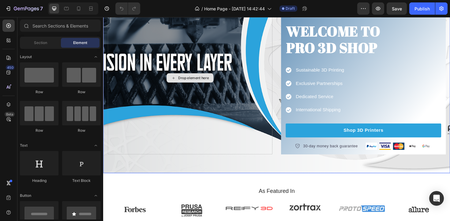
scroll to position [117, 0]
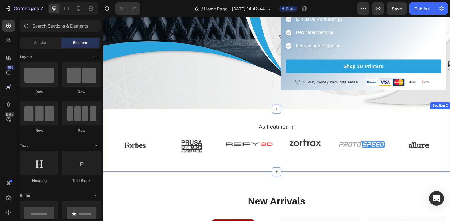
click at [367, 121] on div "As Featured In Heading Image Image Image Image Image Image Carousel Row Section…" at bounding box center [286, 148] width 367 height 66
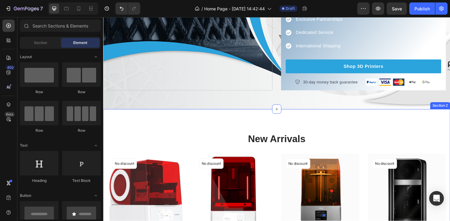
click at [299, 117] on div "New Arrivals Heading Row (P) Images No discount Not be displayed when published…" at bounding box center [286, 217] width 367 height 204
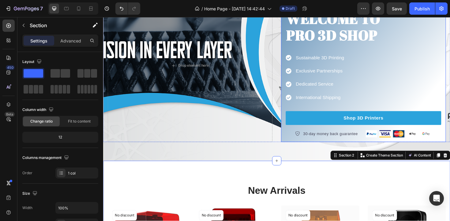
scroll to position [76, 0]
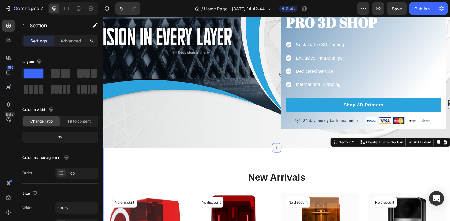
click at [287, 153] on div at bounding box center [287, 156] width 10 height 10
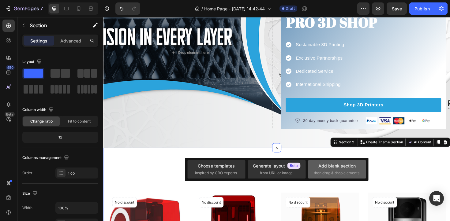
click at [327, 164] on div "Add blank section" at bounding box center [336, 166] width 37 height 6
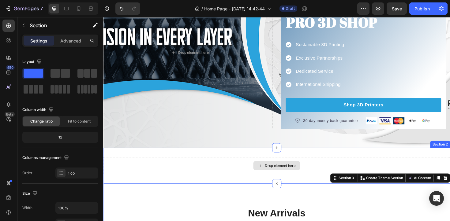
click at [280, 175] on div "Drop element here" at bounding box center [290, 174] width 32 height 5
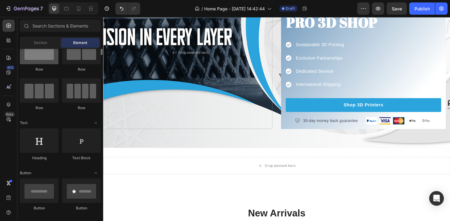
scroll to position [0, 0]
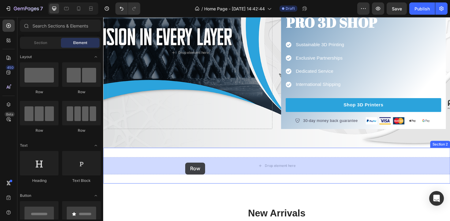
drag, startPoint x: 144, startPoint y: 97, endPoint x: 190, endPoint y: 171, distance: 87.5
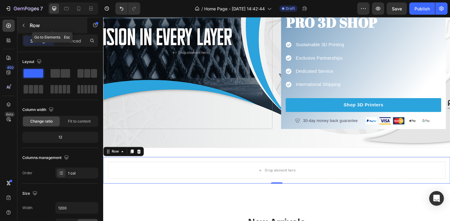
click at [24, 27] on icon "button" at bounding box center [23, 25] width 5 height 5
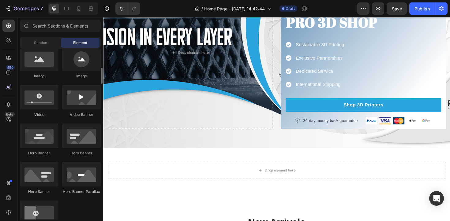
scroll to position [205, 0]
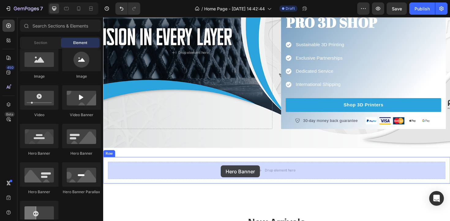
drag, startPoint x: 186, startPoint y: 152, endPoint x: 228, endPoint y: 174, distance: 47.5
click at [228, 174] on div "Drop element here Row" at bounding box center [286, 180] width 367 height 28
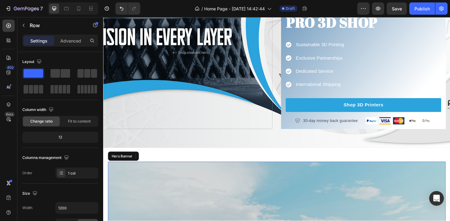
scroll to position [100, 0]
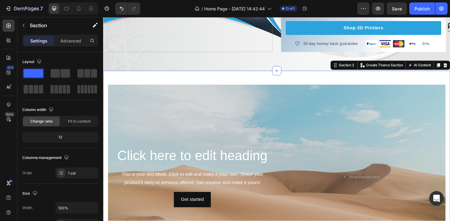
scroll to position [159, 0]
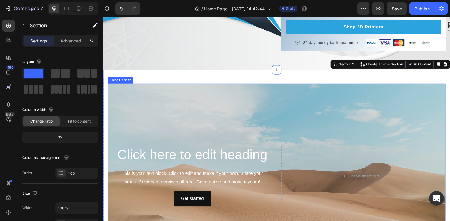
click at [205, 118] on div "Background Image" at bounding box center [286, 186] width 357 height 196
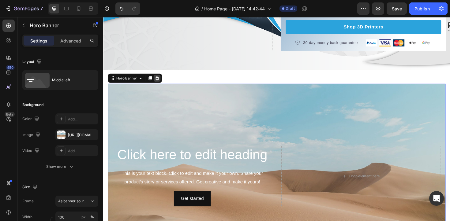
click at [160, 85] on div at bounding box center [159, 81] width 7 height 7
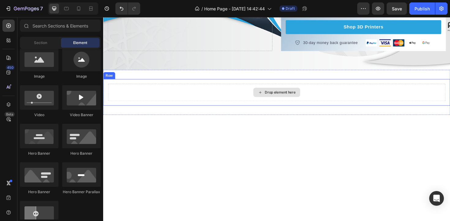
click at [135, 94] on div "Drop element here" at bounding box center [286, 97] width 357 height 18
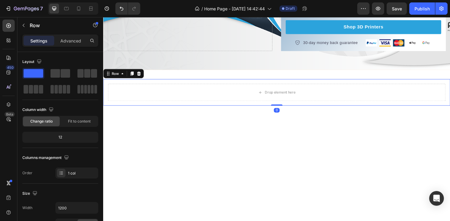
click at [140, 73] on div "Row" at bounding box center [124, 77] width 43 height 10
click at [142, 77] on icon at bounding box center [141, 77] width 4 height 4
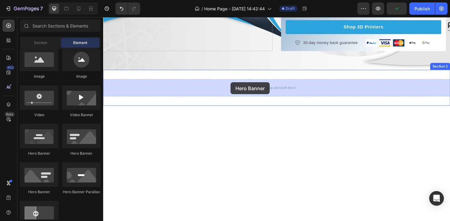
drag, startPoint x: 180, startPoint y: 145, endPoint x: 238, endPoint y: 86, distance: 82.9
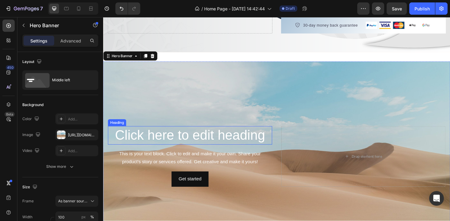
scroll to position [178, 0]
click at [195, 143] on h2 "Click here to edit heading" at bounding box center [195, 143] width 174 height 20
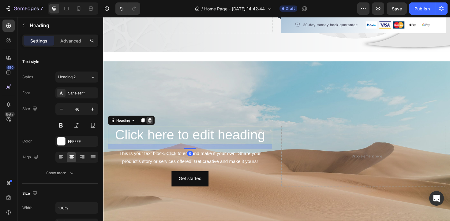
click at [154, 127] on icon at bounding box center [153, 127] width 4 height 4
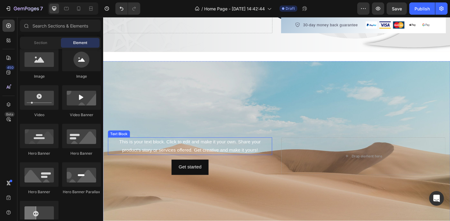
click at [188, 151] on div "This is your text block. Click to edit and make it your own. Share your product…" at bounding box center [195, 154] width 174 height 19
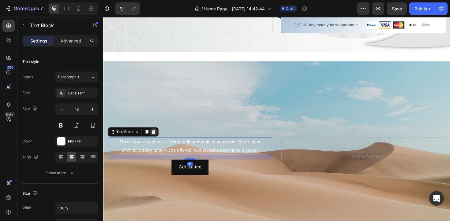
click at [156, 141] on icon at bounding box center [157, 138] width 4 height 4
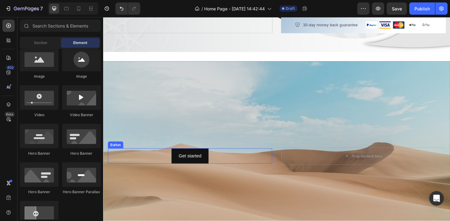
click at [166, 161] on div "Get started Button" at bounding box center [195, 164] width 174 height 16
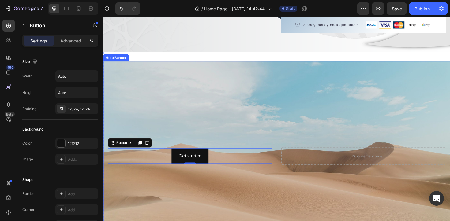
click at [182, 69] on div "Background Image" at bounding box center [286, 164] width 367 height 201
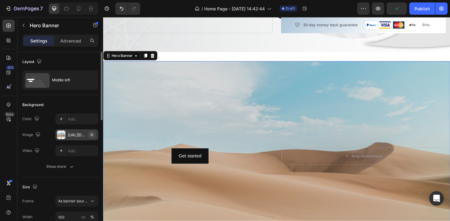
click at [91, 135] on icon "button" at bounding box center [91, 135] width 5 height 5
type input "Auto"
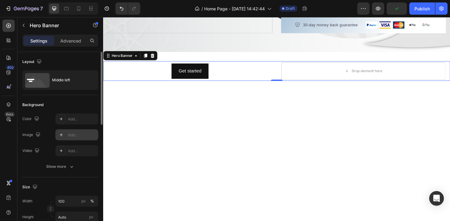
click at [77, 134] on div "Add..." at bounding box center [82, 136] width 29 height 6
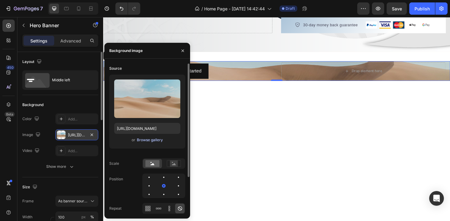
click at [151, 143] on div "Browse gallery" at bounding box center [150, 140] width 26 height 6
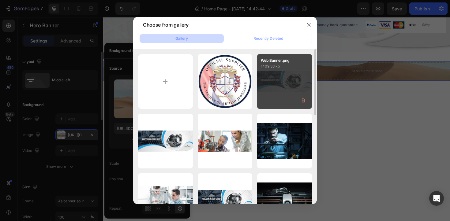
click at [288, 81] on div "Web Banner.png 1409.33 kb" at bounding box center [284, 81] width 55 height 55
type input "https://cdn.shopify.com/s/files/1/0658/9464/5978/files/gempages_580934335813648…"
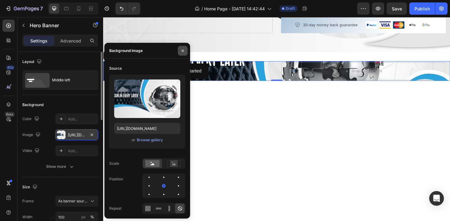
click at [183, 47] on button "button" at bounding box center [183, 51] width 10 height 10
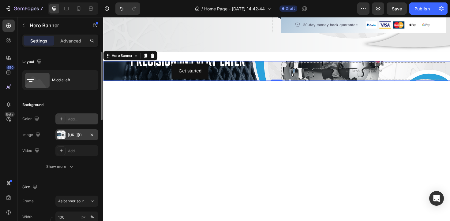
scroll to position [45, 0]
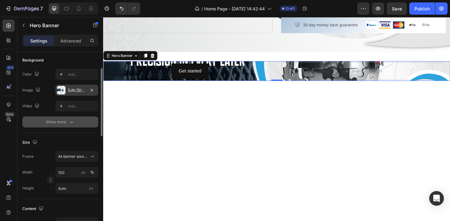
click at [60, 126] on button "Show more" at bounding box center [60, 122] width 76 height 11
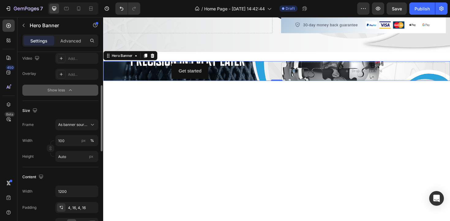
scroll to position [93, 0]
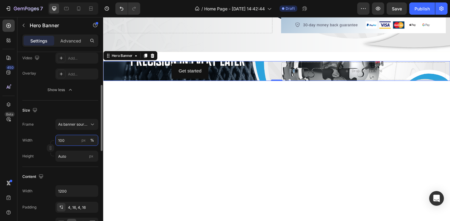
click at [68, 140] on input "100" at bounding box center [76, 140] width 43 height 11
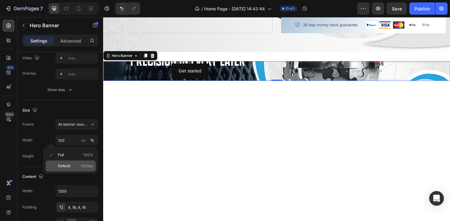
click at [70, 170] on div "Default 1200px" at bounding box center [71, 166] width 50 height 11
type input "1200"
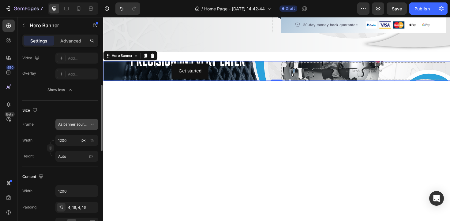
click at [80, 128] on button "As banner source" at bounding box center [76, 124] width 43 height 11
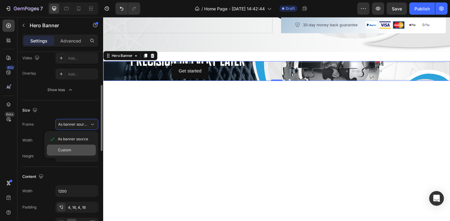
click at [73, 154] on div "Custom" at bounding box center [71, 150] width 49 height 11
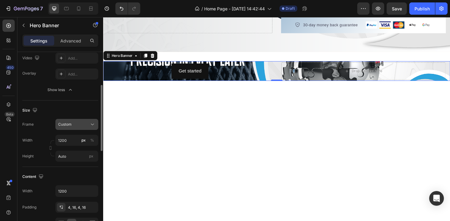
click at [84, 129] on button "Custom" at bounding box center [76, 124] width 43 height 11
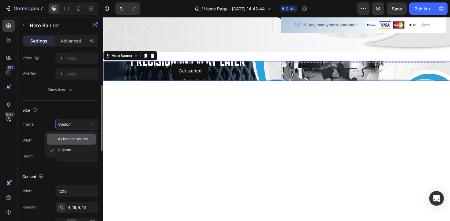
click at [73, 143] on div "As banner source" at bounding box center [71, 139] width 49 height 11
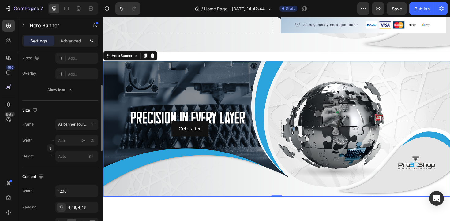
click at [50, 136] on div "Width px %" at bounding box center [60, 140] width 76 height 11
click at [76, 144] on input "px %" at bounding box center [76, 140] width 43 height 11
click at [52, 132] on div "Frame As banner source Width px % Height px" at bounding box center [60, 140] width 76 height 43
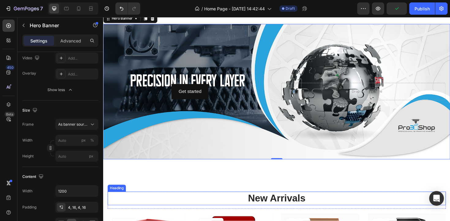
scroll to position [206, 0]
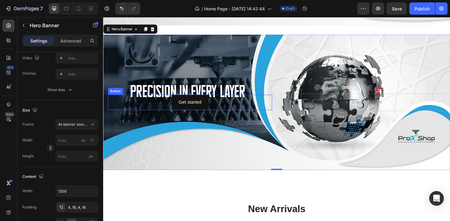
click at [165, 105] on div "Get started Button" at bounding box center [195, 107] width 174 height 16
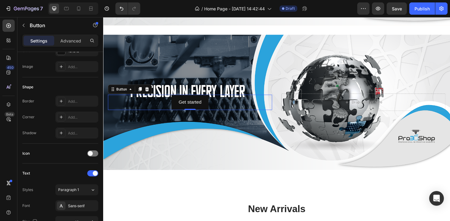
scroll to position [0, 0]
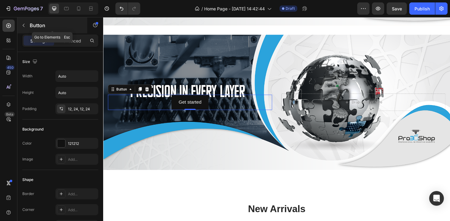
click at [22, 24] on icon "button" at bounding box center [23, 25] width 5 height 5
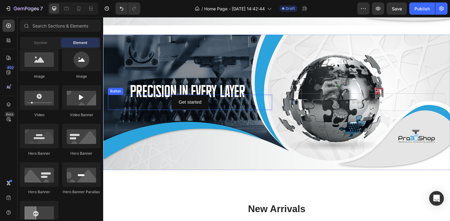
click at [166, 103] on div "Get started Button" at bounding box center [195, 107] width 174 height 16
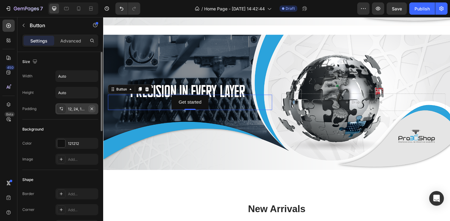
click at [92, 109] on icon "button" at bounding box center [92, 108] width 2 height 2
click at [67, 39] on p "Advanced" at bounding box center [70, 41] width 21 height 6
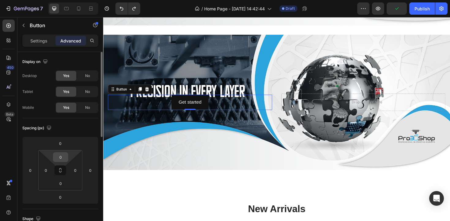
click at [60, 159] on input "0" at bounding box center [60, 157] width 12 height 9
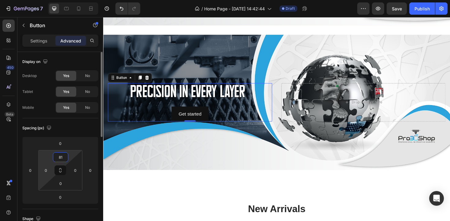
type input "80"
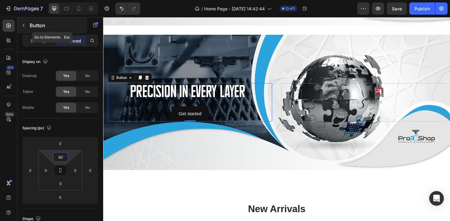
click at [22, 26] on icon "button" at bounding box center [23, 25] width 5 height 5
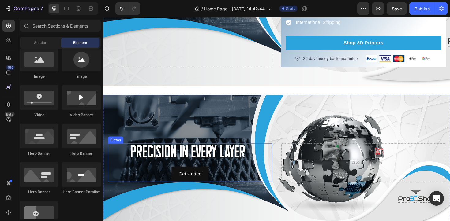
scroll to position [185, 0]
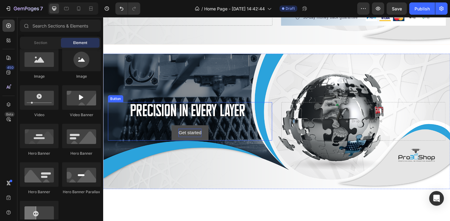
click at [196, 139] on div "Get started" at bounding box center [195, 140] width 24 height 9
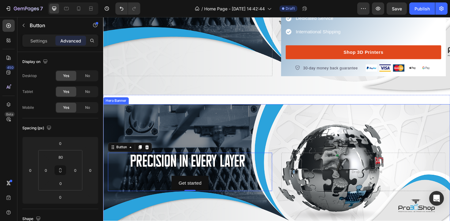
scroll to position [132, 0]
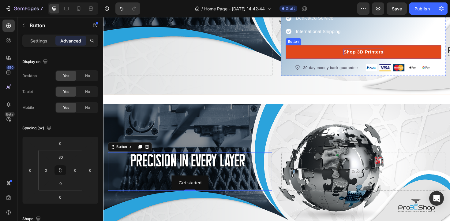
click at [374, 53] on p "Shop 3D Printers" at bounding box center [378, 53] width 42 height 7
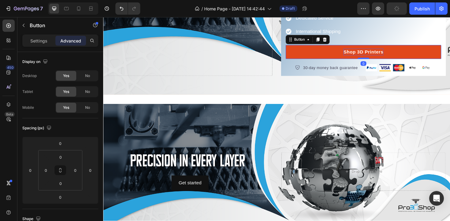
click at [374, 53] on p "Shop 3D Printers" at bounding box center [378, 53] width 42 height 7
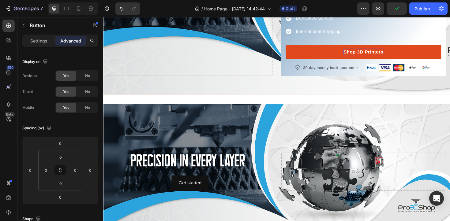
click at [374, 53] on p "Shop 3D Printers" at bounding box center [378, 53] width 42 height 7
drag, startPoint x: 399, startPoint y: 53, endPoint x: 358, endPoint y: 56, distance: 41.5
click at [358, 56] on p "Shop 3D Printers" at bounding box center [378, 53] width 42 height 7
click at [365, 54] on p "Shop 3D Printers" at bounding box center [378, 53] width 42 height 7
copy p "Shop 3D Printers"
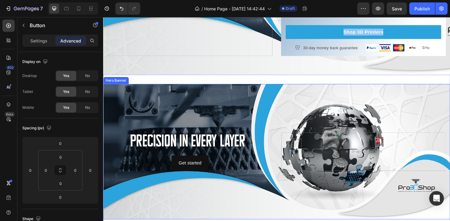
scroll to position [157, 0]
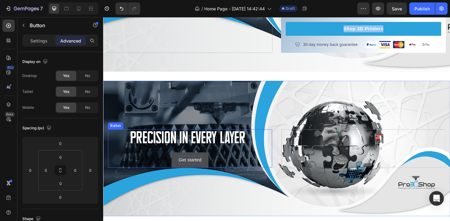
click at [192, 171] on div "Get started" at bounding box center [195, 168] width 24 height 9
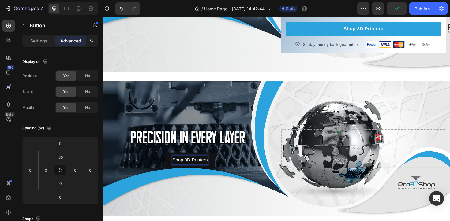
click at [160, 169] on div "Shop 3D Printers Button 0" at bounding box center [195, 156] width 174 height 41
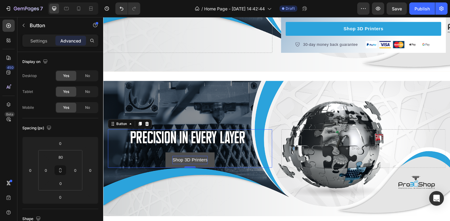
click at [179, 168] on p "Shop 3D Printers" at bounding box center [194, 168] width 37 height 9
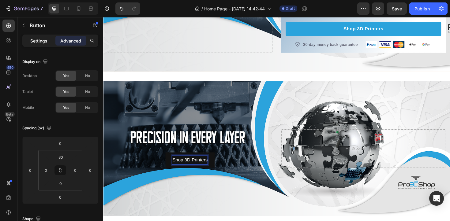
click at [38, 43] on p "Settings" at bounding box center [38, 41] width 17 height 6
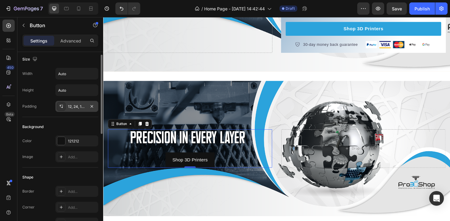
scroll to position [2, 0]
click at [70, 77] on input "Auto" at bounding box center [77, 74] width 42 height 11
click at [92, 77] on icon "button" at bounding box center [92, 75] width 6 height 6
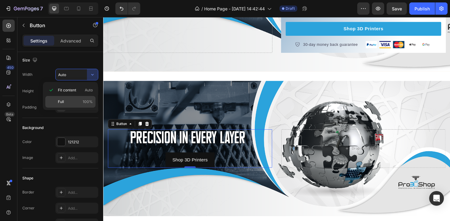
click at [82, 96] on div "Full 100%" at bounding box center [70, 102] width 50 height 12
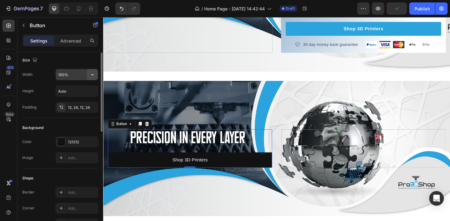
click at [92, 74] on icon "button" at bounding box center [92, 75] width 2 height 2
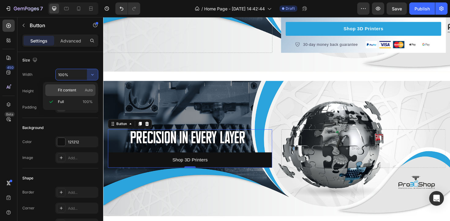
click at [84, 87] on div "Fit content Auto" at bounding box center [70, 90] width 50 height 12
type input "Auto"
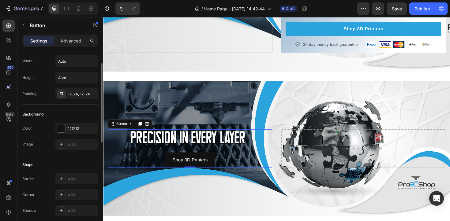
scroll to position [19, 0]
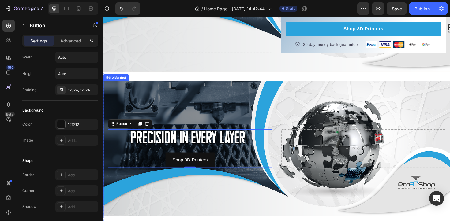
click at [215, 182] on div "Background Image" at bounding box center [286, 157] width 367 height 144
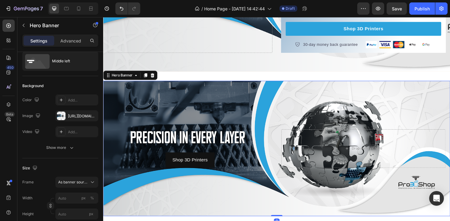
scroll to position [0, 0]
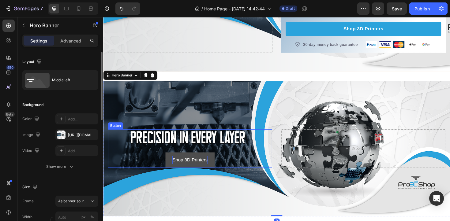
click at [200, 165] on p "Shop 3D Printers" at bounding box center [194, 168] width 37 height 9
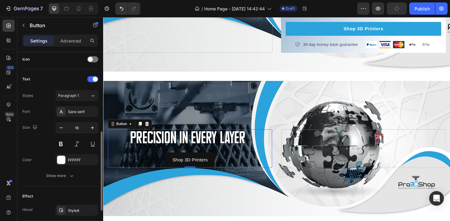
scroll to position [194, 0]
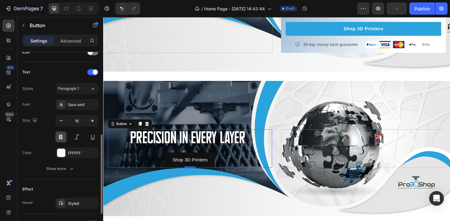
click at [62, 137] on button at bounding box center [60, 137] width 11 height 11
click at [95, 124] on icon "button" at bounding box center [92, 121] width 6 height 6
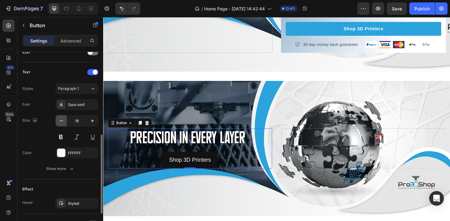
click at [63, 121] on icon "button" at bounding box center [61, 121] width 6 height 6
type input "16"
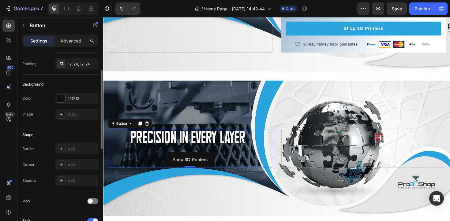
scroll to position [44, 0]
click at [73, 101] on div "121212" at bounding box center [77, 100] width 18 height 6
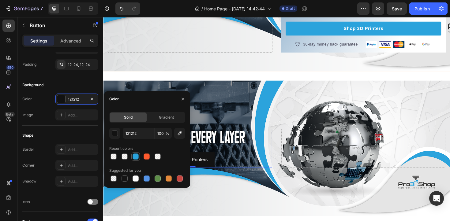
click at [135, 156] on div at bounding box center [136, 157] width 6 height 6
type input "2BA3DC"
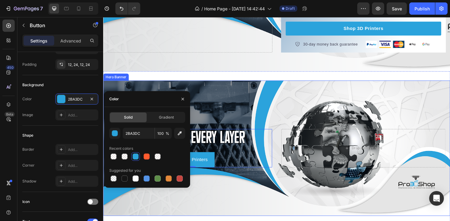
click at [215, 184] on div "Background Image" at bounding box center [286, 156] width 367 height 144
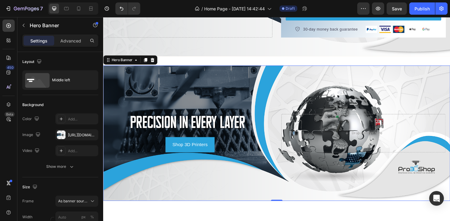
scroll to position [174, 0]
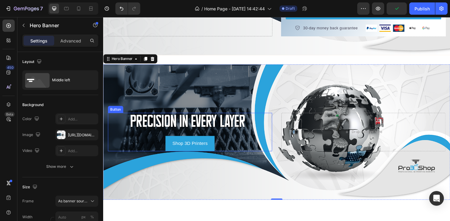
click at [170, 141] on div "Shop 3D Printers Button" at bounding box center [195, 139] width 174 height 41
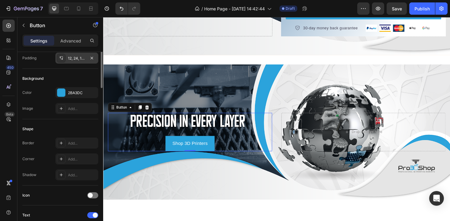
scroll to position [6, 0]
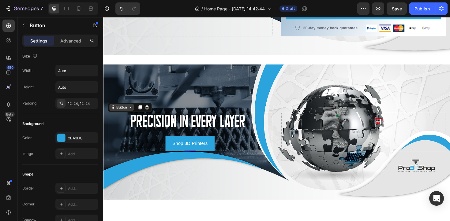
click at [120, 112] on div "Button" at bounding box center [123, 113] width 14 height 6
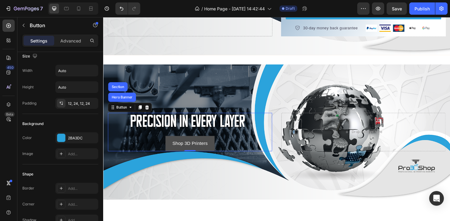
click at [176, 145] on button "Shop 3D Printers" at bounding box center [195, 151] width 52 height 16
click at [69, 45] on div "Advanced" at bounding box center [70, 41] width 31 height 10
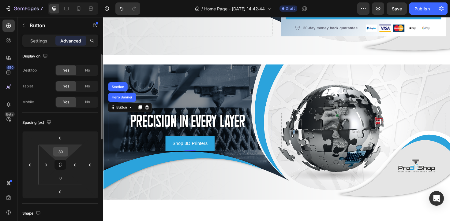
click at [62, 152] on input "80" at bounding box center [60, 151] width 12 height 9
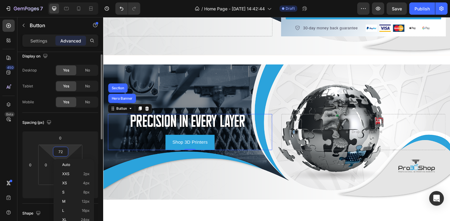
type input "73"
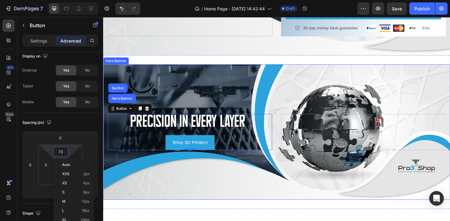
click at [250, 103] on div "Background Image" at bounding box center [286, 139] width 367 height 144
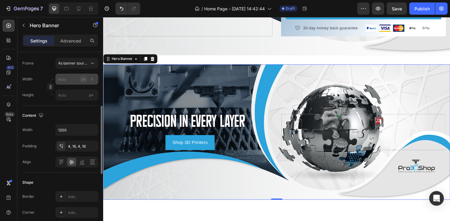
scroll to position [140, 0]
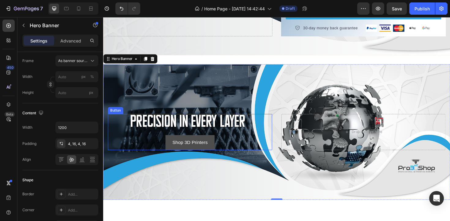
click at [174, 150] on button "Shop 3D Printers" at bounding box center [195, 150] width 52 height 16
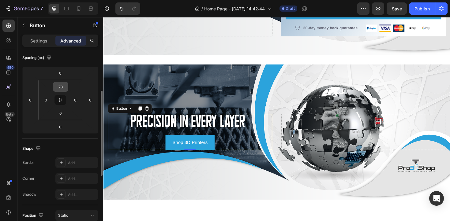
scroll to position [92, 0]
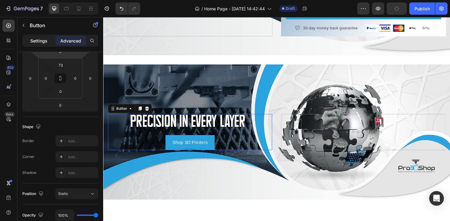
click at [42, 41] on p "Settings" at bounding box center [38, 41] width 17 height 6
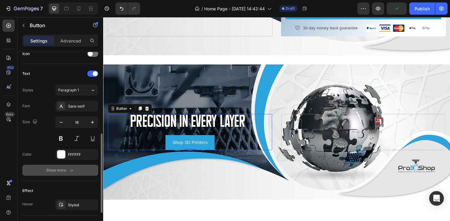
click at [62, 169] on div "Show more" at bounding box center [60, 170] width 28 height 6
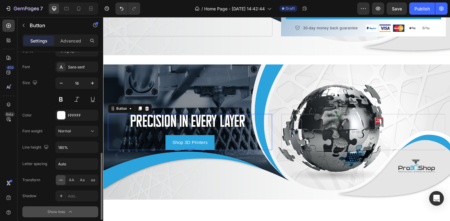
scroll to position [245, 0]
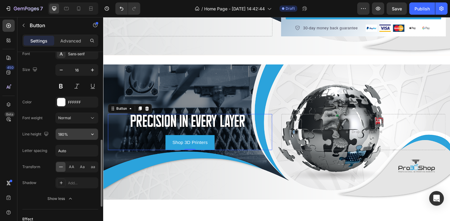
click at [73, 136] on input "180%" at bounding box center [77, 134] width 42 height 11
type input "160%"
click at [70, 167] on span "AA" at bounding box center [72, 167] width 6 height 6
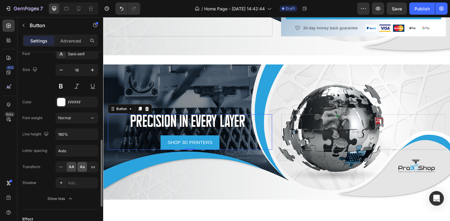
click at [79, 167] on div "Aa" at bounding box center [81, 167] width 9 height 10
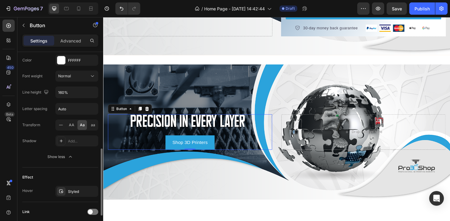
scroll to position [288, 0]
click at [64, 138] on div at bounding box center [61, 140] width 9 height 9
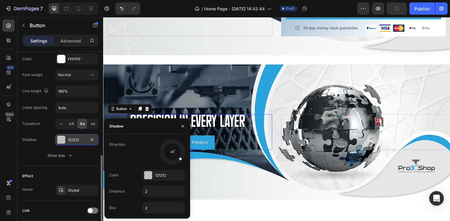
drag, startPoint x: 169, startPoint y: 153, endPoint x: 178, endPoint y: 157, distance: 9.9
click at [178, 157] on div at bounding box center [177, 157] width 13 height 12
click at [151, 177] on div at bounding box center [148, 175] width 8 height 8
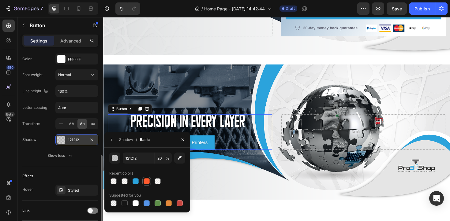
click at [148, 179] on div at bounding box center [147, 181] width 6 height 6
type input "FF5B2E"
type input "100"
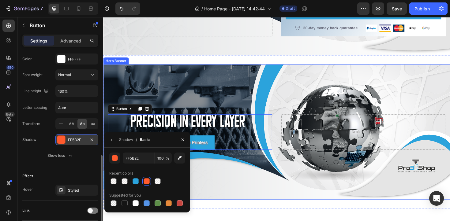
click at [229, 197] on div "Background Image" at bounding box center [286, 139] width 367 height 144
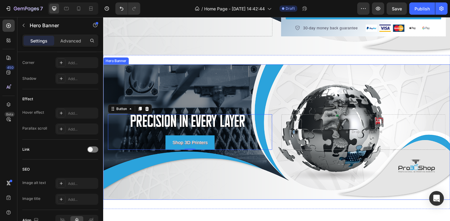
scroll to position [0, 0]
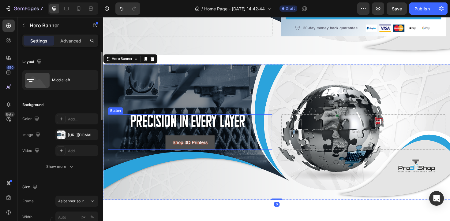
click at [189, 144] on button "Shop 3D Printers" at bounding box center [195, 150] width 52 height 15
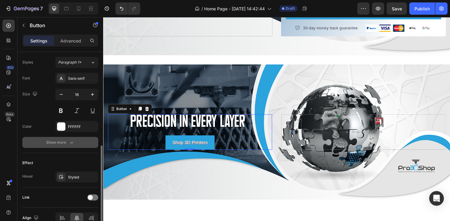
click at [66, 140] on div "Show more" at bounding box center [60, 143] width 28 height 6
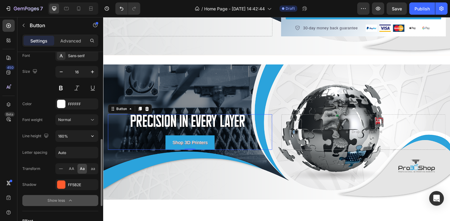
scroll to position [253, 0]
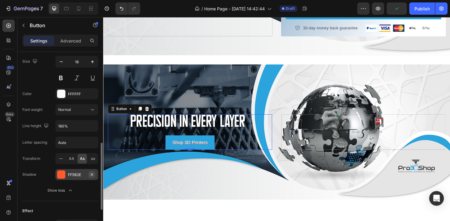
click at [92, 175] on icon "button" at bounding box center [92, 174] width 2 height 2
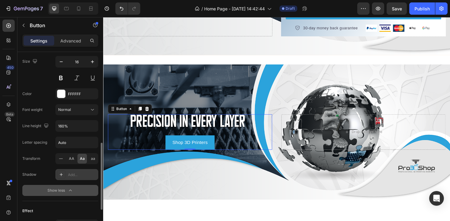
click at [58, 190] on div "Show less" at bounding box center [60, 191] width 26 height 6
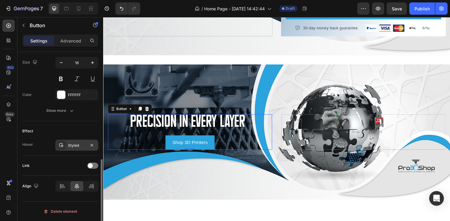
click at [80, 146] on div "Styled" at bounding box center [77, 146] width 18 height 6
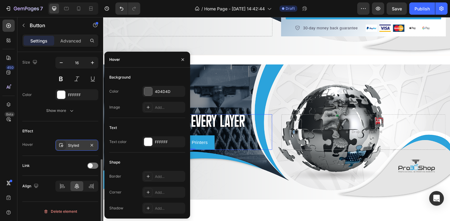
click at [80, 146] on div "Styled" at bounding box center [77, 146] width 18 height 6
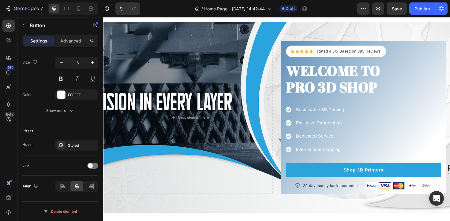
scroll to position [0, 0]
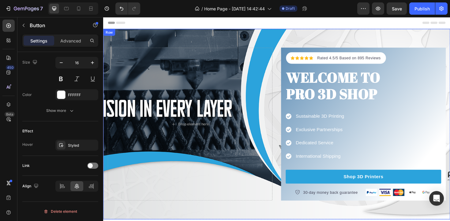
click at [279, 40] on div "Drop element here Icon Icon Icon Icon Icon Icon List Hoz Rated 4.5/5 Based on 8…" at bounding box center [286, 131] width 367 height 202
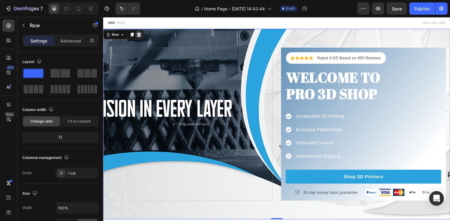
click at [140, 34] on icon at bounding box center [140, 35] width 5 height 5
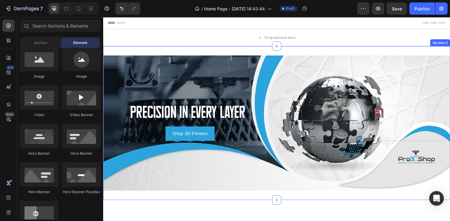
click at [214, 49] on div "Shop 3D Printers Button Drop element here Hero Banner Section 2" at bounding box center [286, 129] width 367 height 163
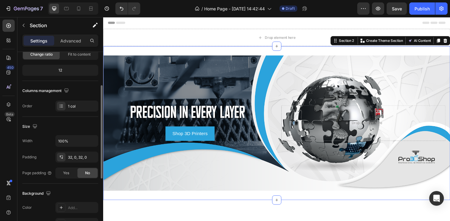
scroll to position [73, 0]
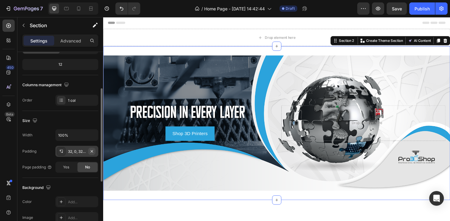
click at [93, 151] on icon "button" at bounding box center [91, 151] width 5 height 5
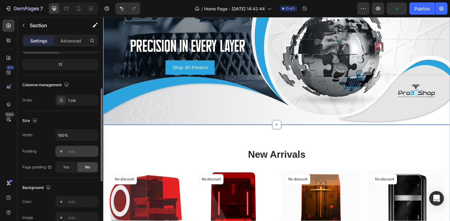
scroll to position [0, 0]
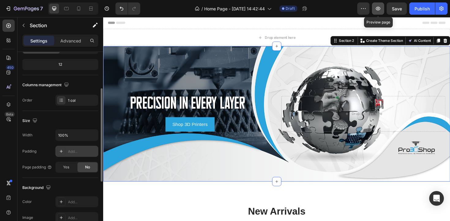
click at [376, 4] on button "button" at bounding box center [378, 8] width 12 height 12
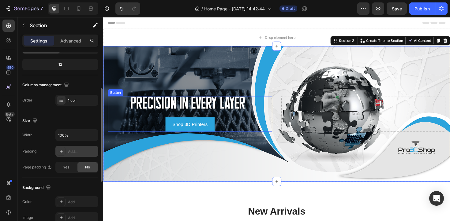
click at [202, 122] on div "Shop 3D Printers Button" at bounding box center [195, 120] width 174 height 38
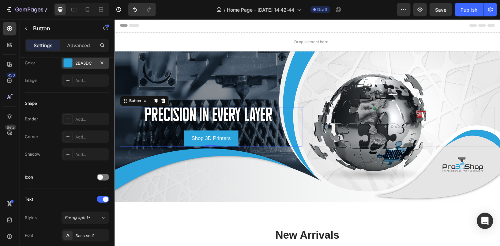
scroll to position [252, 0]
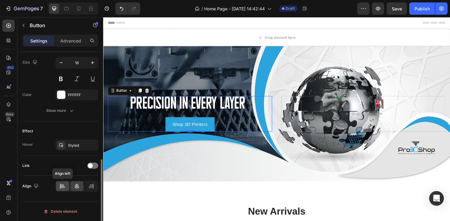
click at [61, 187] on icon at bounding box center [62, 186] width 6 height 6
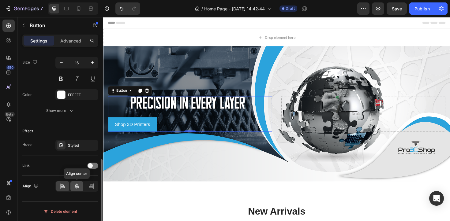
click at [75, 186] on icon at bounding box center [77, 186] width 6 height 6
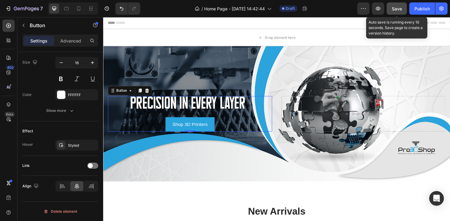
click at [396, 9] on span "Save" at bounding box center [397, 8] width 10 height 5
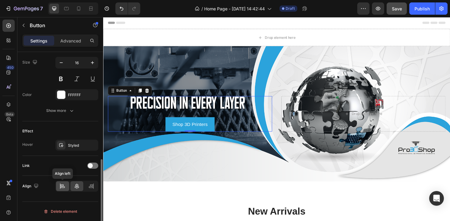
click at [59, 189] on div at bounding box center [62, 186] width 13 height 10
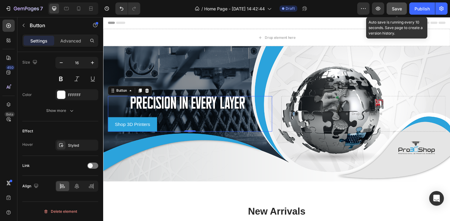
click at [392, 13] on button "Save" at bounding box center [397, 8] width 20 height 12
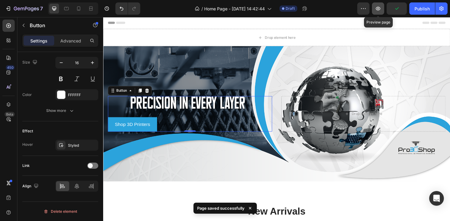
click at [377, 9] on icon "button" at bounding box center [378, 9] width 2 height 2
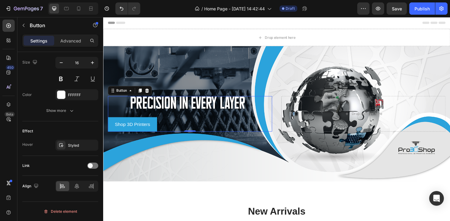
click at [117, 115] on div "Shop 3D Printers Button 0" at bounding box center [195, 120] width 174 height 38
click at [90, 188] on icon at bounding box center [91, 188] width 4 height 2
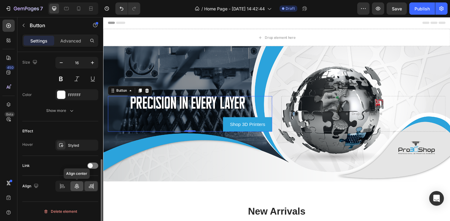
click at [74, 188] on icon at bounding box center [77, 186] width 6 height 6
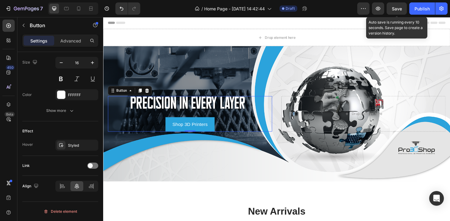
click at [397, 12] on div "Save" at bounding box center [397, 9] width 10 height 6
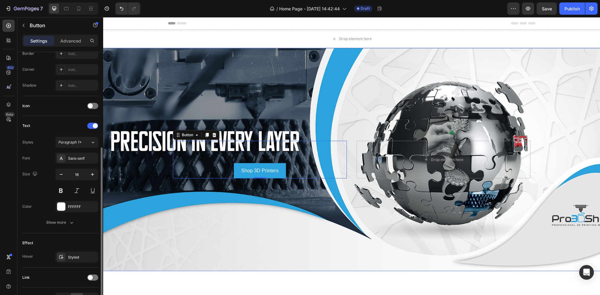
scroll to position [140, 0]
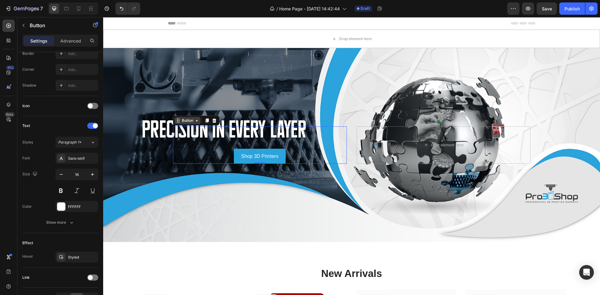
click at [184, 118] on div "Button" at bounding box center [188, 121] width 14 height 6
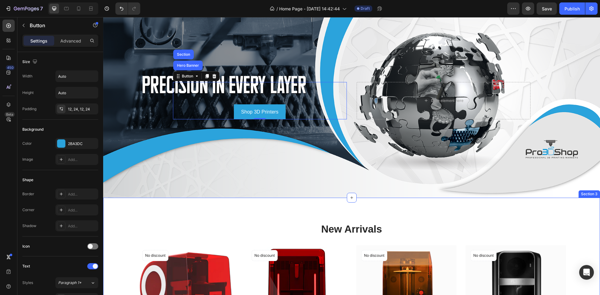
scroll to position [64, 0]
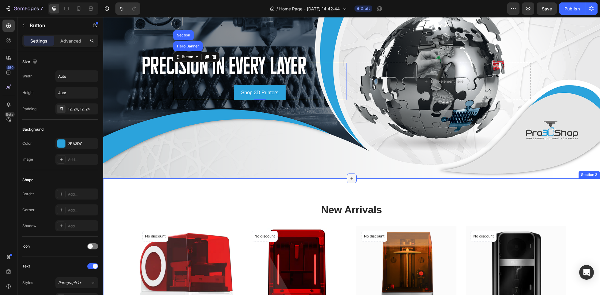
click at [350, 181] on div at bounding box center [352, 179] width 10 height 10
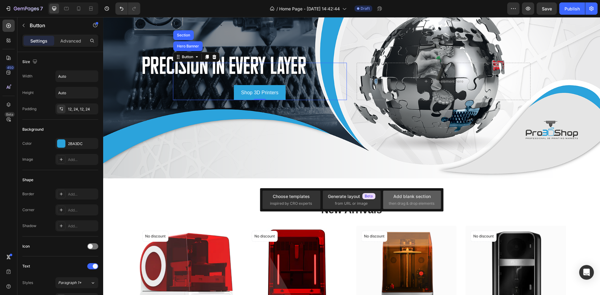
click at [404, 197] on div "Add blank section" at bounding box center [411, 196] width 37 height 6
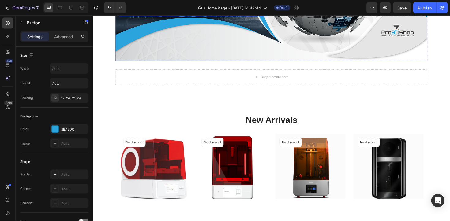
scroll to position [121, 0]
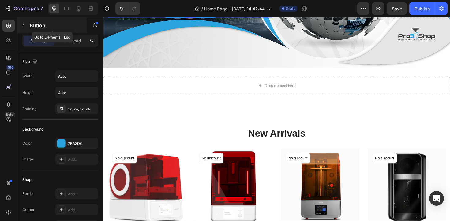
click at [25, 23] on button "button" at bounding box center [24, 26] width 10 height 10
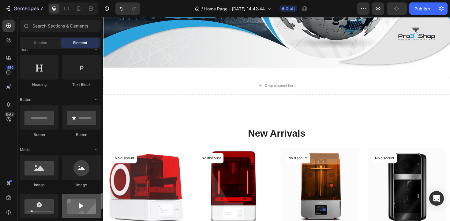
scroll to position [0, 0]
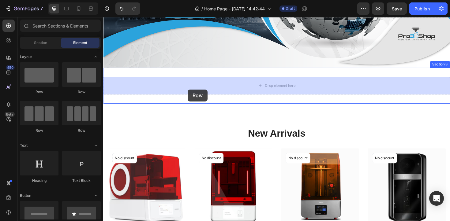
drag, startPoint x: 149, startPoint y: 100, endPoint x: 193, endPoint y: 94, distance: 43.6
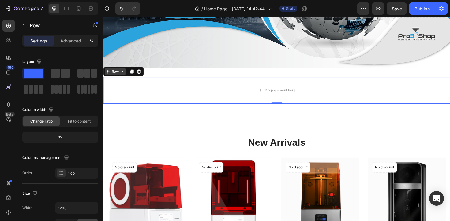
click at [108, 76] on icon at bounding box center [108, 75] width 5 height 5
click at [72, 47] on div "Settings Advanced" at bounding box center [60, 41] width 76 height 12
click at [73, 45] on div "Advanced" at bounding box center [70, 41] width 31 height 10
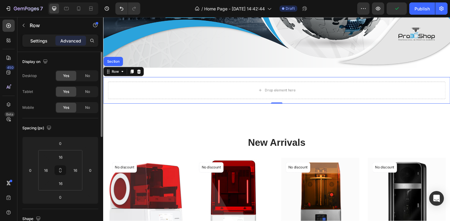
click at [32, 43] on p "Settings" at bounding box center [38, 41] width 17 height 6
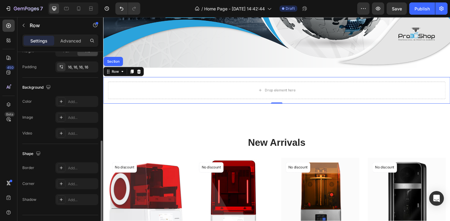
scroll to position [172, 0]
click at [72, 118] on div "Add..." at bounding box center [82, 119] width 29 height 6
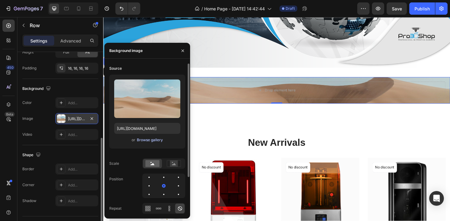
click at [150, 139] on div "Browse gallery" at bounding box center [150, 140] width 26 height 6
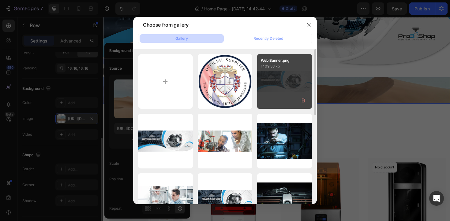
click at [278, 81] on div "Web Banner.png 1409.33 kb" at bounding box center [284, 81] width 55 height 55
type input "https://cdn.shopify.com/s/files/1/0658/9464/5978/files/gempages_580934335813648…"
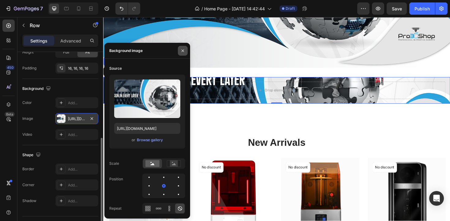
click at [181, 52] on icon "button" at bounding box center [182, 50] width 5 height 5
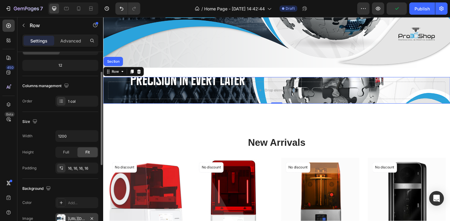
scroll to position [0, 0]
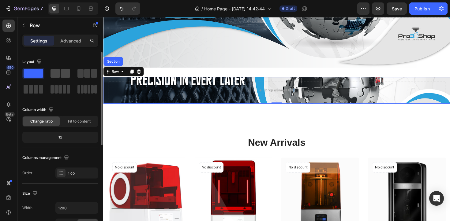
drag, startPoint x: 35, startPoint y: 75, endPoint x: 53, endPoint y: 71, distance: 18.4
click at [53, 71] on div at bounding box center [60, 81] width 76 height 27
click at [264, 97] on div "Drop element here" at bounding box center [287, 95] width 50 height 10
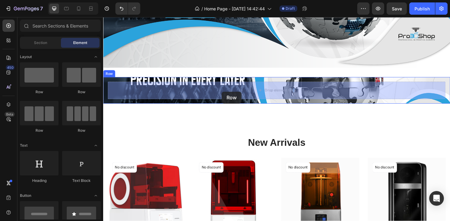
drag, startPoint x: 150, startPoint y: 94, endPoint x: 229, endPoint y: 96, distance: 78.7
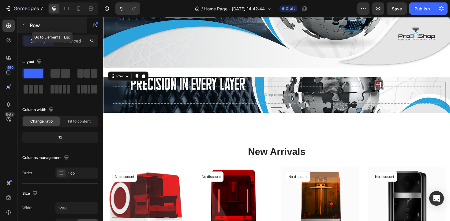
click at [24, 27] on icon "button" at bounding box center [23, 25] width 5 height 5
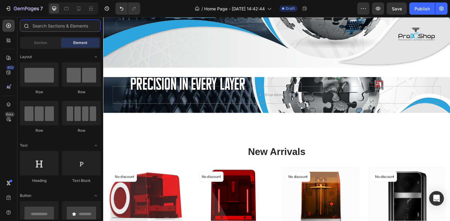
click at [56, 23] on input "text" at bounding box center [60, 26] width 81 height 12
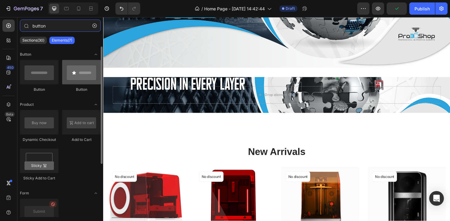
type input "button"
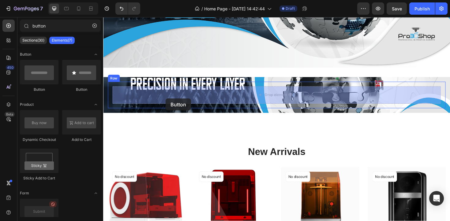
drag, startPoint x: 185, startPoint y: 92, endPoint x: 169, endPoint y: 103, distance: 20.0
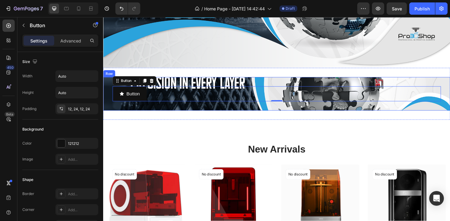
click at [107, 85] on div "Button Button 0 Row Row" at bounding box center [286, 99] width 367 height 36
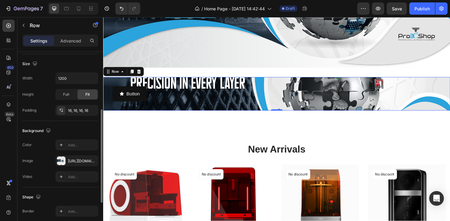
scroll to position [124, 0]
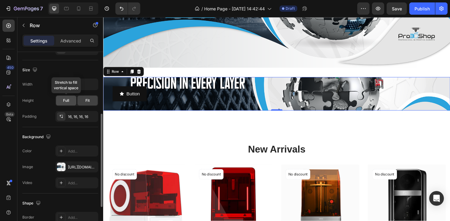
click at [68, 99] on span "Full" at bounding box center [66, 101] width 6 height 6
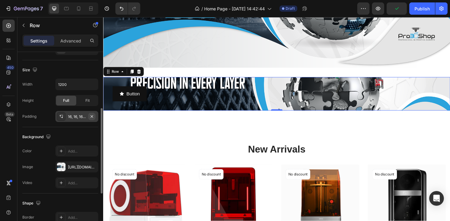
click at [92, 116] on icon "button" at bounding box center [92, 116] width 2 height 2
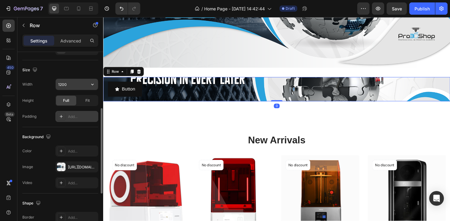
click at [72, 81] on input "1200" at bounding box center [77, 84] width 42 height 11
click at [93, 82] on icon "button" at bounding box center [92, 84] width 6 height 6
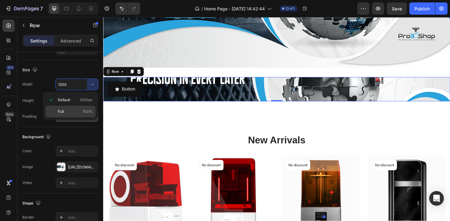
click at [74, 110] on p "Full 100%" at bounding box center [75, 112] width 35 height 6
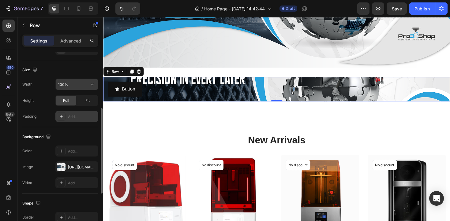
click at [93, 85] on icon "button" at bounding box center [92, 84] width 6 height 6
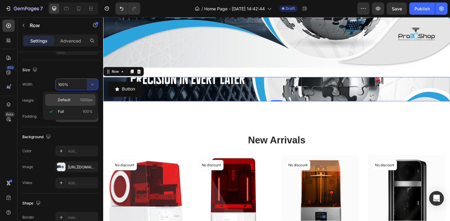
click at [79, 99] on p "Default 1200px" at bounding box center [75, 100] width 35 height 6
type input "1200"
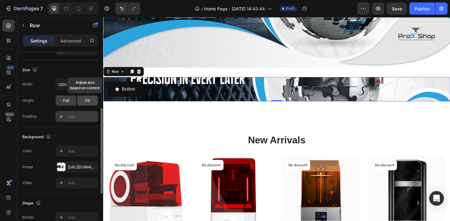
click at [88, 100] on span "Fit" at bounding box center [87, 101] width 4 height 6
click at [67, 100] on span "Full" at bounding box center [66, 101] width 6 height 6
click at [71, 125] on div "Size Width 1200 Height Full Fit Padding Add..." at bounding box center [60, 93] width 76 height 67
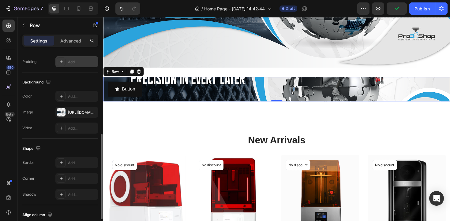
scroll to position [221, 0]
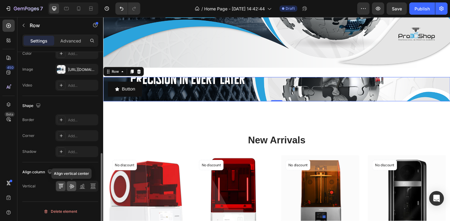
click at [68, 186] on div at bounding box center [71, 186] width 9 height 10
click at [58, 188] on icon at bounding box center [61, 186] width 6 height 6
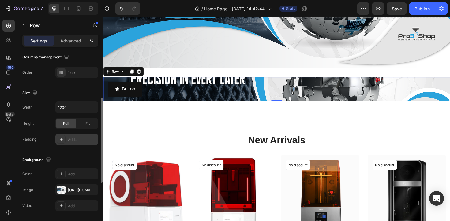
scroll to position [0, 0]
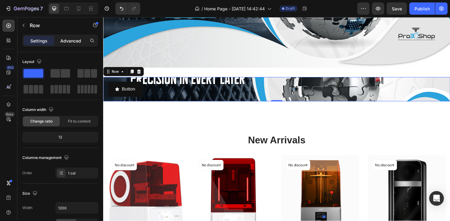
click at [75, 40] on p "Advanced" at bounding box center [70, 41] width 21 height 6
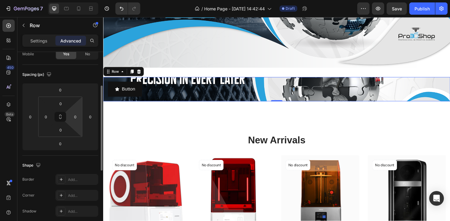
scroll to position [61, 0]
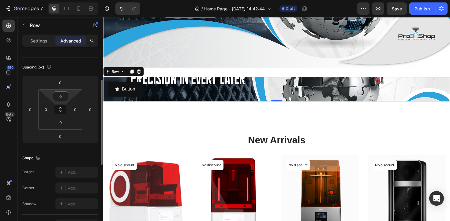
click at [58, 100] on input "0" at bounding box center [60, 96] width 12 height 9
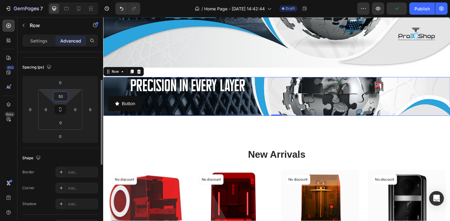
type input "5"
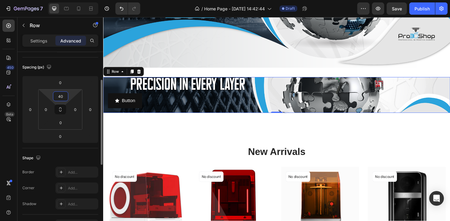
type input "4"
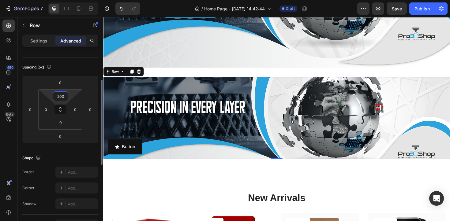
type input "200"
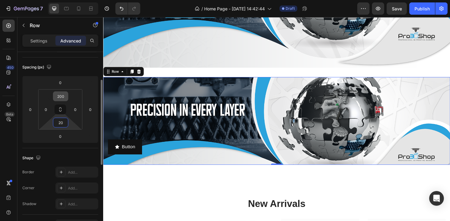
type input "200"
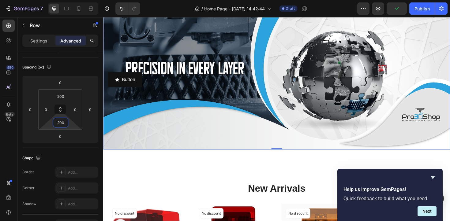
scroll to position [170, 0]
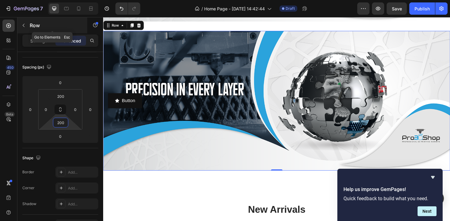
click at [22, 25] on icon "button" at bounding box center [23, 25] width 5 height 5
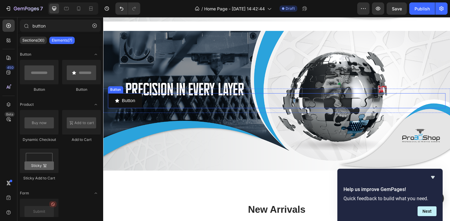
click at [157, 111] on div "Button Button" at bounding box center [286, 106] width 357 height 16
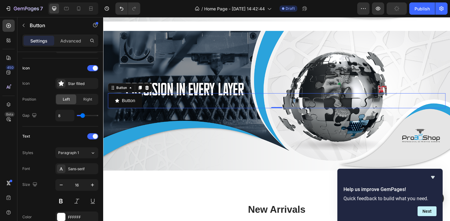
scroll to position [0, 0]
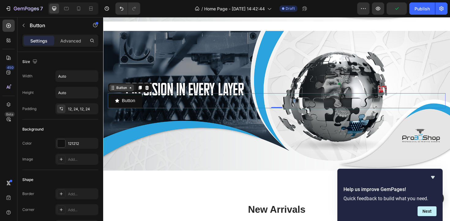
click at [115, 94] on div "Button" at bounding box center [123, 91] width 26 height 7
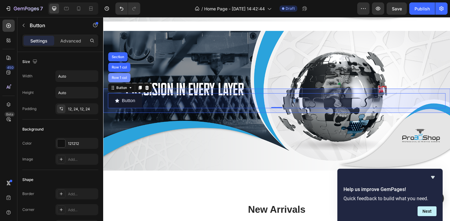
click at [119, 80] on div "Row 1 col" at bounding box center [120, 82] width 19 height 4
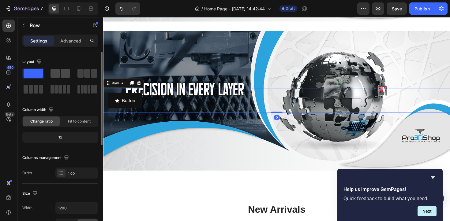
click at [55, 71] on span at bounding box center [54, 73] width 9 height 9
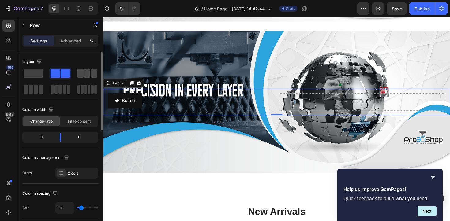
click at [88, 72] on span at bounding box center [87, 73] width 6 height 9
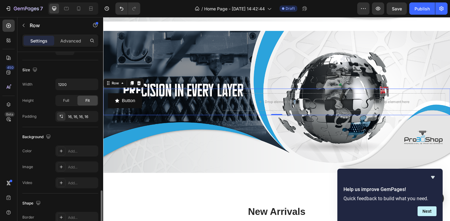
scroll to position [256, 0]
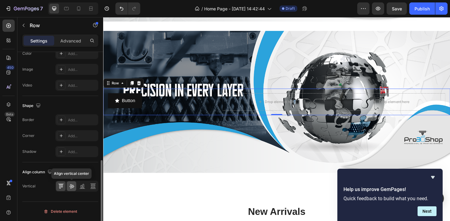
click at [67, 191] on div at bounding box center [71, 186] width 9 height 10
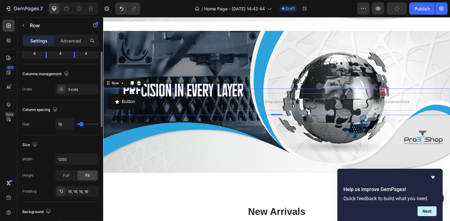
scroll to position [57, 0]
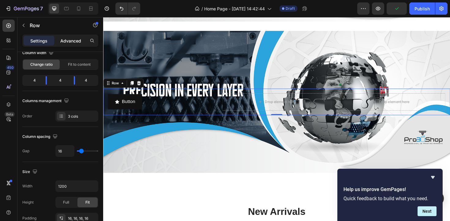
click at [64, 40] on p "Advanced" at bounding box center [70, 41] width 21 height 6
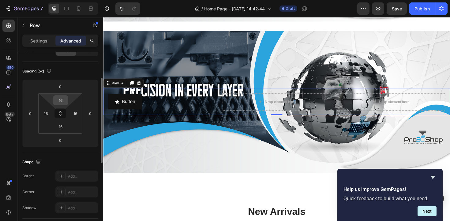
click at [64, 101] on input "16" at bounding box center [60, 100] width 12 height 9
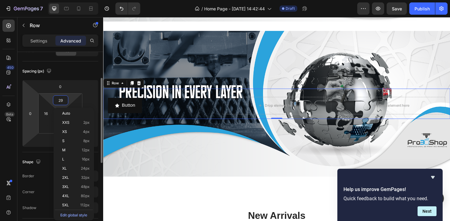
click at [24, 0] on html "7 Version history / Home Page - Aug 23, 14:42:44 Draft Preview Save Publish 450…" at bounding box center [225, 0] width 450 height 0
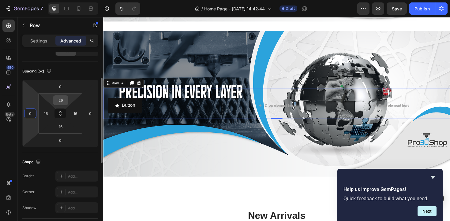
click at [58, 102] on input "29" at bounding box center [60, 100] width 12 height 9
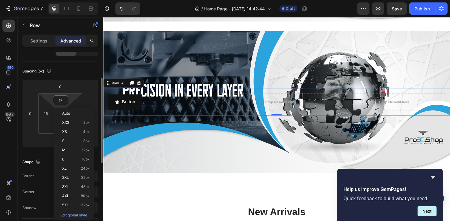
type input "16"
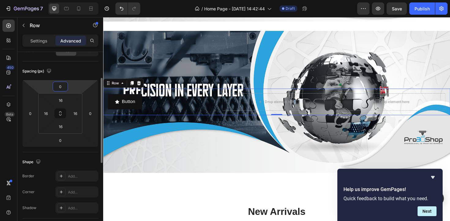
click at [64, 85] on input "0" at bounding box center [60, 86] width 12 height 9
type input "0"
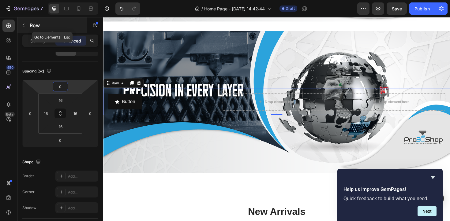
click at [25, 28] on button "button" at bounding box center [24, 26] width 10 height 10
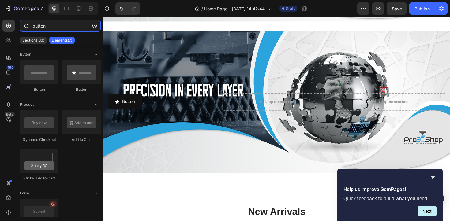
click at [51, 24] on input "button" at bounding box center [60, 26] width 81 height 12
drag, startPoint x: 51, startPoint y: 24, endPoint x: 15, endPoint y: 15, distance: 37.3
click at [15, 0] on div "7 Version history / Home Page - Aug 23, 14:42:44 Draft Preview Save Publish 450…" at bounding box center [225, 0] width 450 height 0
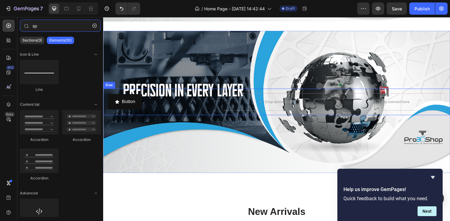
type input "s"
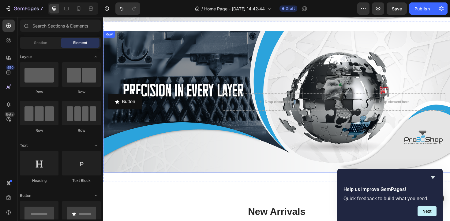
click at [214, 169] on div "Button Button Drop element here Drop element here Row Row" at bounding box center [286, 107] width 367 height 151
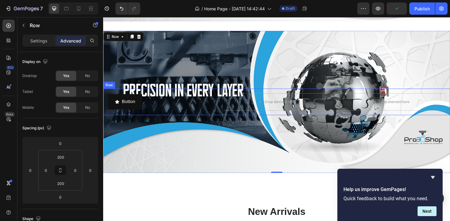
click at [115, 96] on div "Button Button Drop element here Drop element here Row" at bounding box center [286, 107] width 367 height 28
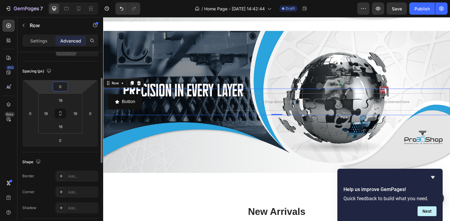
click at [62, 86] on input "0" at bounding box center [60, 86] width 12 height 9
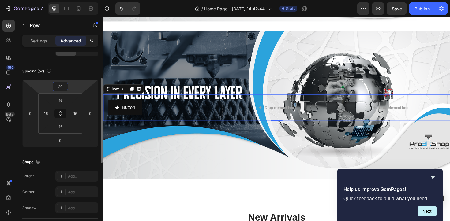
type input "2"
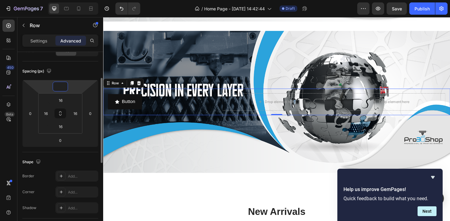
type input "0"
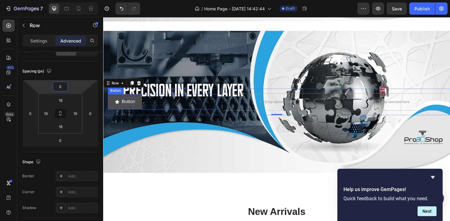
click at [136, 104] on p "Button" at bounding box center [130, 107] width 14 height 9
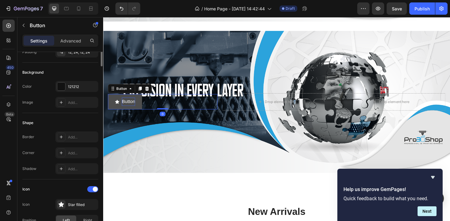
scroll to position [0, 0]
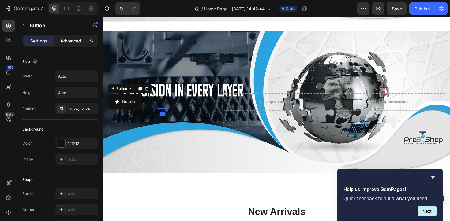
click at [73, 44] on div "Advanced" at bounding box center [70, 41] width 31 height 10
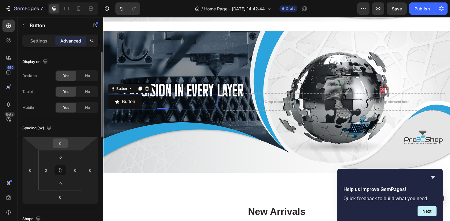
click at [64, 142] on input "0" at bounding box center [60, 143] width 12 height 9
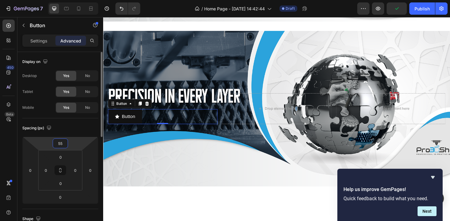
type input "54"
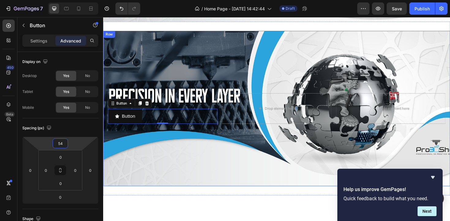
click at [151, 71] on div "Button Button 0 Drop element here Drop element here Row Row" at bounding box center [286, 114] width 367 height 165
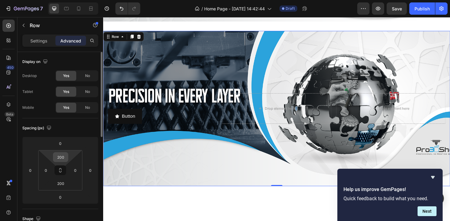
click at [65, 155] on input "200" at bounding box center [60, 157] width 12 height 9
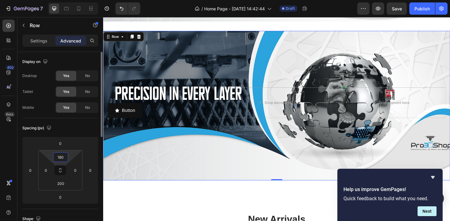
type input "180"
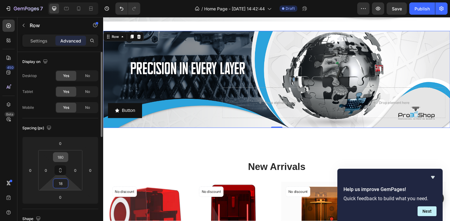
type input "180"
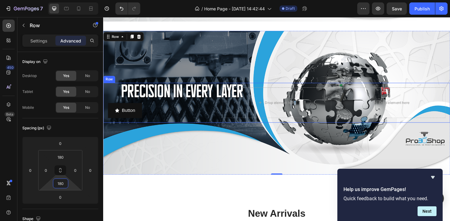
click at [141, 107] on div "Button Button" at bounding box center [166, 108] width 116 height 33
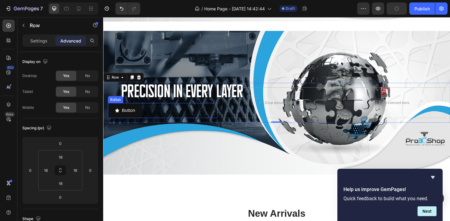
click at [151, 111] on div "Button Button" at bounding box center [166, 116] width 116 height 16
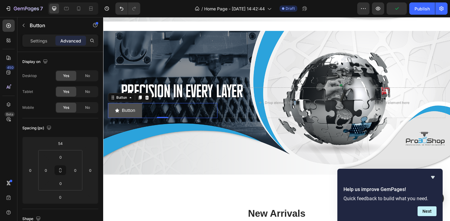
click at [141, 110] on button "Button" at bounding box center [126, 116] width 36 height 16
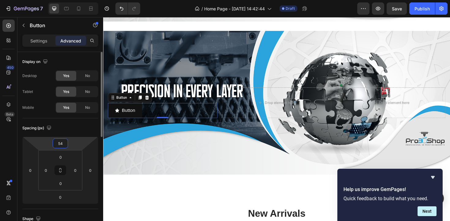
click at [63, 146] on input "54" at bounding box center [60, 143] width 12 height 9
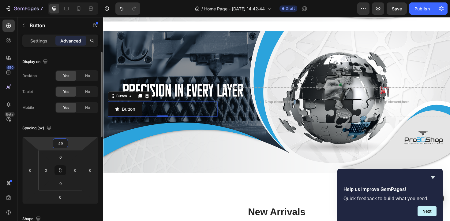
type input "50"
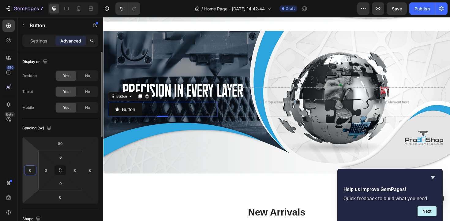
click at [33, 171] on input "0" at bounding box center [30, 170] width 9 height 9
type input "49"
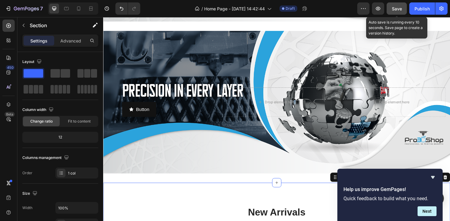
click at [391, 7] on button "Save" at bounding box center [397, 8] width 20 height 12
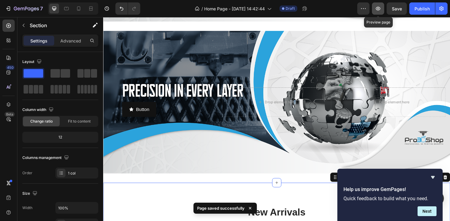
click at [384, 9] on button "button" at bounding box center [378, 8] width 12 height 12
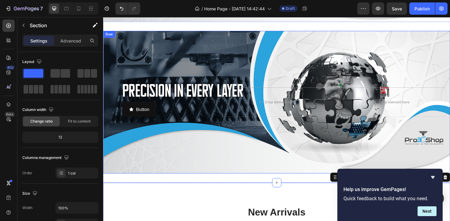
click at [106, 36] on div "Row" at bounding box center [109, 36] width 10 height 6
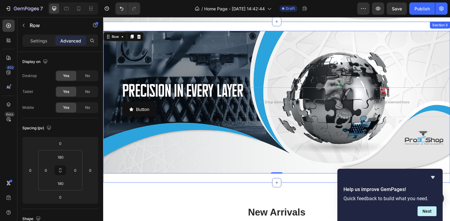
click at [115, 28] on div "Button Button Drop element here Drop element here Row Row 0 Section 3" at bounding box center [286, 107] width 367 height 171
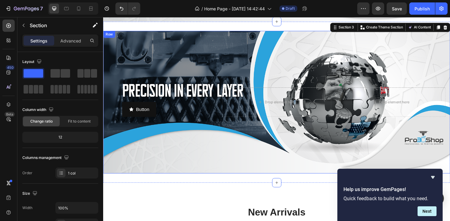
click at [111, 34] on div "Row" at bounding box center [109, 36] width 10 height 6
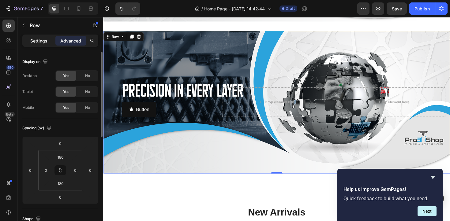
click at [36, 39] on p "Settings" at bounding box center [38, 41] width 17 height 6
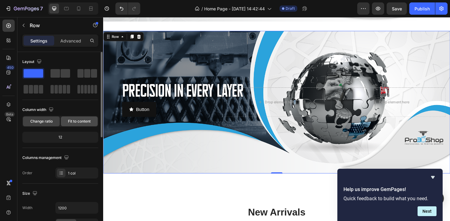
click at [74, 124] on div "Fit to content" at bounding box center [79, 122] width 37 height 10
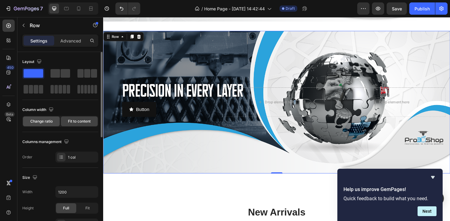
click at [48, 121] on span "Change ratio" at bounding box center [41, 122] width 22 height 6
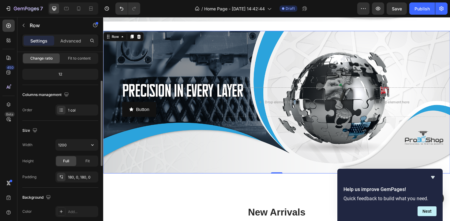
scroll to position [64, 0]
click at [72, 144] on input "1200" at bounding box center [77, 144] width 42 height 11
click at [93, 144] on icon "button" at bounding box center [92, 145] width 2 height 2
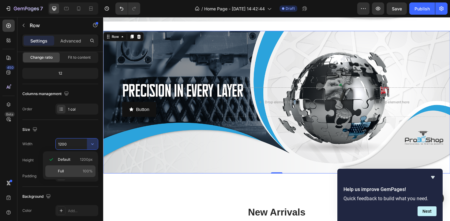
click at [80, 171] on p "Full 100%" at bounding box center [75, 172] width 35 height 6
type input "100%"
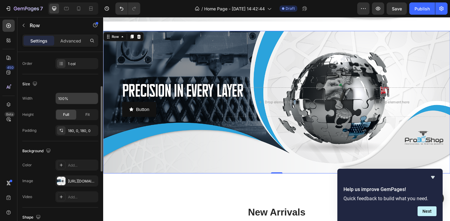
scroll to position [110, 0]
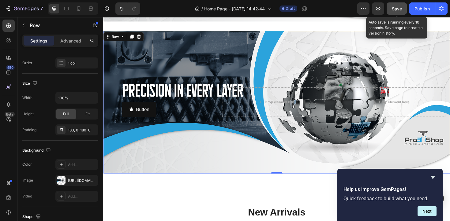
click at [402, 8] on button "Save" at bounding box center [397, 8] width 20 height 12
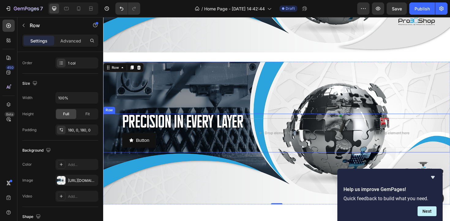
scroll to position [128, 0]
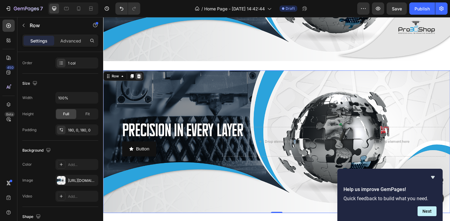
click at [141, 79] on icon at bounding box center [141, 79] width 4 height 4
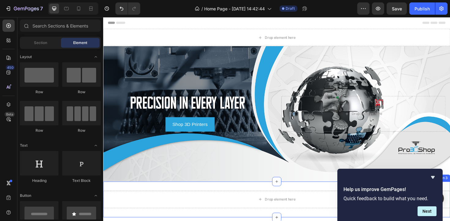
scroll to position [125, 0]
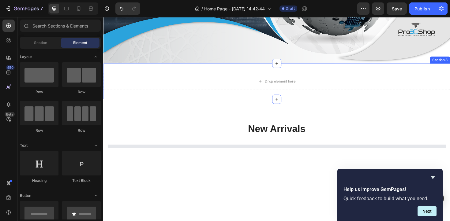
click at [208, 74] on div "Drop element here Section 3" at bounding box center [286, 85] width 367 height 38
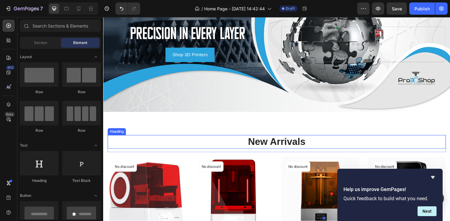
scroll to position [0, 0]
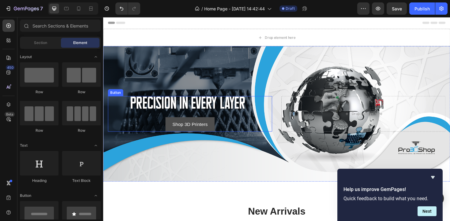
click at [217, 127] on button "Shop 3D Printers" at bounding box center [195, 130] width 52 height 15
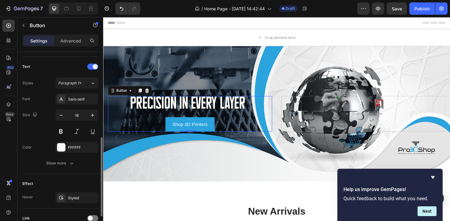
scroll to position [252, 0]
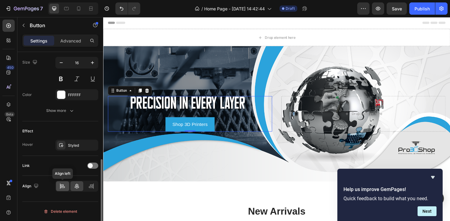
click at [61, 190] on div at bounding box center [62, 186] width 13 height 10
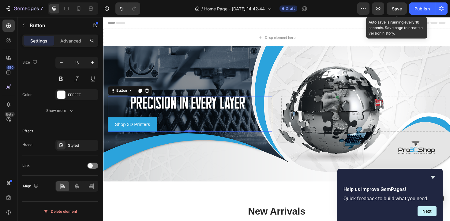
click at [395, 7] on span "Save" at bounding box center [397, 8] width 10 height 5
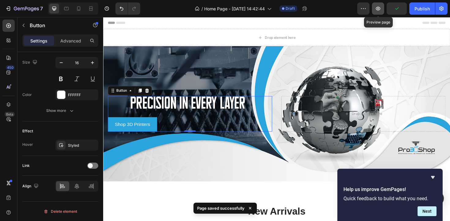
click at [379, 10] on icon "button" at bounding box center [378, 9] width 6 height 6
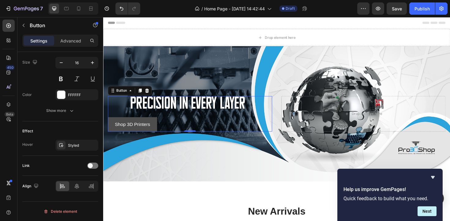
click at [157, 126] on button "Shop 3D Printers" at bounding box center [134, 130] width 52 height 15
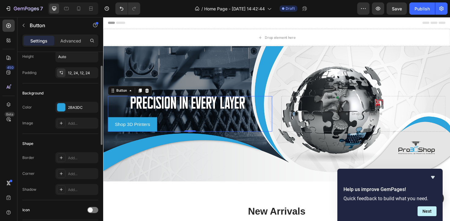
scroll to position [35, 0]
click at [68, 44] on p "Advanced" at bounding box center [70, 41] width 21 height 6
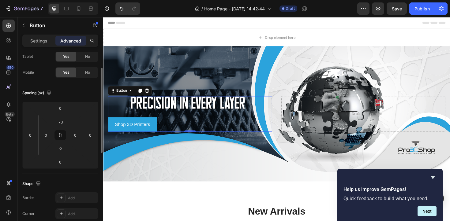
scroll to position [0, 0]
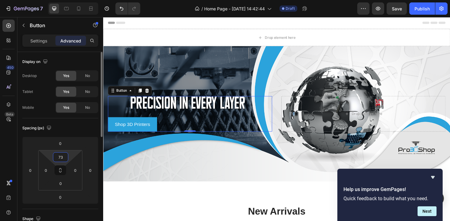
click at [63, 160] on input "73" at bounding box center [60, 157] width 12 height 9
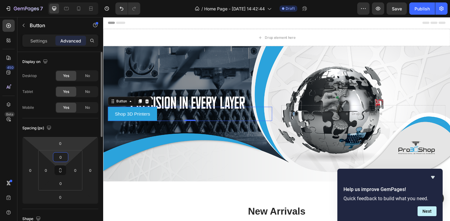
type input "0"
click at [62, 0] on html "7 Version history / Home Page - Aug 23, 14:42:44 Draft Preview Save Publish 450…" at bounding box center [225, 0] width 450 height 0
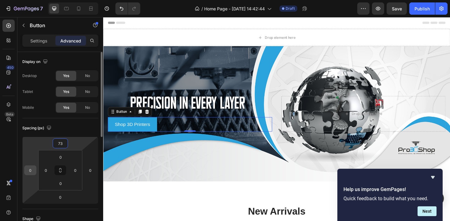
type input "73"
click at [32, 174] on input "0" at bounding box center [30, 170] width 9 height 9
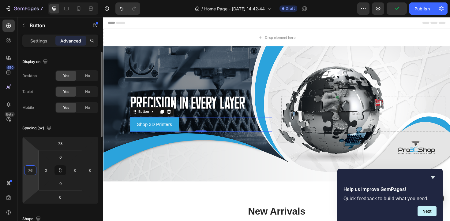
type input "77"
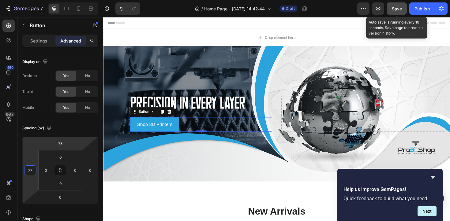
click at [402, 9] on button "Save" at bounding box center [397, 8] width 20 height 12
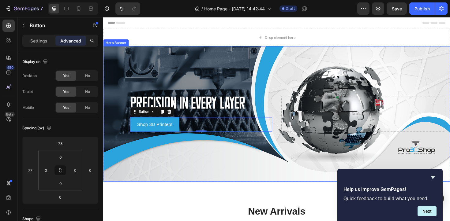
click at [137, 54] on div "Background Image" at bounding box center [286, 120] width 367 height 144
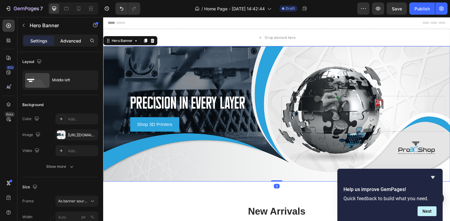
click at [72, 37] on div "Advanced" at bounding box center [70, 41] width 31 height 10
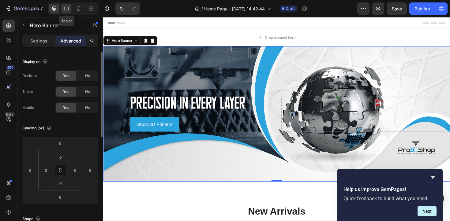
click at [63, 12] on div at bounding box center [67, 9] width 10 height 10
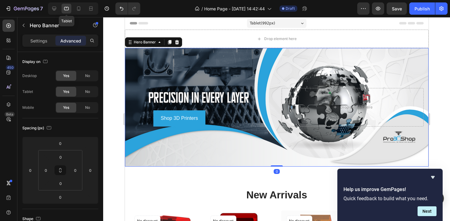
scroll to position [9, 0]
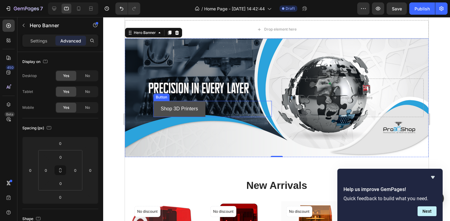
click at [156, 103] on button "Shop 3D Printers" at bounding box center [179, 109] width 52 height 16
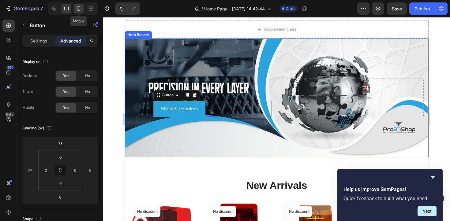
click at [80, 9] on icon at bounding box center [78, 8] width 3 height 4
type input "40"
type input "24"
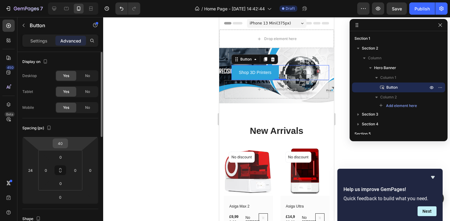
click at [59, 144] on input "40" at bounding box center [60, 143] width 12 height 9
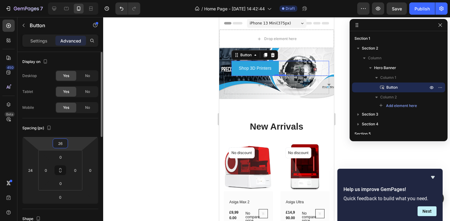
type input "25"
click at [49, 127] on icon "button" at bounding box center [49, 128] width 6 height 6
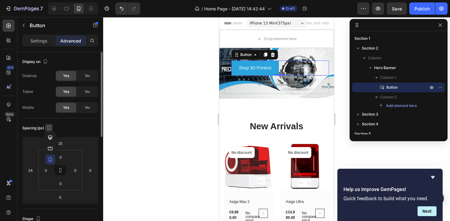
click at [49, 127] on icon "button" at bounding box center [49, 128] width 6 height 6
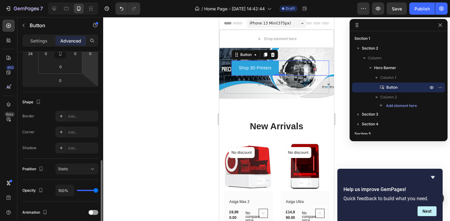
scroll to position [90, 0]
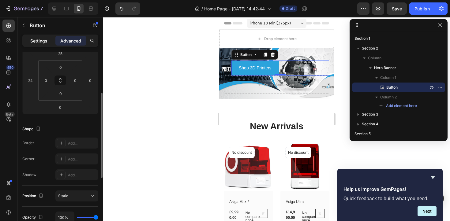
click at [40, 45] on div "Settings" at bounding box center [39, 41] width 31 height 10
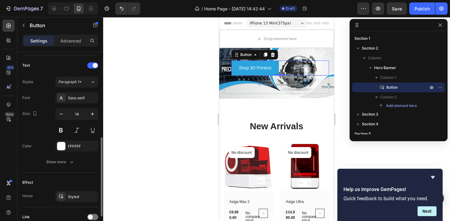
scroll to position [252, 0]
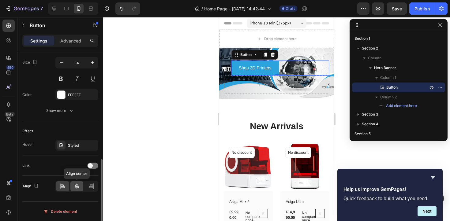
click at [77, 185] on icon at bounding box center [77, 187] width 4 height 6
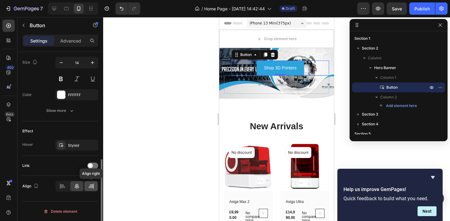
click at [94, 187] on div at bounding box center [90, 186] width 13 height 10
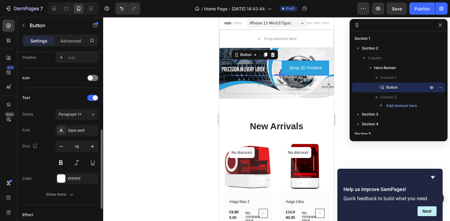
scroll to position [159, 0]
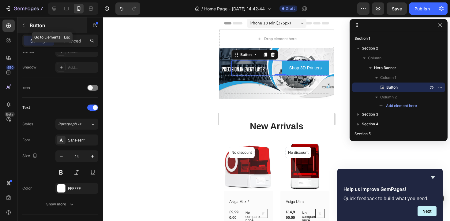
click at [20, 27] on button "button" at bounding box center [24, 26] width 10 height 10
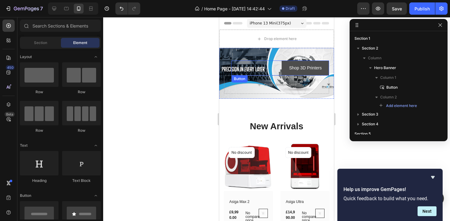
click at [288, 63] on button "Shop 3D Printers" at bounding box center [305, 68] width 47 height 15
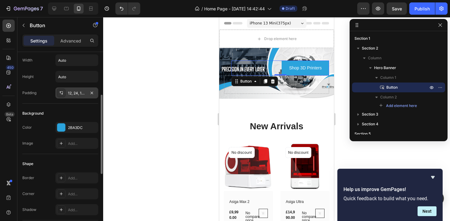
scroll to position [0, 0]
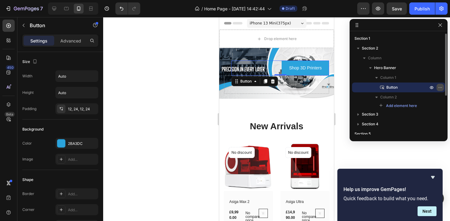
click at [438, 87] on icon "button" at bounding box center [440, 87] width 5 height 5
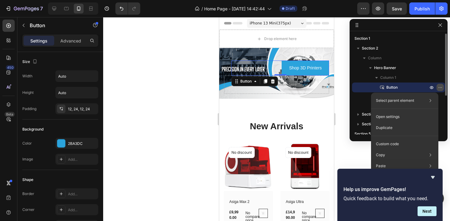
click at [438, 87] on icon "button" at bounding box center [440, 87] width 5 height 5
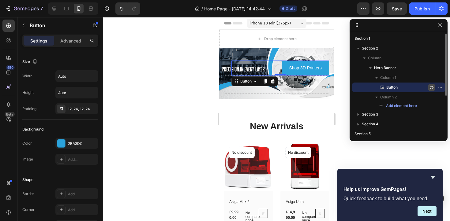
click at [432, 87] on icon "button" at bounding box center [431, 87] width 5 height 5
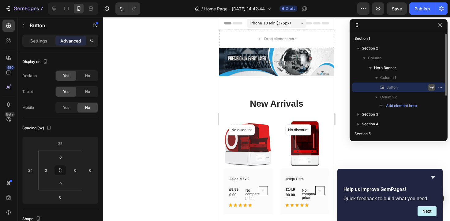
click at [433, 88] on icon "button" at bounding box center [431, 87] width 5 height 5
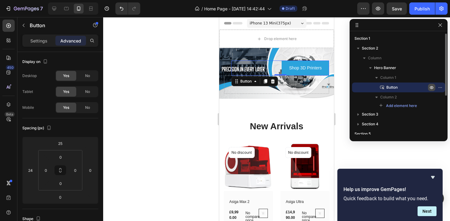
click at [433, 88] on icon "button" at bounding box center [431, 87] width 5 height 5
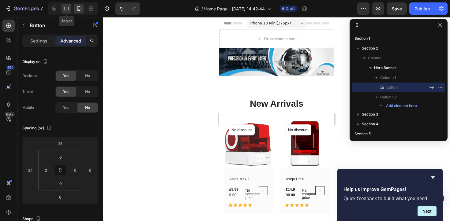
click at [66, 8] on icon at bounding box center [67, 8] width 2 height 1
type input "73"
type input "77"
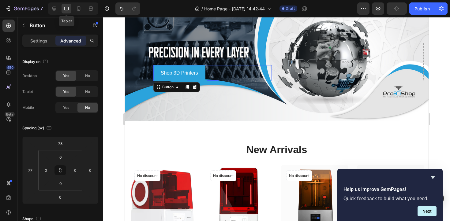
scroll to position [72, 0]
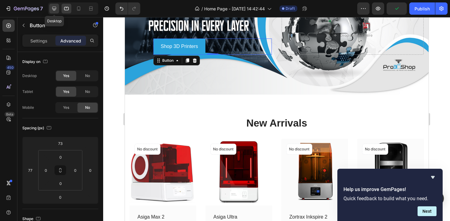
click at [52, 9] on icon at bounding box center [54, 9] width 6 height 6
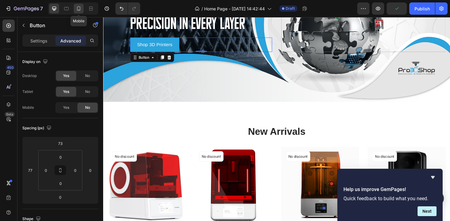
scroll to position [85, 0]
click at [79, 10] on icon at bounding box center [79, 9] width 2 height 1
type input "25"
type input "24"
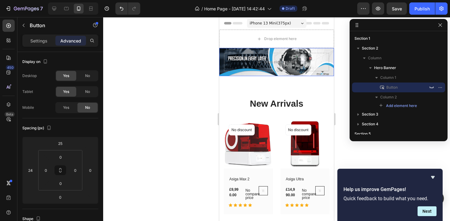
click at [232, 50] on div "Shop 3D Printers Button Drop element here" at bounding box center [276, 62] width 115 height 28
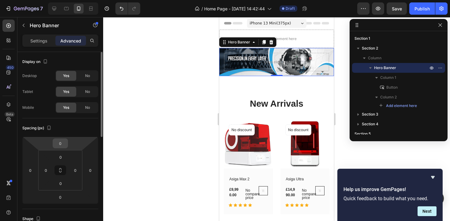
click at [63, 142] on input "0" at bounding box center [60, 143] width 12 height 9
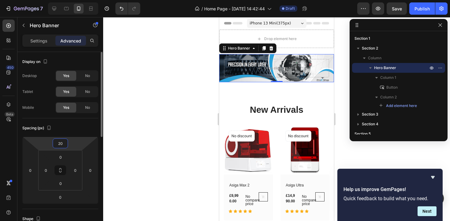
type input "2"
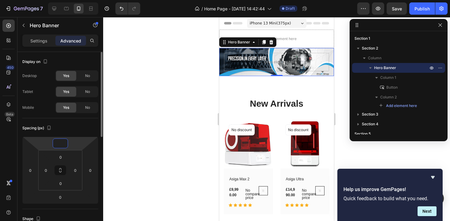
type input "0"
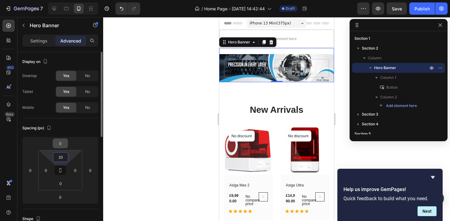
type input "2"
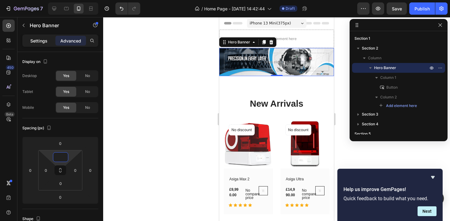
click at [41, 40] on p "Settings" at bounding box center [38, 41] width 17 height 6
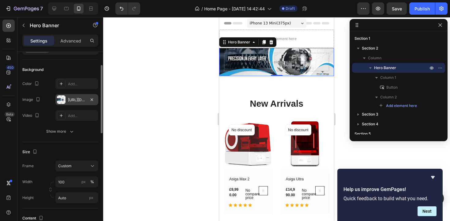
scroll to position [69, 0]
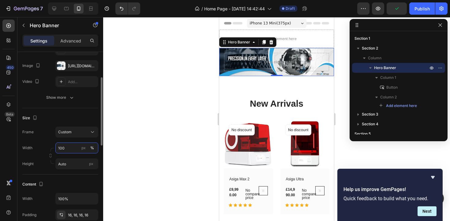
click at [70, 144] on input "100" at bounding box center [76, 148] width 43 height 11
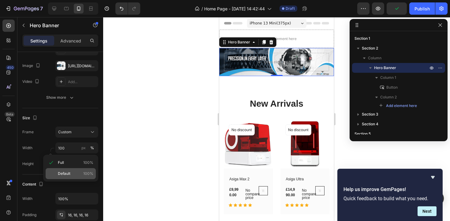
click at [70, 171] on span "Default" at bounding box center [64, 174] width 13 height 6
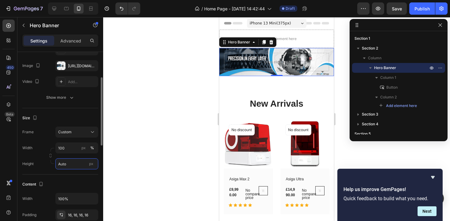
click at [72, 163] on input "Auto" at bounding box center [76, 164] width 43 height 11
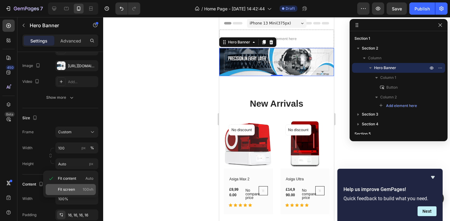
click at [73, 193] on div "Fit screen 100vh" at bounding box center [71, 189] width 50 height 11
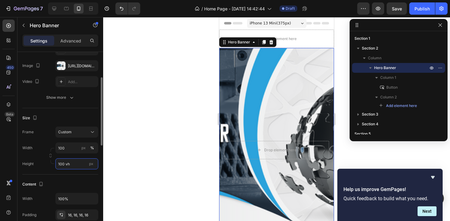
click at [71, 164] on input "100 vh" at bounding box center [76, 164] width 43 height 11
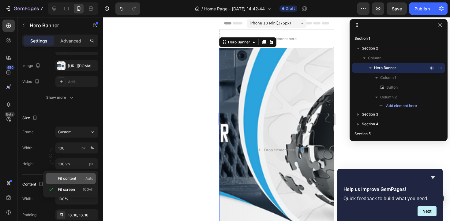
click at [70, 179] on span "Fit content" at bounding box center [67, 179] width 18 height 6
type input "Auto"
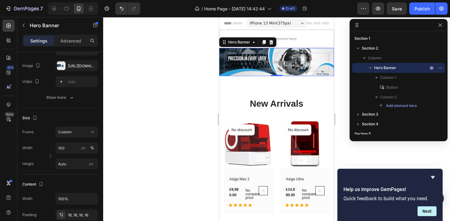
click at [190, 103] on div at bounding box center [276, 119] width 347 height 204
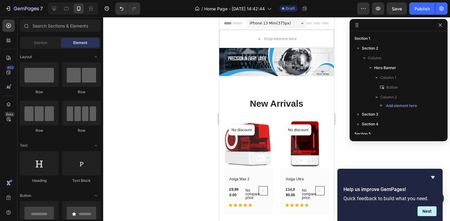
click at [278, 24] on span "iPhone 13 Mini ( 375 px)" at bounding box center [270, 23] width 41 height 6
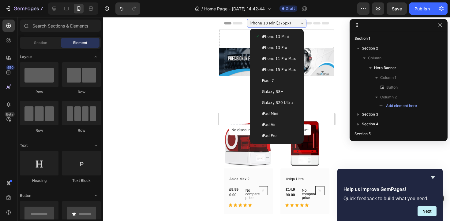
click at [282, 71] on span "iPhone 15 Pro Max" at bounding box center [279, 70] width 34 height 6
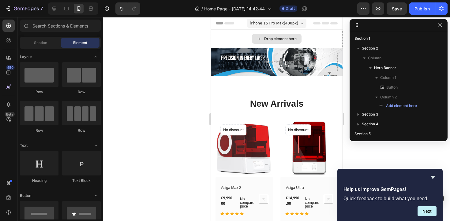
click at [312, 36] on div "Drop element here" at bounding box center [277, 39] width 132 height 18
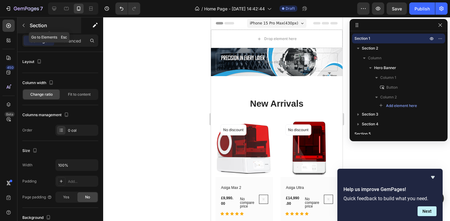
click at [24, 23] on icon "button" at bounding box center [23, 25] width 5 height 5
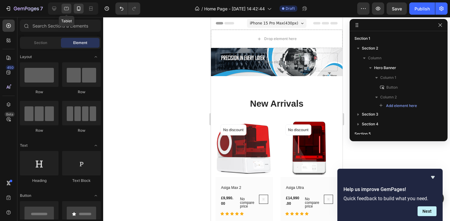
click at [68, 9] on icon at bounding box center [66, 8] width 5 height 3
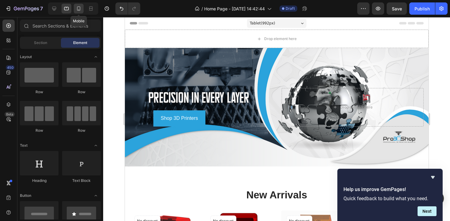
click at [82, 9] on div at bounding box center [79, 9] width 10 height 10
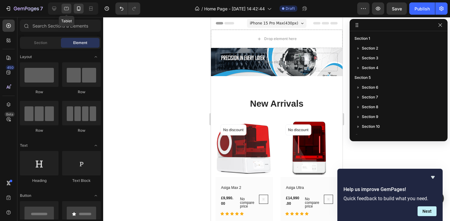
click at [63, 11] on div at bounding box center [67, 9] width 10 height 10
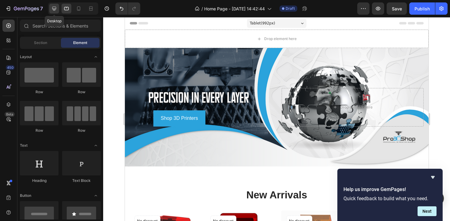
click at [50, 11] on div at bounding box center [54, 9] width 10 height 10
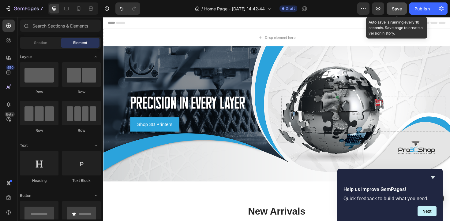
click at [404, 7] on button "Save" at bounding box center [397, 8] width 20 height 12
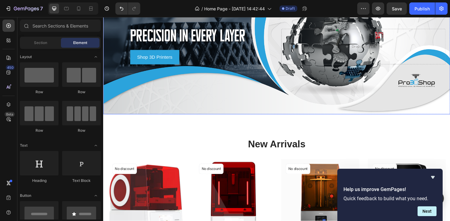
scroll to position [72, 0]
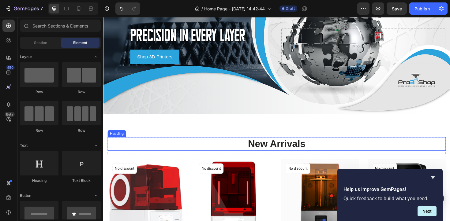
click at [296, 150] on p "New Arrivals" at bounding box center [286, 151] width 357 height 13
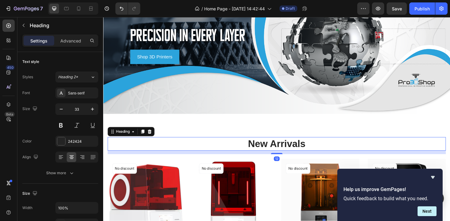
click at [296, 150] on p "New Arrivals" at bounding box center [286, 151] width 357 height 13
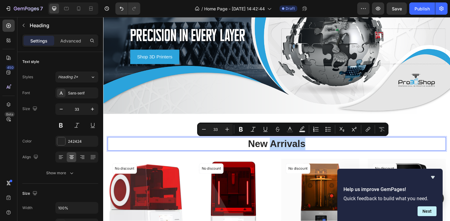
click at [276, 150] on p "New Arrivals" at bounding box center [286, 151] width 357 height 13
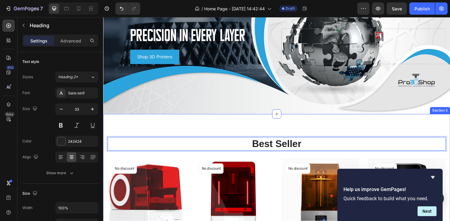
click at [290, 129] on div "Best Seller Heading 12 Row (P) Images No discount Not be displayed when publish…" at bounding box center [286, 222] width 367 height 204
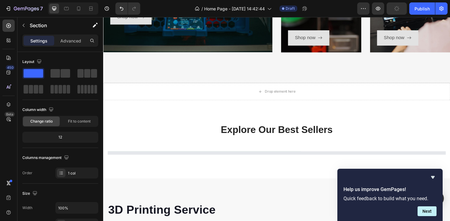
scroll to position [623, 0]
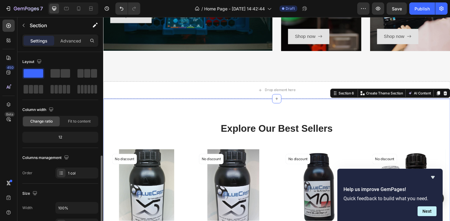
scroll to position [69, 0]
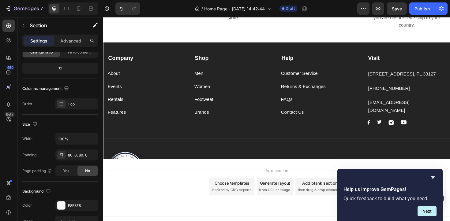
scroll to position [1299, 0]
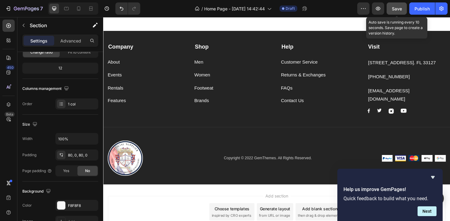
click at [390, 10] on button "Save" at bounding box center [397, 8] width 20 height 12
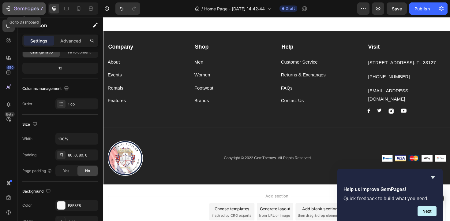
click at [14, 10] on icon "button" at bounding box center [26, 8] width 25 height 5
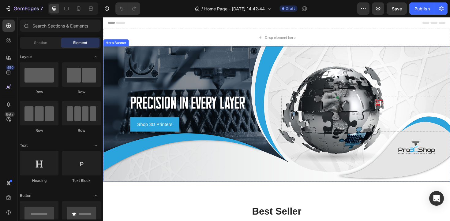
click at [164, 51] on div "Background Image" at bounding box center [286, 120] width 367 height 144
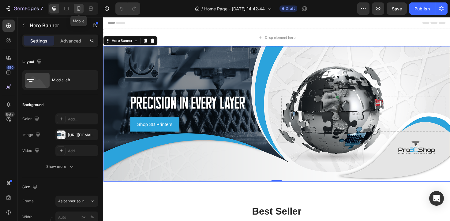
click at [80, 8] on icon at bounding box center [78, 8] width 3 height 4
type input "100"
type input "Auto"
type input "100%"
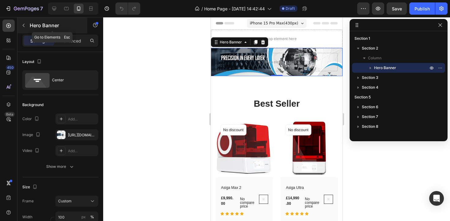
click at [19, 24] on button "button" at bounding box center [24, 26] width 10 height 10
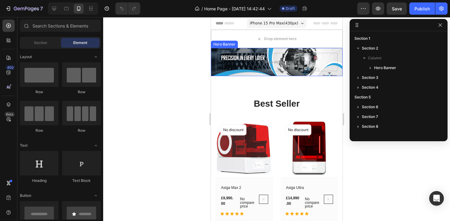
click at [216, 52] on div "Shop 3D Printers Button Drop element here" at bounding box center [277, 62] width 132 height 28
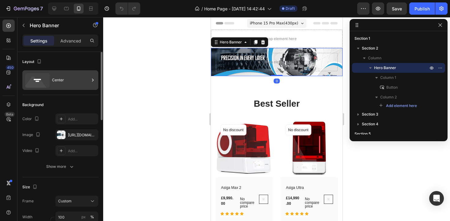
click at [69, 87] on div "Center" at bounding box center [70, 80] width 37 height 14
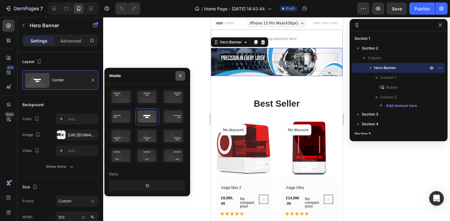
click at [181, 73] on icon "button" at bounding box center [180, 75] width 5 height 5
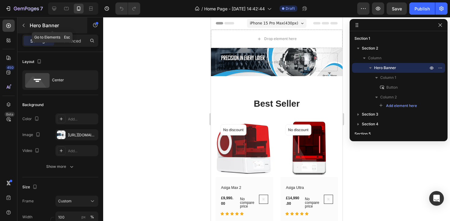
click at [23, 28] on icon "button" at bounding box center [23, 25] width 5 height 5
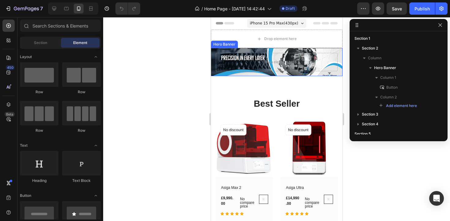
click at [213, 49] on div "Shop 3D Printers Button Drop element here" at bounding box center [277, 62] width 132 height 28
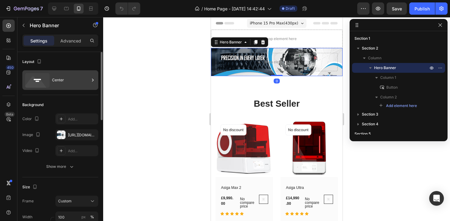
click at [56, 78] on div "Center" at bounding box center [70, 80] width 37 height 14
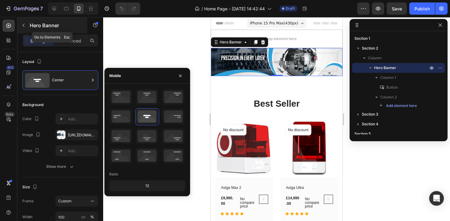
click at [25, 26] on icon "button" at bounding box center [23, 25] width 5 height 5
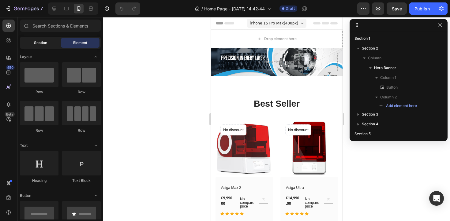
click at [49, 43] on div "Section" at bounding box center [40, 43] width 39 height 10
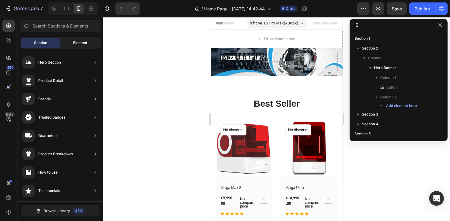
click at [85, 43] on span "Element" at bounding box center [80, 43] width 14 height 6
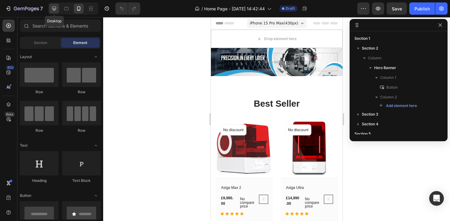
click at [52, 7] on icon at bounding box center [54, 9] width 4 height 4
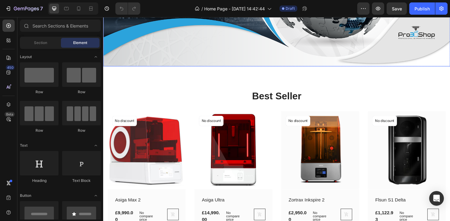
scroll to position [154, 0]
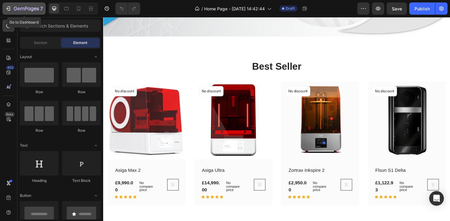
click at [12, 9] on div "7" at bounding box center [24, 8] width 38 height 7
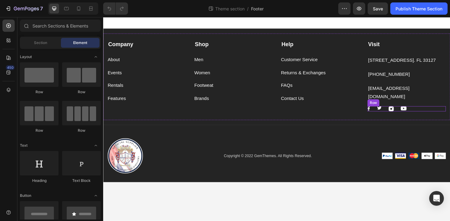
click at [400, 112] on div "Image Image Image Image Row" at bounding box center [424, 115] width 83 height 6
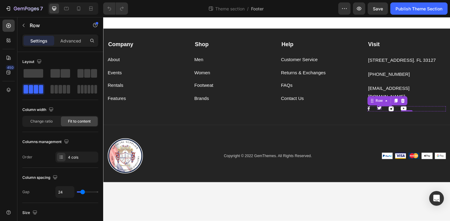
click at [397, 112] on img at bounding box center [395, 114] width 5 height 4
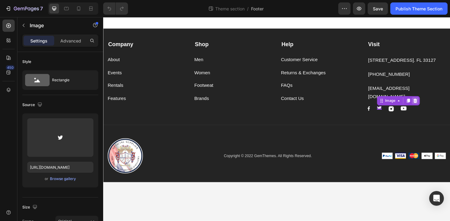
click at [436, 102] on div at bounding box center [433, 105] width 7 height 7
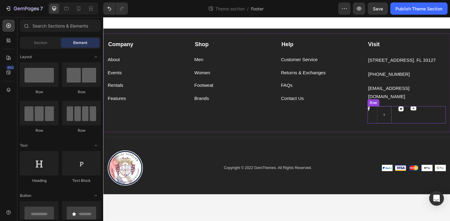
click at [389, 112] on div "Image Image Image Row" at bounding box center [424, 121] width 83 height 18
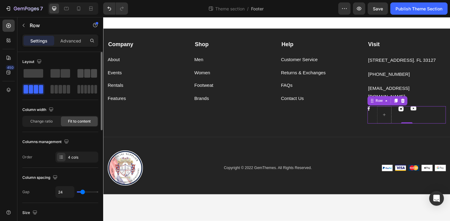
click at [92, 76] on span at bounding box center [94, 73] width 6 height 9
click at [92, 75] on span at bounding box center [94, 73] width 6 height 9
click at [388, 105] on icon at bounding box center [388, 105] width 1 height 1
click at [66, 88] on span at bounding box center [64, 89] width 3 height 9
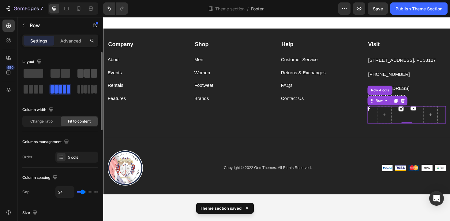
click at [89, 76] on span at bounding box center [87, 73] width 6 height 9
click at [66, 71] on span at bounding box center [65, 73] width 9 height 9
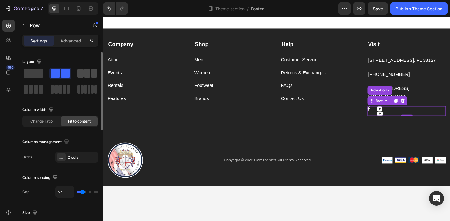
click at [88, 75] on span at bounding box center [87, 73] width 6 height 9
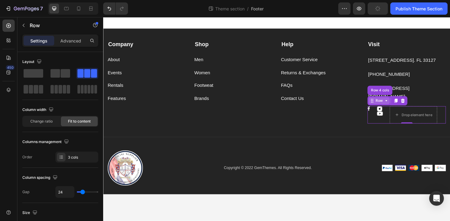
click at [393, 102] on div "Row" at bounding box center [395, 105] width 22 height 7
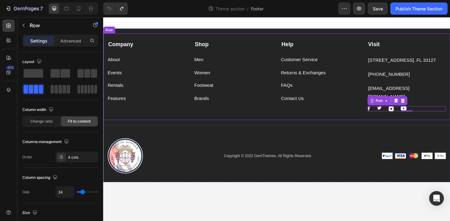
click at [382, 113] on div "Company Text block About Button Events Button Rentals Button Features Button Sh…" at bounding box center [286, 81] width 367 height 92
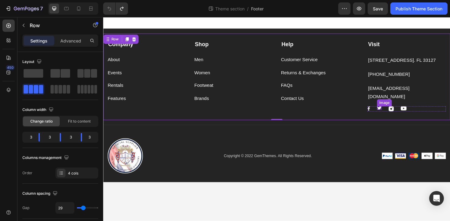
click at [396, 112] on img at bounding box center [395, 114] width 5 height 4
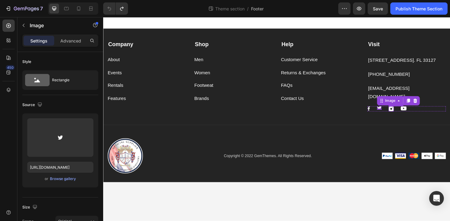
click at [407, 112] on img at bounding box center [408, 115] width 6 height 6
click at [420, 112] on img at bounding box center [421, 114] width 6 height 5
click at [395, 112] on img at bounding box center [395, 114] width 5 height 4
click at [433, 103] on icon at bounding box center [433, 105] width 5 height 5
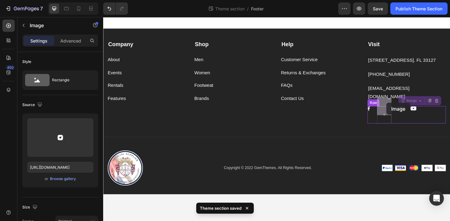
drag, startPoint x: 419, startPoint y: 106, endPoint x: 403, endPoint y: 108, distance: 16.4
drag, startPoint x: 430, startPoint y: 105, endPoint x: 416, endPoint y: 108, distance: 14.5
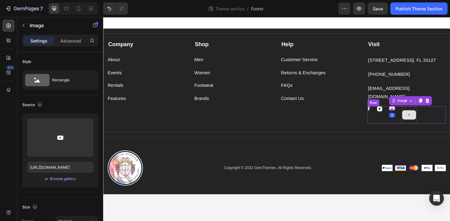
click at [431, 112] on div at bounding box center [426, 121] width 15 height 18
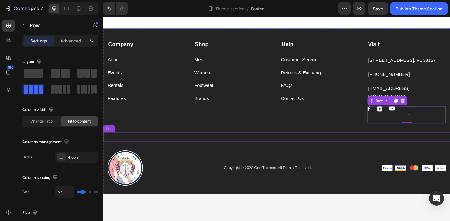
click at [435, 139] on div "Title Line" at bounding box center [286, 144] width 367 height 10
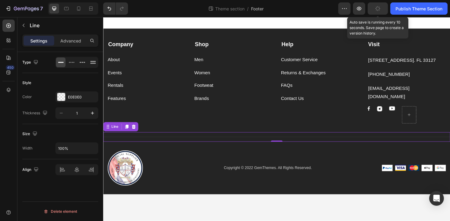
click at [379, 9] on icon "button" at bounding box center [377, 8] width 7 height 7
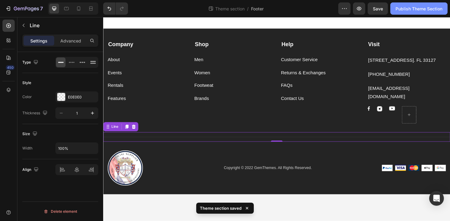
click at [410, 8] on div "Publish Theme Section" at bounding box center [418, 9] width 47 height 6
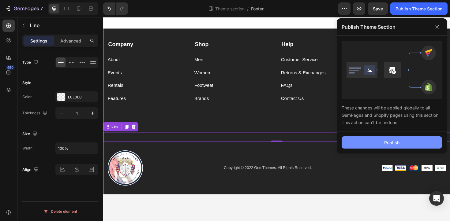
click at [388, 147] on button "Publish" at bounding box center [392, 142] width 100 height 12
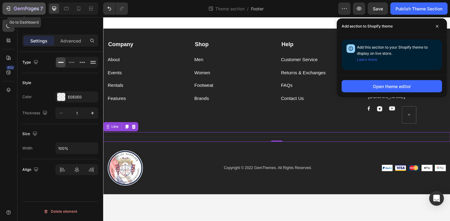
click at [9, 7] on icon "button" at bounding box center [8, 9] width 6 height 6
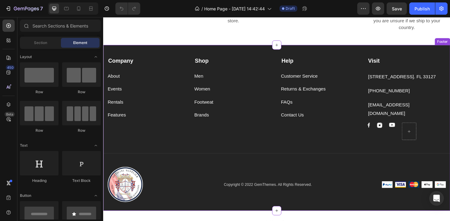
scroll to position [1120, 0]
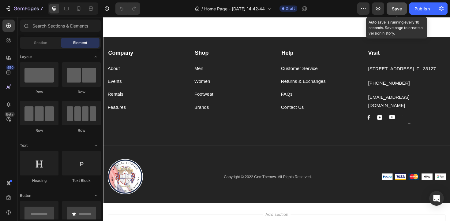
click at [393, 4] on button "Save" at bounding box center [397, 8] width 20 height 12
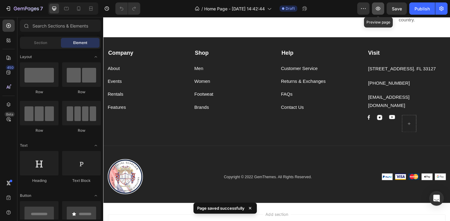
click at [377, 13] on button "button" at bounding box center [378, 8] width 12 height 12
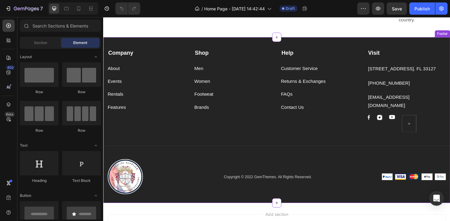
click at [164, 59] on p "Company" at bounding box center [149, 56] width 82 height 8
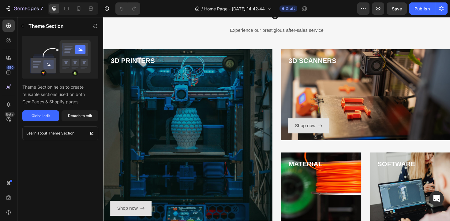
scroll to position [294, 0]
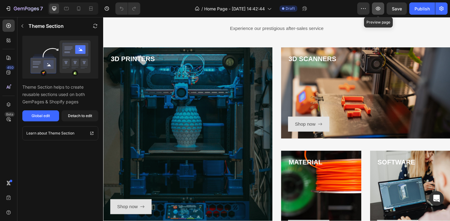
click at [378, 8] on icon "button" at bounding box center [378, 9] width 2 height 2
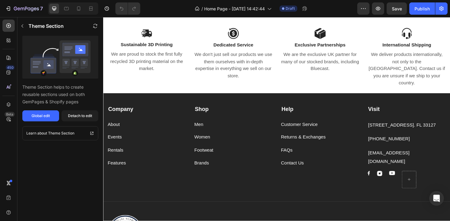
scroll to position [1063, 0]
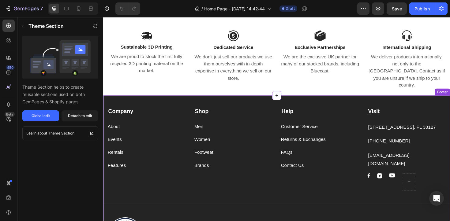
click at [164, 113] on div "Company" at bounding box center [149, 117] width 83 height 9
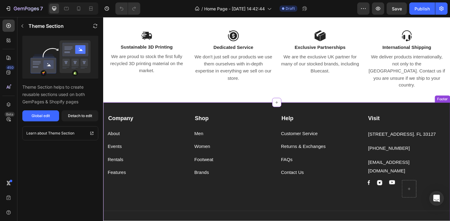
click at [174, 113] on div "Company Text block About Button Events Button Rentals Button Features Button Sh…" at bounding box center [286, 165] width 367 height 105
click at [39, 115] on div "Global edit" at bounding box center [41, 116] width 18 height 6
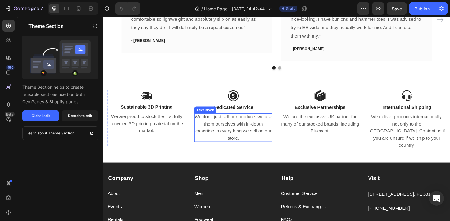
scroll to position [969, 0]
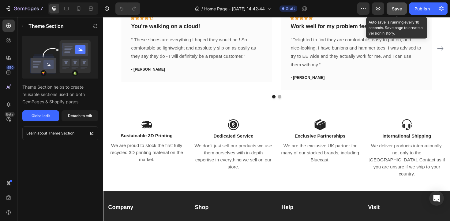
click at [394, 6] on span "Save" at bounding box center [397, 8] width 10 height 5
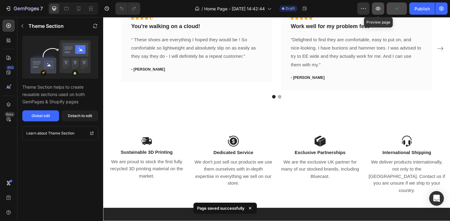
click at [381, 9] on icon "button" at bounding box center [378, 9] width 6 height 6
click at [381, 9] on button "button" at bounding box center [378, 8] width 12 height 12
click at [376, 13] on button "button" at bounding box center [378, 8] width 12 height 12
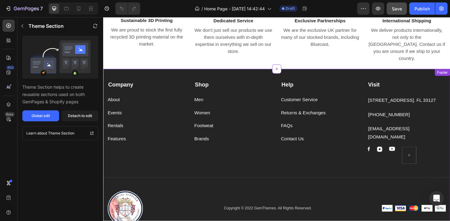
scroll to position [1109, 0]
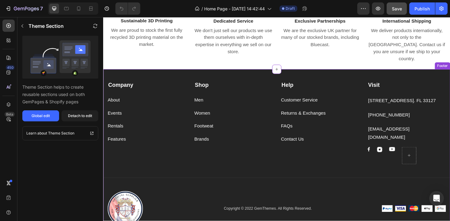
click at [380, 78] on div "Company Text block About Button Events Button Rentals Button Features Button Sh…" at bounding box center [286, 130] width 367 height 105
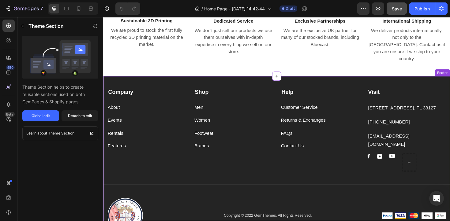
click at [246, 85] on div "Company Text block About Button Events Button Rentals Button Features Button Sh…" at bounding box center [286, 137] width 367 height 105
click at [23, 25] on icon "button" at bounding box center [22, 26] width 5 height 5
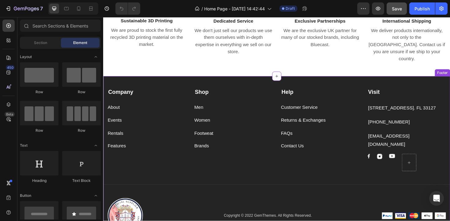
click at [163, 85] on div "Company Text block About Button Events Button Rentals Button Features Button Sh…" at bounding box center [286, 137] width 367 height 105
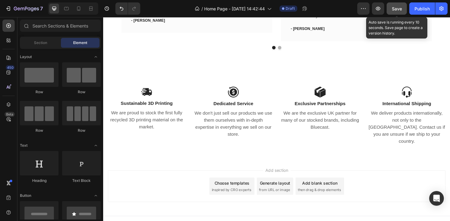
click at [399, 8] on span "Save" at bounding box center [397, 8] width 10 height 5
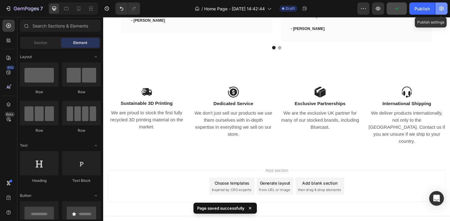
click at [437, 7] on button "button" at bounding box center [441, 8] width 12 height 12
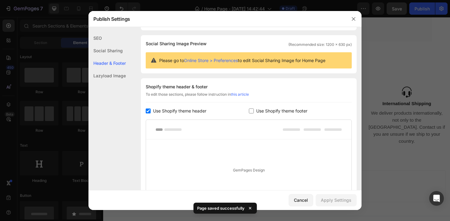
scroll to position [98, 0]
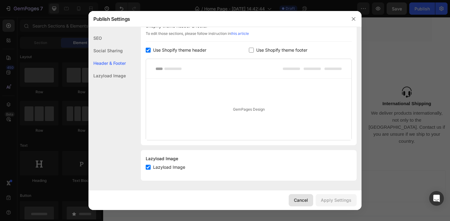
click at [301, 199] on div "Cancel" at bounding box center [301, 200] width 14 height 6
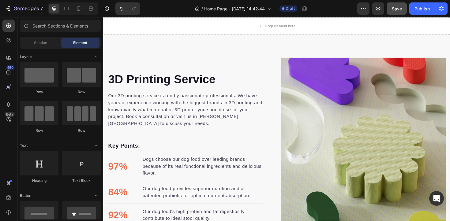
scroll to position [535, 0]
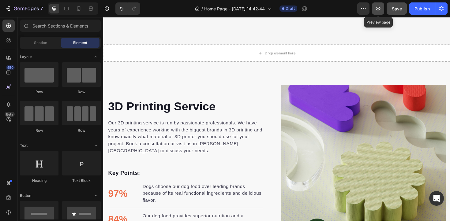
click at [381, 10] on button "button" at bounding box center [378, 8] width 12 height 12
click at [379, 10] on icon "button" at bounding box center [378, 9] width 6 height 6
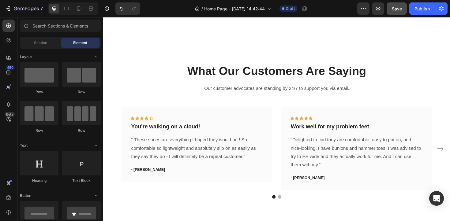
scroll to position [1176, 0]
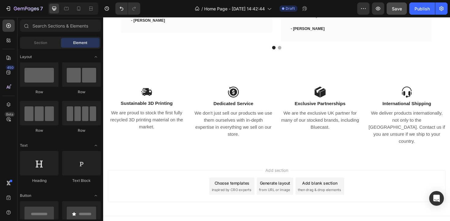
click at [233, 190] on div "Choose templates" at bounding box center [239, 193] width 37 height 6
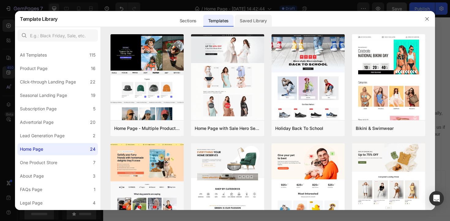
click at [246, 18] on div "Saved Library" at bounding box center [253, 21] width 37 height 12
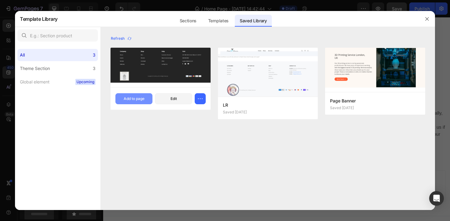
click at [141, 99] on div "Add to page" at bounding box center [134, 99] width 21 height 6
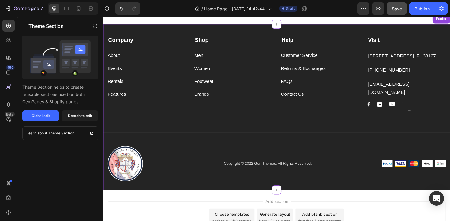
scroll to position [1318, 0]
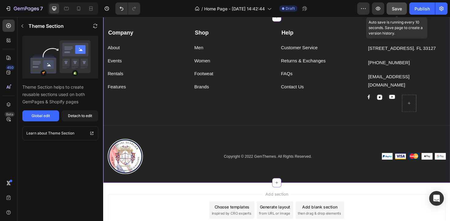
click at [390, 8] on button "Save" at bounding box center [397, 8] width 20 height 12
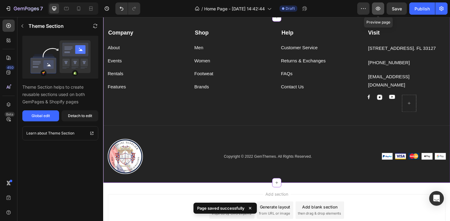
click at [376, 7] on icon "button" at bounding box center [378, 9] width 6 height 6
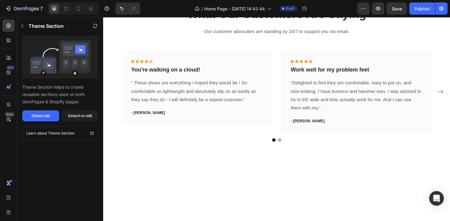
scroll to position [949, 0]
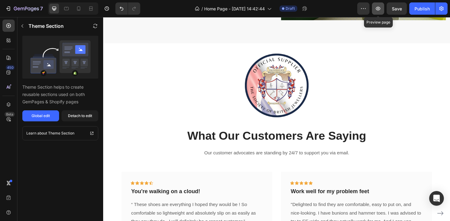
click at [376, 9] on icon "button" at bounding box center [378, 9] width 6 height 6
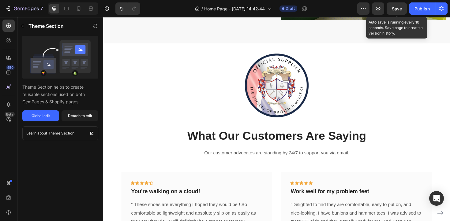
click at [393, 9] on span "Save" at bounding box center [397, 8] width 10 height 5
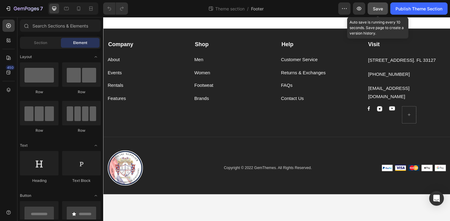
click at [377, 6] on span "Save" at bounding box center [378, 8] width 10 height 5
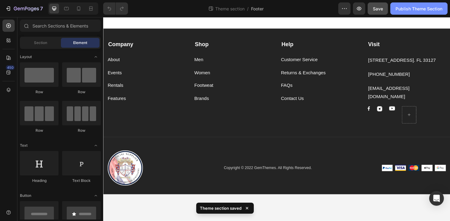
click at [427, 7] on div "Publish Theme Section" at bounding box center [418, 9] width 47 height 6
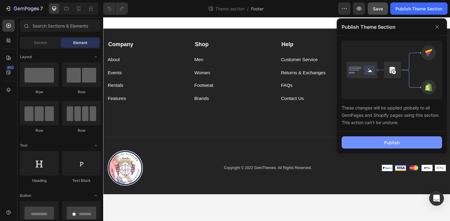
click at [395, 145] on div "Publish" at bounding box center [391, 143] width 15 height 6
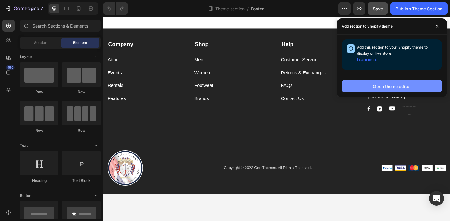
click at [396, 88] on div "Open theme editor" at bounding box center [392, 86] width 38 height 6
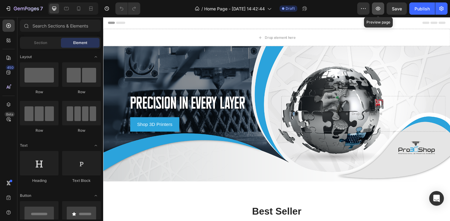
click at [382, 8] on button "button" at bounding box center [378, 8] width 12 height 12
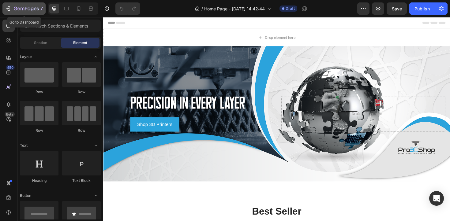
click at [9, 8] on icon "button" at bounding box center [8, 9] width 6 height 6
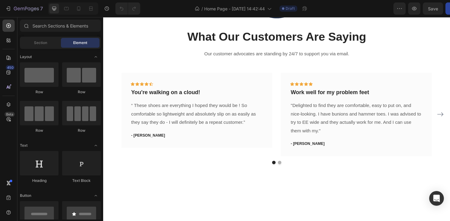
scroll to position [1148, 0]
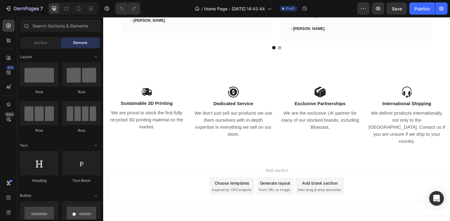
click at [249, 190] on div "Choose templates" at bounding box center [239, 193] width 37 height 6
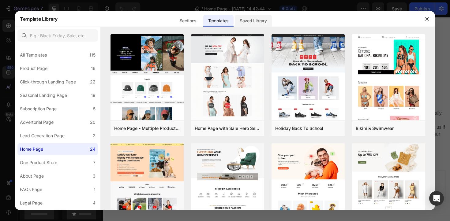
click at [252, 23] on div "Saved Library" at bounding box center [253, 21] width 37 height 12
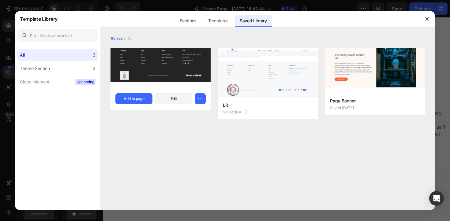
click at [151, 67] on img at bounding box center [160, 66] width 100 height 39
click at [131, 99] on div "Add to page" at bounding box center [134, 99] width 21 height 6
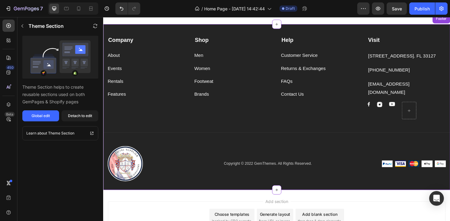
scroll to position [1291, 0]
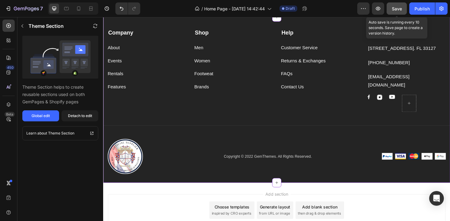
click at [387, 9] on button "Save" at bounding box center [397, 8] width 20 height 12
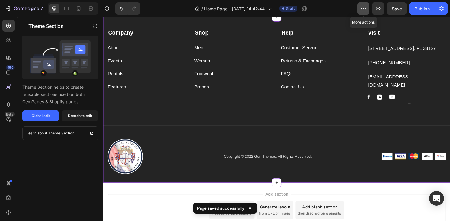
click at [362, 7] on icon "button" at bounding box center [363, 9] width 6 height 6
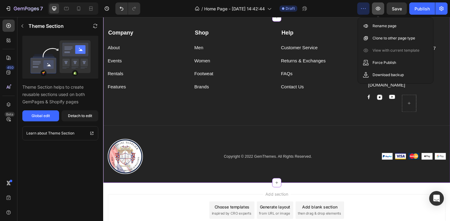
click at [377, 6] on icon "button" at bounding box center [378, 9] width 6 height 6
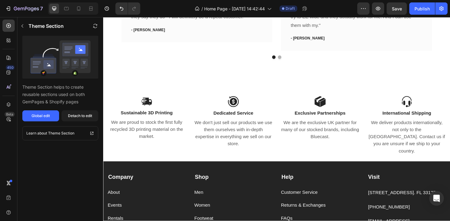
scroll to position [1314, 0]
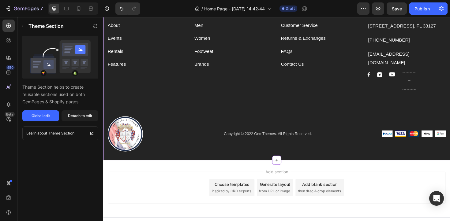
click at [128, 122] on img at bounding box center [126, 140] width 37 height 37
click at [23, 22] on button "button" at bounding box center [22, 26] width 10 height 10
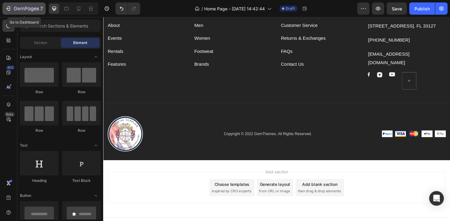
click at [22, 9] on icon "button" at bounding box center [23, 9] width 4 height 3
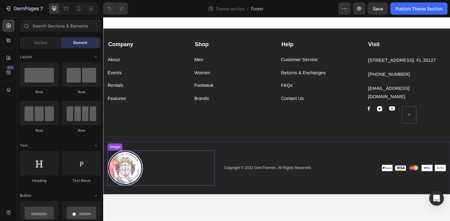
click at [128, 168] on img at bounding box center [126, 177] width 37 height 37
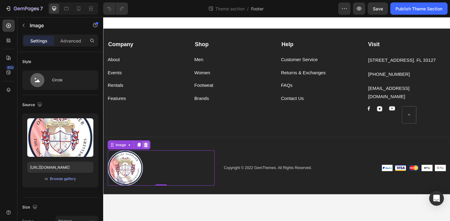
click at [149, 150] on icon at bounding box center [148, 152] width 5 height 5
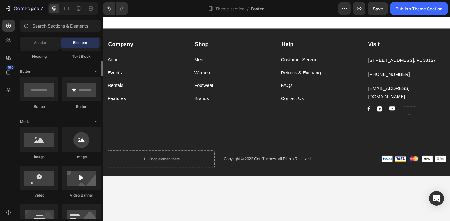
scroll to position [138, 0]
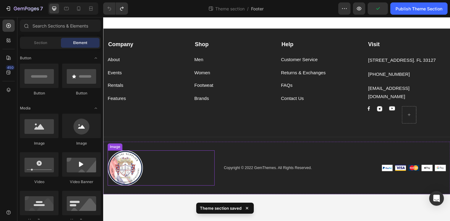
click at [121, 159] on img at bounding box center [126, 177] width 37 height 37
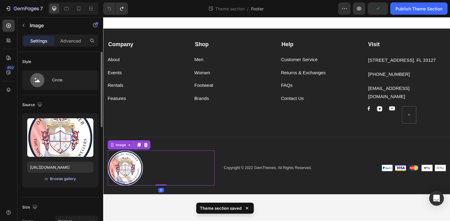
click at [61, 178] on div "Browse gallery" at bounding box center [63, 179] width 26 height 6
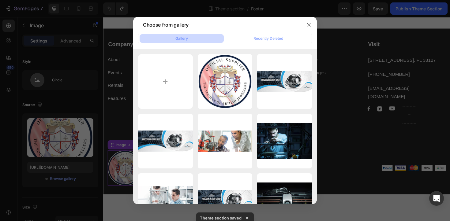
type input "C:\fakepath\NAJ-New-Member-Social.png"
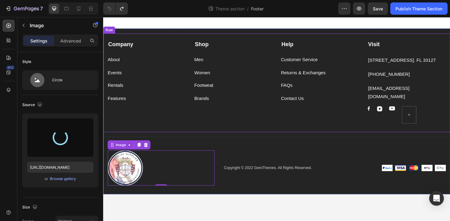
type input "[URL][DOMAIN_NAME]"
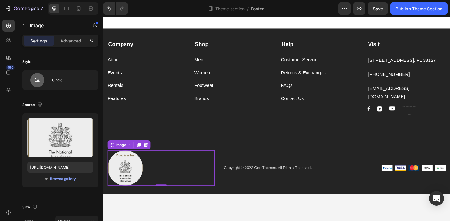
click at [276, 209] on body "Company Text block About Button Events Button Rentals Button Features Button Sh…" at bounding box center [286, 125] width 367 height 216
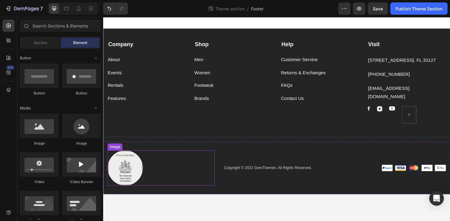
click at [127, 166] on img at bounding box center [126, 177] width 37 height 37
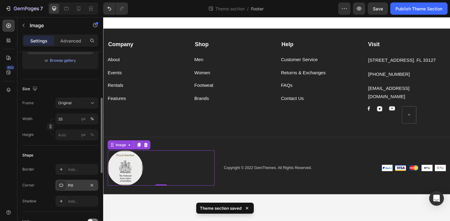
scroll to position [117, 0]
click at [70, 119] on input "33" at bounding box center [76, 120] width 43 height 11
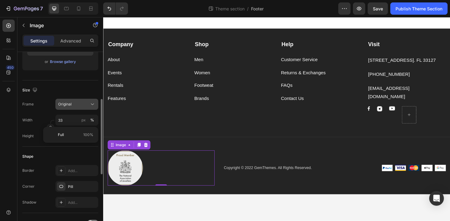
click at [76, 102] on div "Original" at bounding box center [73, 105] width 30 height 6
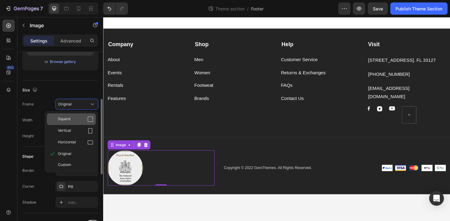
click at [73, 118] on div "Square" at bounding box center [76, 119] width 36 height 6
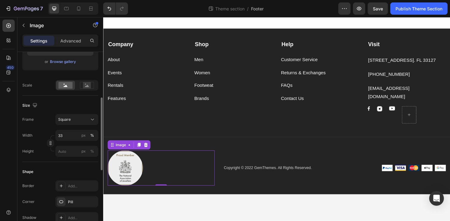
click at [73, 118] on div "Square" at bounding box center [73, 120] width 30 height 6
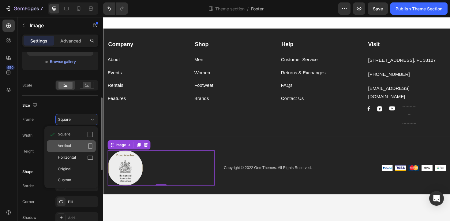
click at [73, 145] on div "Vertical" at bounding box center [76, 146] width 36 height 6
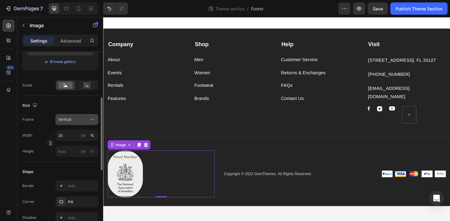
click at [81, 117] on div "Vertical" at bounding box center [73, 120] width 30 height 6
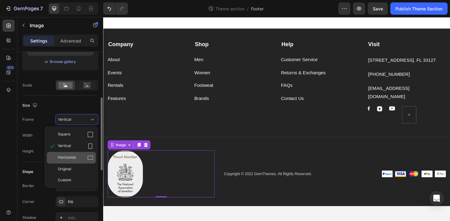
click at [80, 159] on div "Horizontal" at bounding box center [76, 158] width 36 height 6
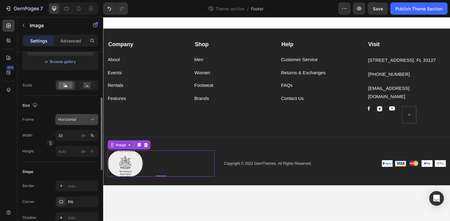
click at [84, 121] on div "Horizontal" at bounding box center [73, 120] width 30 height 6
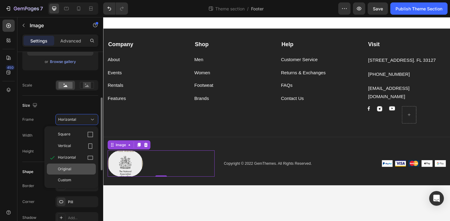
click at [80, 167] on div "Original" at bounding box center [76, 169] width 36 height 6
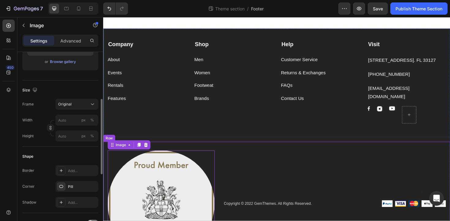
click at [264, 159] on div "Copyright © 2022 GemThemes. All Rights Reserved. Text block" at bounding box center [286, 215] width 113 height 113
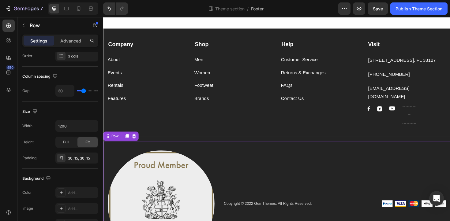
scroll to position [0, 0]
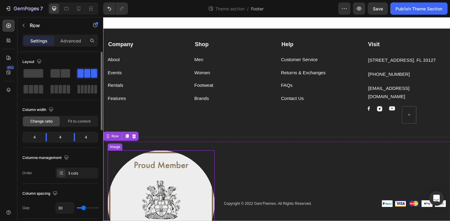
click at [187, 187] on img at bounding box center [164, 215] width 113 height 113
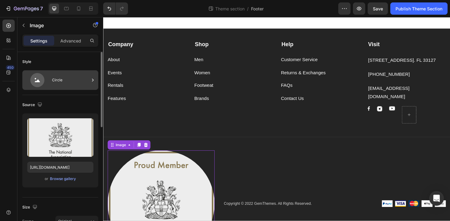
click at [68, 77] on div "Circle" at bounding box center [70, 80] width 37 height 14
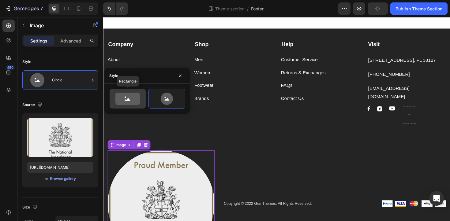
click at [143, 98] on div at bounding box center [128, 99] width 36 height 20
type input "100"
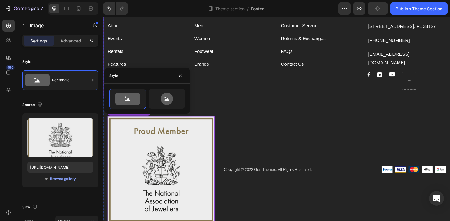
scroll to position [39, 0]
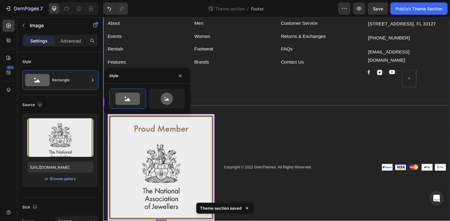
click at [280, 120] on div "Copyright © 2022 GemThemes. All Rights Reserved. Text block" at bounding box center [286, 176] width 113 height 113
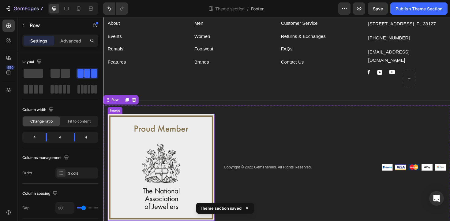
click at [178, 143] on img at bounding box center [164, 176] width 113 height 113
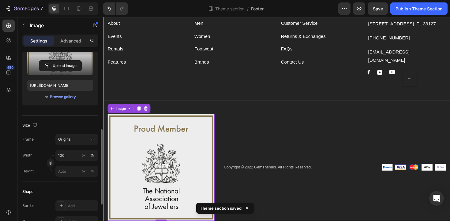
scroll to position [114, 0]
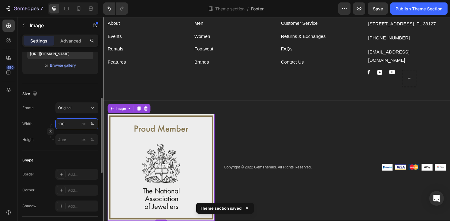
click at [66, 125] on input "100" at bounding box center [76, 123] width 43 height 11
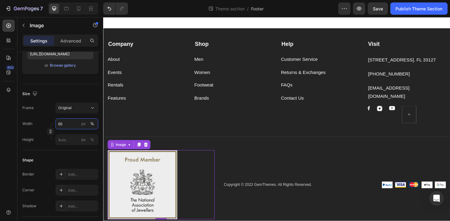
scroll to position [0, 0]
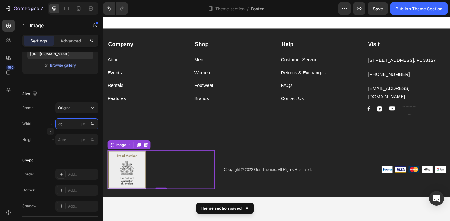
type input "35"
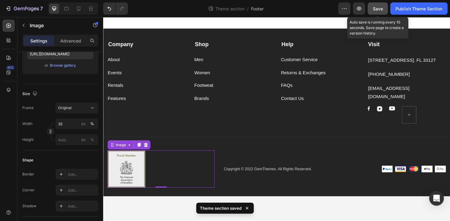
click at [386, 10] on button "Save" at bounding box center [378, 8] width 20 height 12
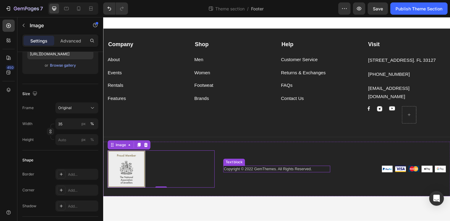
click at [260, 175] on p "Copyright © 2022 GemThemes. All Rights Reserved." at bounding box center [287, 178] width 112 height 6
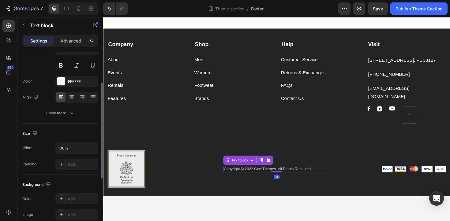
scroll to position [61, 0]
click at [266, 175] on p "Copyright © 2022 GemThemes. All Rights Reserved." at bounding box center [287, 178] width 112 height 6
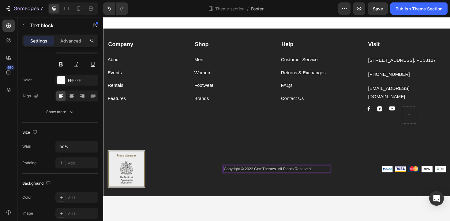
click at [259, 175] on p "Copyright © 2022 GemThemes. All Rights Reserved." at bounding box center [287, 178] width 112 height 6
click at [253, 175] on p "Copyright © 2024 GemThemes. All Rights Reserved." at bounding box center [287, 178] width 112 height 6
drag, startPoint x: 253, startPoint y: 170, endPoint x: 328, endPoint y: 169, distance: 74.7
click at [249, 175] on p "Copyright © Pro3DShop 2022. All Rights Reserved" at bounding box center [287, 178] width 112 height 6
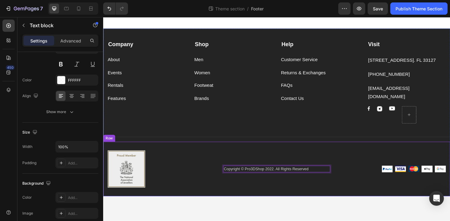
click at [374, 185] on div "Image Image Image Image Image Row" at bounding box center [409, 179] width 113 height 40
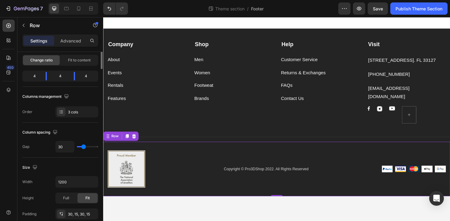
scroll to position [0, 0]
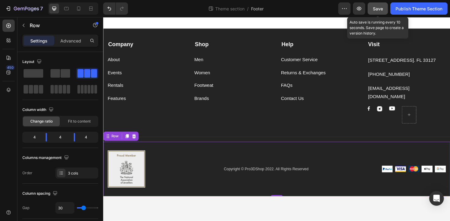
click at [384, 13] on button "Save" at bounding box center [378, 8] width 20 height 12
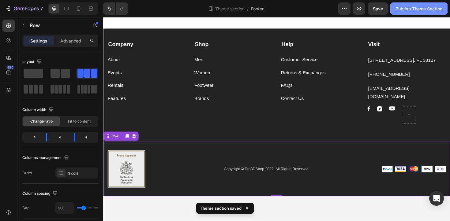
click at [399, 11] on div "Publish Theme Section" at bounding box center [418, 9] width 47 height 6
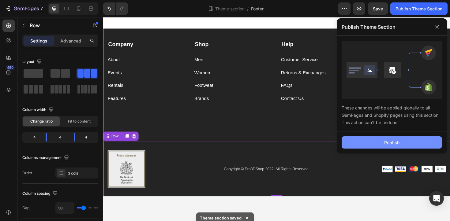
click at [389, 143] on div "Publish" at bounding box center [391, 143] width 15 height 6
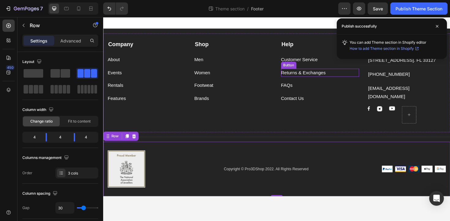
click at [350, 72] on div "Returns & Exchanges Button" at bounding box center [332, 76] width 83 height 9
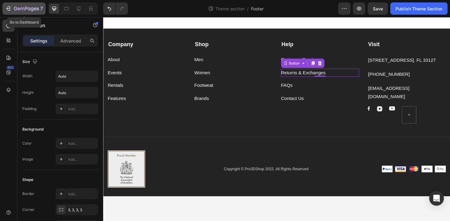
click at [12, 14] on button "7" at bounding box center [23, 8] width 43 height 12
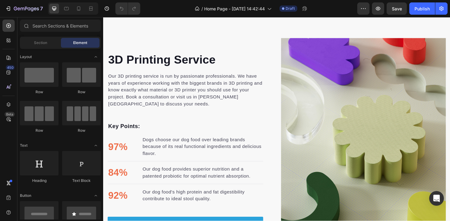
scroll to position [738, 0]
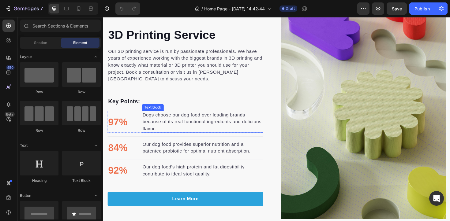
click at [194, 127] on p "Dogs choose our dog food over leading brands because of its real functional ing…" at bounding box center [208, 128] width 127 height 22
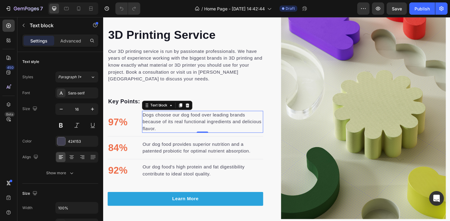
click at [180, 127] on p "Dogs choose our dog food over leading brands because of its real functional ing…" at bounding box center [208, 128] width 127 height 22
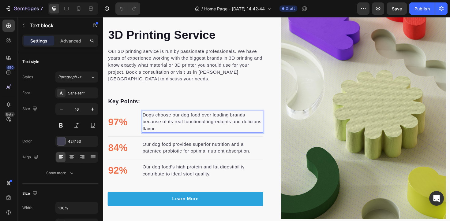
click at [180, 127] on p "Dogs choose our dog food over leading brands because of its real functional ing…" at bounding box center [208, 128] width 127 height 22
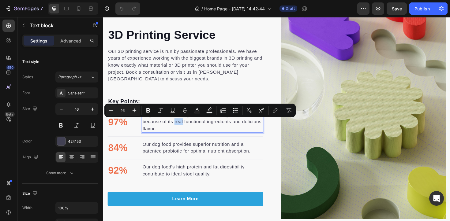
click at [189, 117] on div "Minus 16 Plus Bold Italic Underline Strikethrough Text Color Text Background Co…" at bounding box center [199, 110] width 191 height 13
click at [194, 134] on p "Dogs choose our dog food over leading brands because of its real functional ing…" at bounding box center [208, 128] width 127 height 22
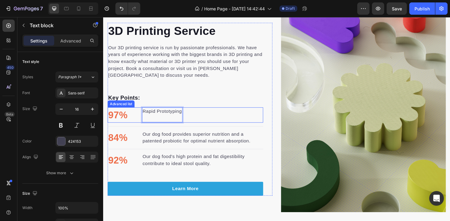
scroll to position [742, 0]
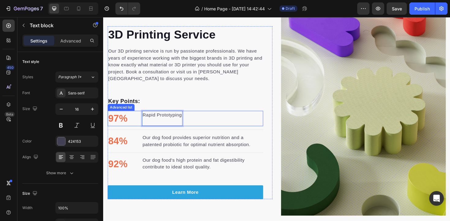
click at [229, 122] on div "97% Text block Rapid Prototyping Text block 0" at bounding box center [190, 125] width 165 height 17
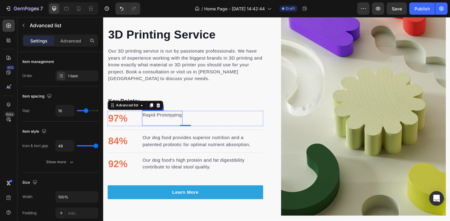
click at [182, 122] on p "Rapid Prototyping" at bounding box center [166, 120] width 42 height 7
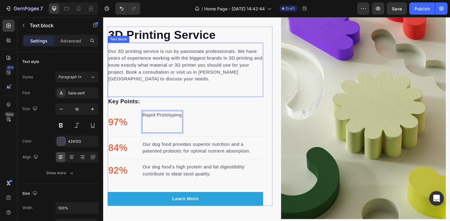
scroll to position [731, 0]
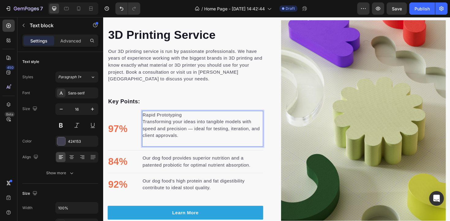
click at [203, 117] on div "Rapid Prototyping Transforming your ideas into tangible models with speed and p…" at bounding box center [208, 136] width 128 height 38
click at [196, 123] on p "Rapid Prototyping" at bounding box center [208, 120] width 127 height 7
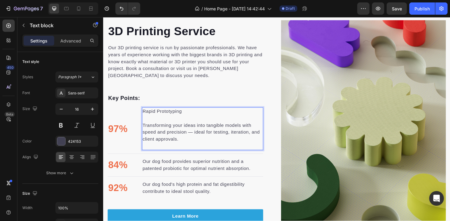
scroll to position [727, 0]
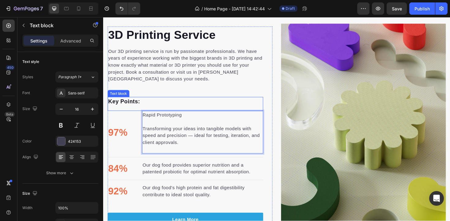
click at [236, 106] on p "Key Points:" at bounding box center [189, 107] width 163 height 9
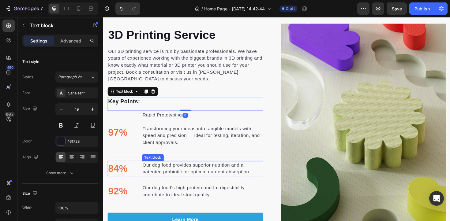
click at [177, 177] on p "Our dog food provides superior nutrition and a patented probiotic for optimal n…" at bounding box center [208, 177] width 127 height 15
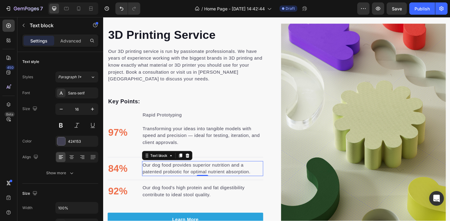
click at [177, 177] on p "Our dog food provides superior nutrition and a patented probiotic for optimal n…" at bounding box center [208, 177] width 127 height 15
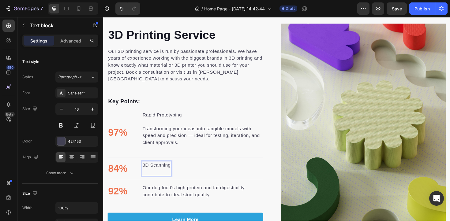
scroll to position [724, 0]
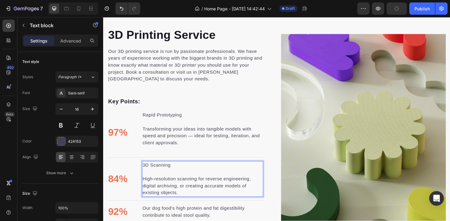
click at [208, 185] on p "High-resolution scanning for reverse engineering, digital archiving, or creatin…" at bounding box center [208, 196] width 127 height 22
click at [209, 180] on p "Rich Text Editor. Editing area: main" at bounding box center [208, 181] width 127 height 7
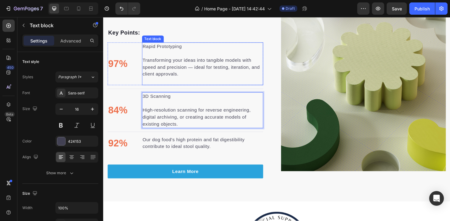
scroll to position [799, 0]
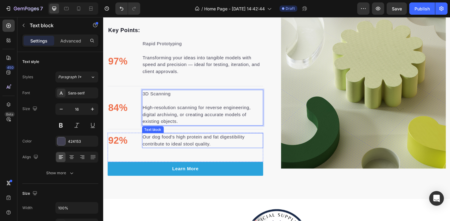
click at [180, 146] on p "Our dog food's high protein and fat digestibility contribute to ideal stool qua…" at bounding box center [208, 148] width 127 height 15
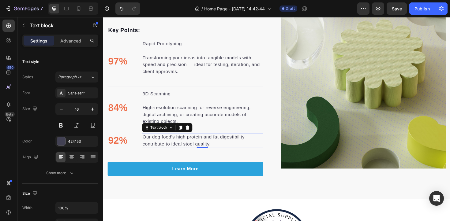
click at [180, 146] on p "Our dog food's high protein and fat digestibility contribute to ideal stool qua…" at bounding box center [208, 148] width 127 height 15
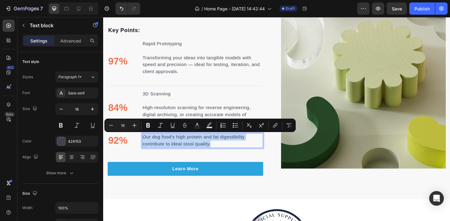
drag, startPoint x: 218, startPoint y: 152, endPoint x: 146, endPoint y: 146, distance: 71.9
click at [146, 146] on p "Our dog food's high protein and fat digestibility contribute to ideal stool qua…" at bounding box center [208, 148] width 127 height 15
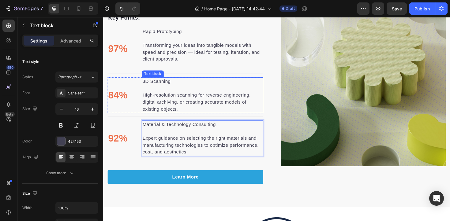
scroll to position [813, 0]
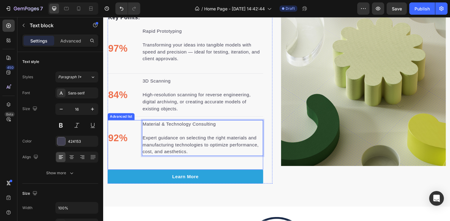
click at [119, 127] on li "92% Text block Material & Technology Consulting Expert guidance on selecting th…" at bounding box center [190, 145] width 165 height 38
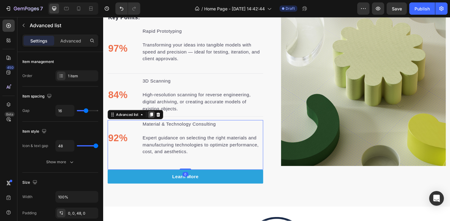
click at [152, 119] on icon at bounding box center [153, 120] width 5 height 5
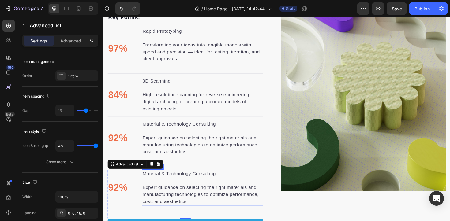
click at [166, 208] on p "Expert guidance on selecting the right materials and manufacturing technologies…" at bounding box center [208, 205] width 127 height 22
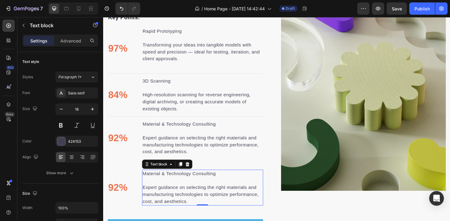
click at [166, 208] on p "Expert guidance on selecting the right materials and manufacturing technologies…" at bounding box center [208, 205] width 127 height 22
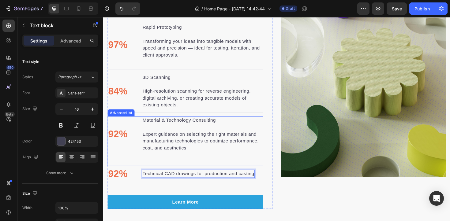
click at [147, 164] on div "92% Text block Material & Technology Consulting Expert guidance on selecting th…" at bounding box center [190, 148] width 165 height 53
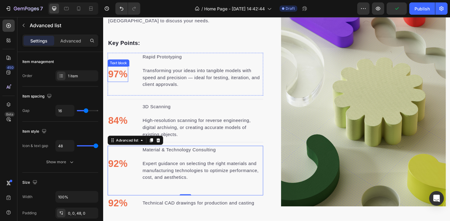
scroll to position [876, 0]
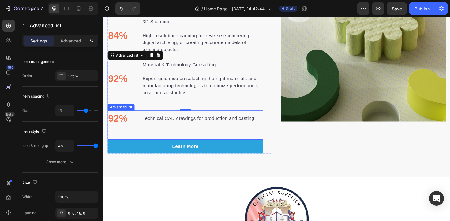
click at [131, 122] on li "92% Text block Technical CAD drawings for production and casting Text block" at bounding box center [186, 124] width 156 height 17
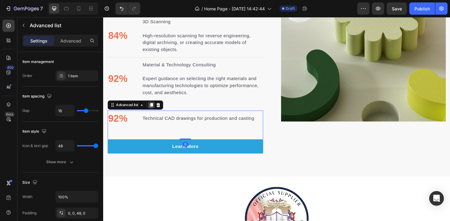
click at [156, 110] on icon at bounding box center [153, 110] width 3 height 4
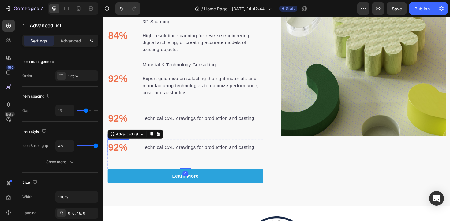
click at [125, 157] on p "92%" at bounding box center [118, 155] width 21 height 15
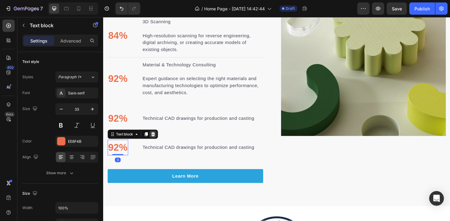
click at [158, 143] on icon at bounding box center [155, 141] width 5 height 5
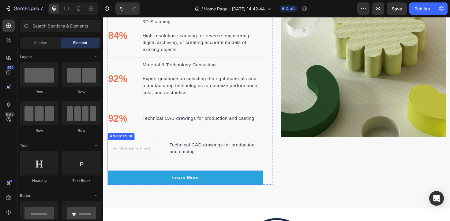
click at [166, 150] on li "Drop element here Technical CAD drawings for production and casting Text block" at bounding box center [190, 156] width 165 height 18
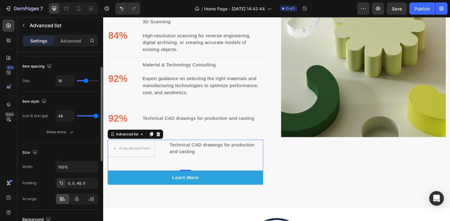
scroll to position [0, 0]
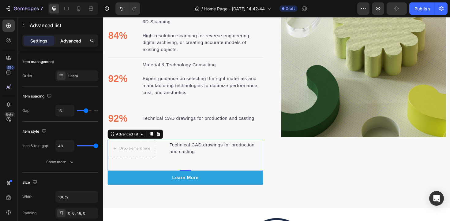
click at [72, 40] on p "Advanced" at bounding box center [70, 41] width 21 height 6
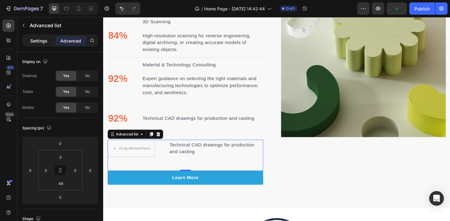
click at [43, 39] on p "Settings" at bounding box center [38, 41] width 17 height 6
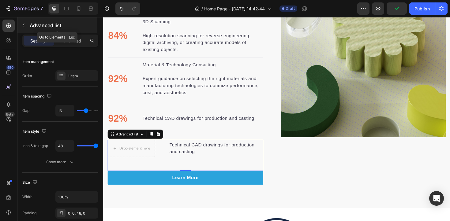
click at [28, 24] on button "button" at bounding box center [24, 26] width 10 height 10
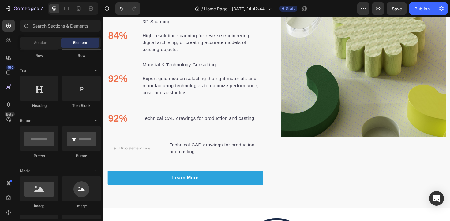
scroll to position [106, 0]
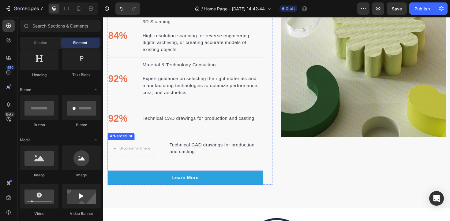
click at [126, 146] on div "Advanced list" at bounding box center [122, 143] width 28 height 7
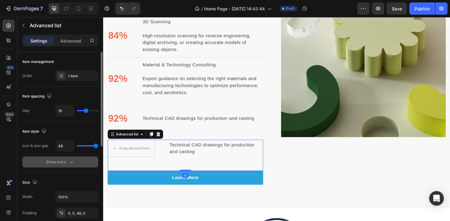
click at [59, 161] on div "Show more" at bounding box center [60, 162] width 28 height 6
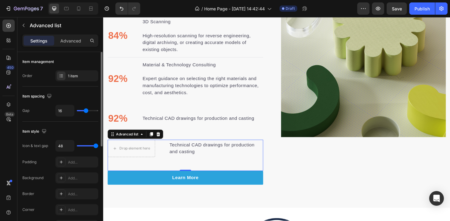
type input "37"
type input "34"
type input "25"
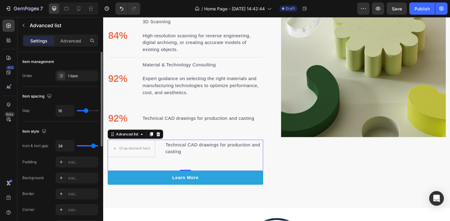
type input "25"
type input "21"
type input "17"
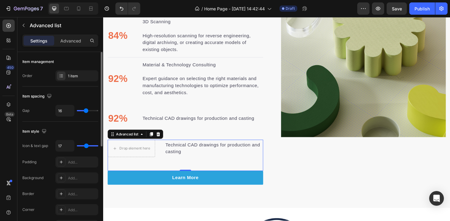
type input "14"
type input "11"
type input "8"
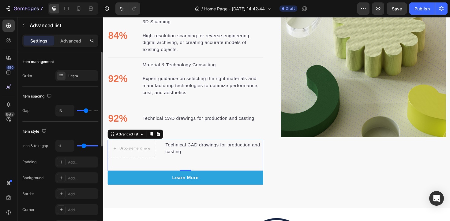
type input "8"
type input "5"
type input "3"
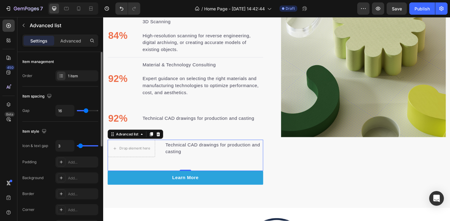
type input "1"
type input "0"
type input "1"
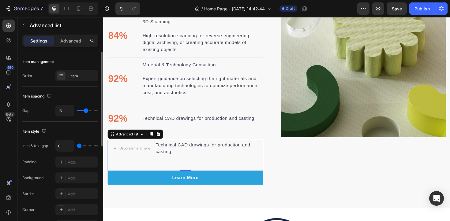
type input "1"
type input "3"
type input "6"
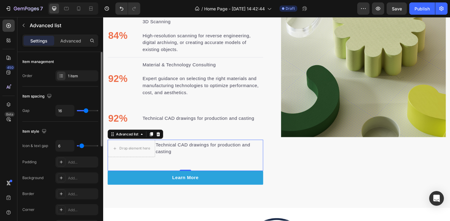
type input "8"
type input "10"
type input "11"
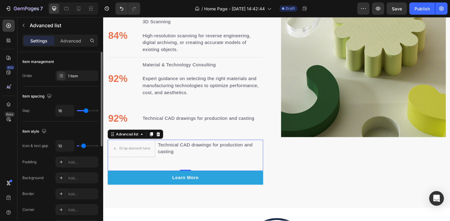
type input "11"
type input "12"
type input "13"
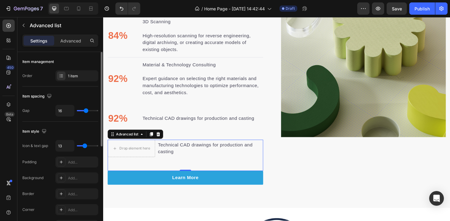
type input "14"
type input "15"
type input "16"
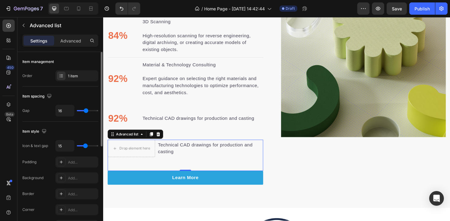
type input "16"
type input "17"
type input "18"
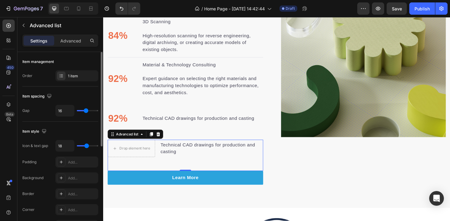
type input "19"
type input "20"
type input "21"
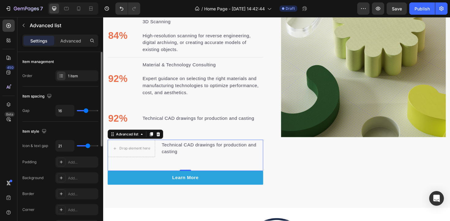
drag, startPoint x: 95, startPoint y: 145, endPoint x: 88, endPoint y: 142, distance: 7.9
type input "21"
click at [88, 145] on input "range" at bounding box center [87, 145] width 21 height 1
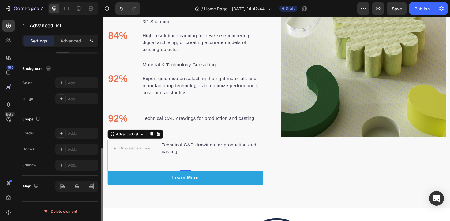
scroll to position [0, 0]
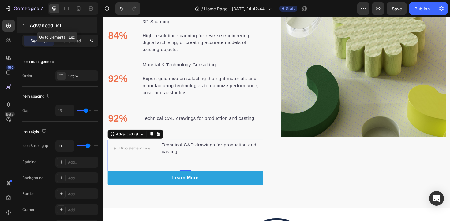
click at [24, 24] on icon "button" at bounding box center [23, 25] width 5 height 5
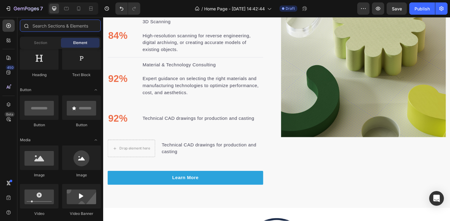
click at [58, 26] on input "text" at bounding box center [60, 26] width 81 height 12
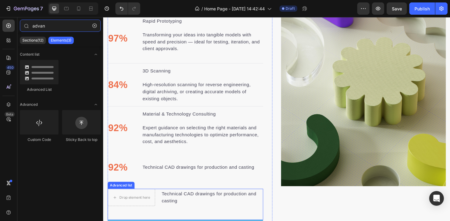
scroll to position [812, 0]
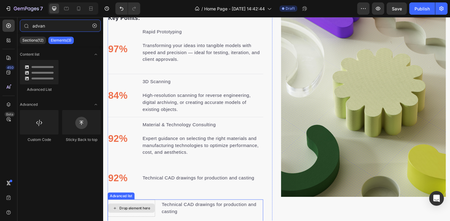
type input "advan"
click at [142, 215] on div "Drop element here" at bounding box center [133, 220] width 50 height 10
click at [118, 208] on div "Advanced list" at bounding box center [122, 207] width 26 height 6
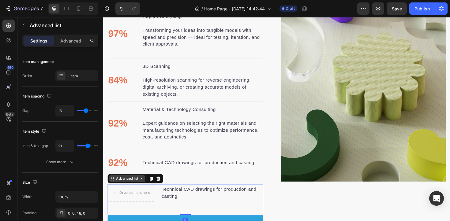
scroll to position [829, 0]
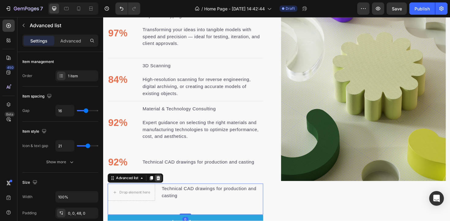
click at [160, 187] on icon at bounding box center [161, 188] width 4 height 4
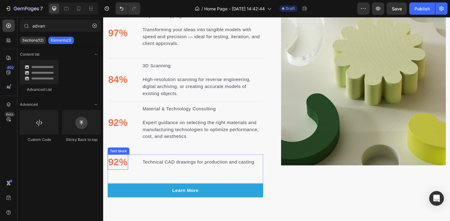
click at [115, 168] on p "92%" at bounding box center [118, 170] width 21 height 15
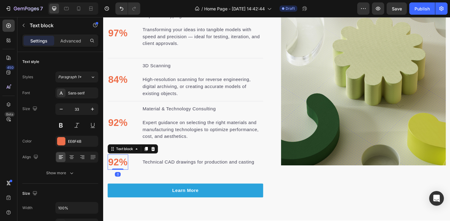
click at [115, 168] on p "92%" at bounding box center [118, 170] width 21 height 15
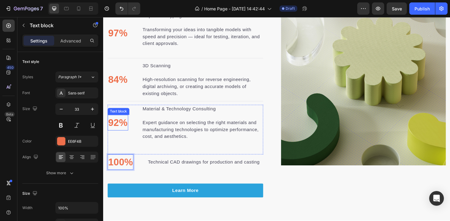
click at [111, 128] on p "92%" at bounding box center [118, 129] width 21 height 15
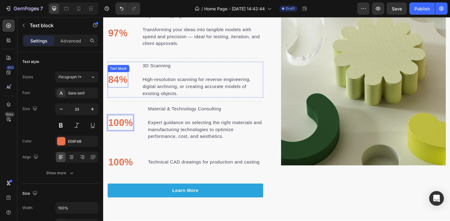
click at [117, 84] on p "84%" at bounding box center [118, 83] width 21 height 15
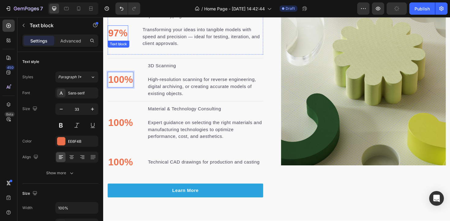
click at [114, 35] on p "97%" at bounding box center [118, 34] width 21 height 15
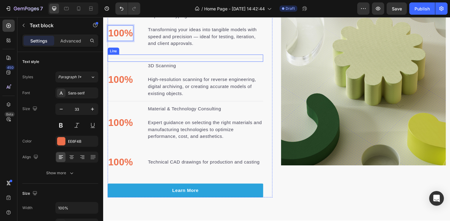
click at [168, 60] on div "Title Line" at bounding box center [190, 61] width 165 height 8
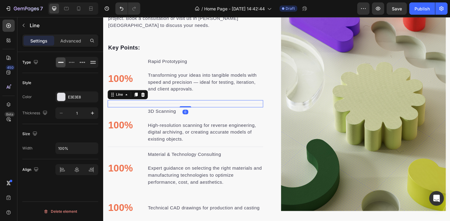
scroll to position [753, 0]
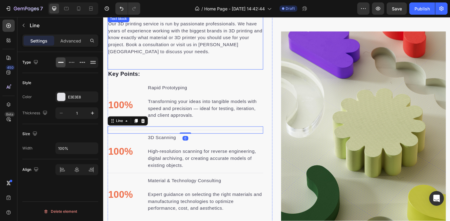
click at [252, 59] on div "Our 3D printing service is run by passionate professionals. We have years of ex…" at bounding box center [190, 44] width 165 height 58
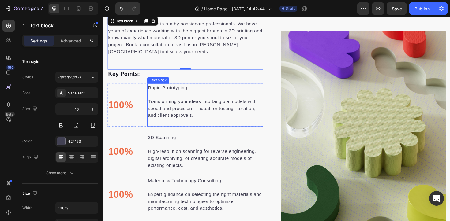
click at [181, 95] on p "Rapid Prototyping" at bounding box center [211, 91] width 122 height 7
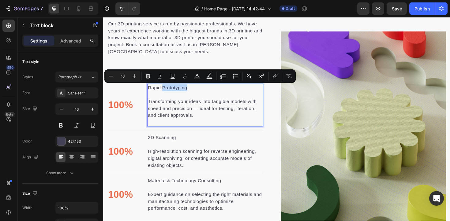
click at [193, 93] on p "Rapid Prototyping" at bounding box center [211, 91] width 122 height 7
drag, startPoint x: 193, startPoint y: 93, endPoint x: 155, endPoint y: 94, distance: 38.0
click at [155, 94] on p "Rapid Prototyping" at bounding box center [211, 91] width 122 height 7
click at [151, 75] on icon "Editor contextual toolbar" at bounding box center [148, 76] width 6 height 6
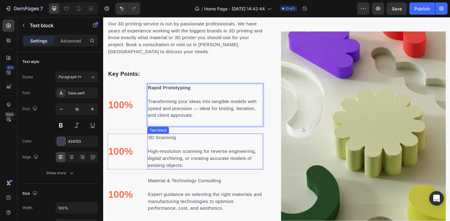
click at [184, 147] on p "3D Scanning" at bounding box center [211, 144] width 122 height 7
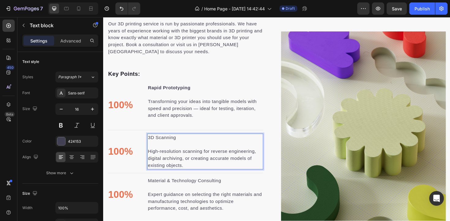
drag, startPoint x: 181, startPoint y: 146, endPoint x: 155, endPoint y: 146, distance: 25.4
click at [155, 146] on p "3D Scanning" at bounding box center [211, 144] width 122 height 7
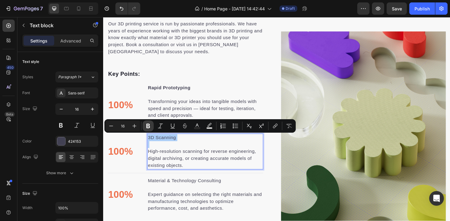
click at [147, 125] on icon "Editor contextual toolbar" at bounding box center [148, 126] width 4 height 5
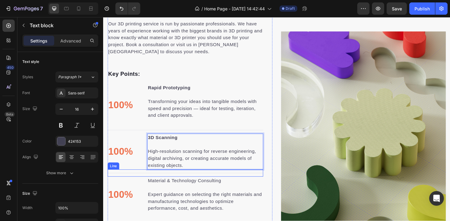
click at [180, 179] on div "Title Line" at bounding box center [190, 183] width 165 height 8
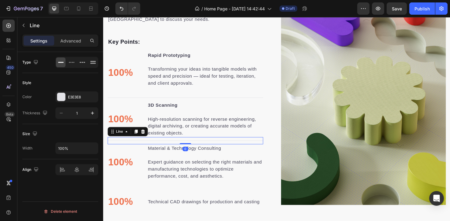
scroll to position [800, 0]
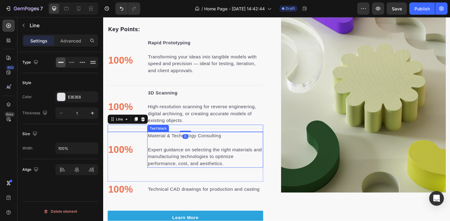
click at [169, 142] on p "Material & Technology Consulting" at bounding box center [211, 143] width 122 height 7
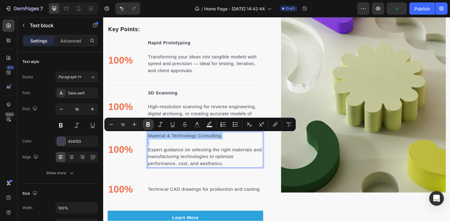
click at [151, 122] on icon "Editor contextual toolbar" at bounding box center [148, 125] width 6 height 6
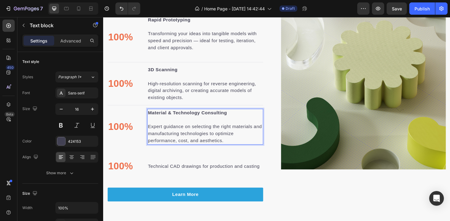
scroll to position [826, 0]
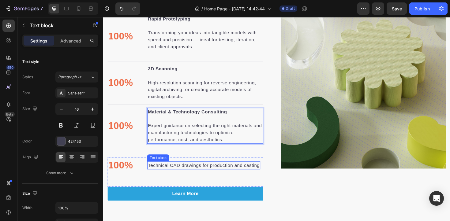
click at [161, 172] on p "Technical CAD drawings for production and casting" at bounding box center [209, 174] width 118 height 7
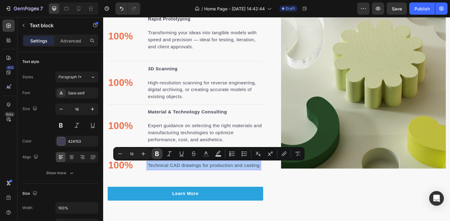
click at [159, 151] on icon "Editor contextual toolbar" at bounding box center [157, 154] width 6 height 6
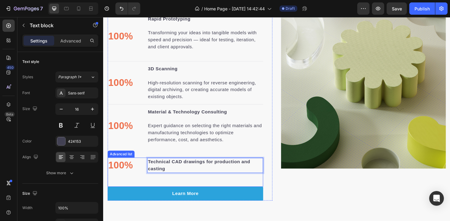
click at [142, 189] on div "100% Text block Technical CAD drawings for production and casting Text block 0" at bounding box center [190, 181] width 165 height 31
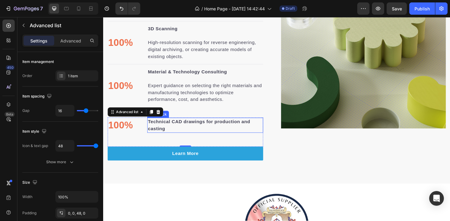
scroll to position [870, 0]
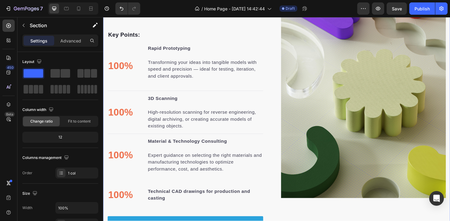
scroll to position [774, 0]
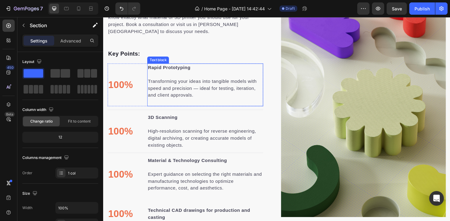
click at [193, 107] on p "Rich Text Editor. Editing area: main" at bounding box center [211, 107] width 122 height 7
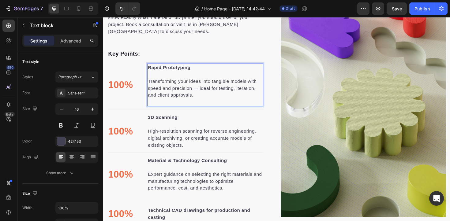
click at [208, 96] on p "Transforming your ideas into tangible models with speed and precision — ideal f…" at bounding box center [211, 93] width 122 height 22
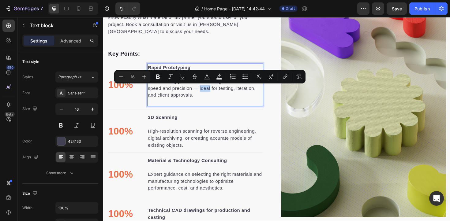
click at [190, 107] on p "Rich Text Editor. Editing area: main" at bounding box center [211, 107] width 122 height 7
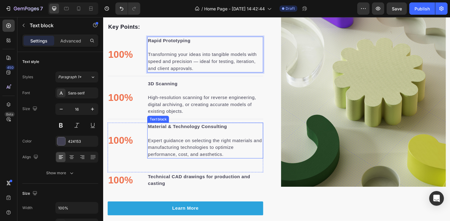
scroll to position [819, 0]
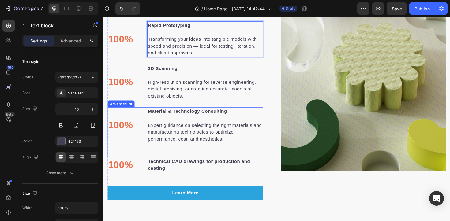
click at [185, 156] on div "100% Text block Material & Technology Consulting Expert guidance on selecting t…" at bounding box center [190, 139] width 165 height 53
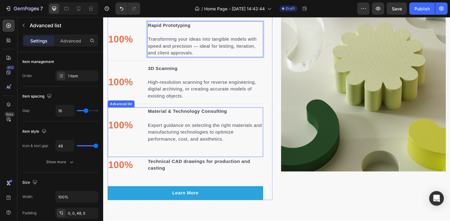
click at [185, 156] on div "100% Text block Material & Technology Consulting Expert guidance on selecting t…" at bounding box center [190, 139] width 165 height 53
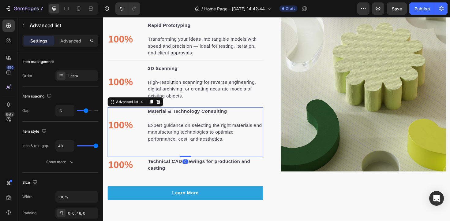
click at [165, 155] on div "100% Text block Material & Technology Consulting Expert guidance on selecting t…" at bounding box center [190, 139] width 165 height 53
click at [173, 140] on p "Expert guidance on selecting the right materials and manufacturing technologies…" at bounding box center [211, 139] width 122 height 22
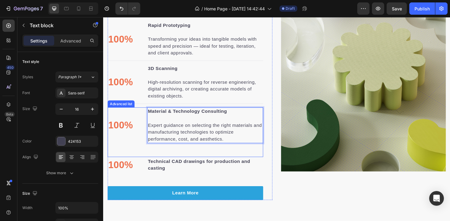
click at [175, 156] on div "100% Text block Material & Technology Consulting Expert guidance on selecting t…" at bounding box center [190, 139] width 165 height 53
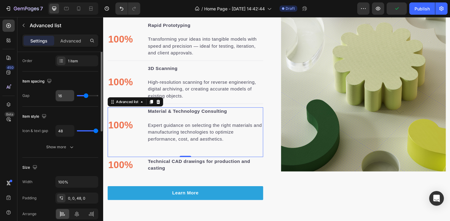
scroll to position [0, 0]
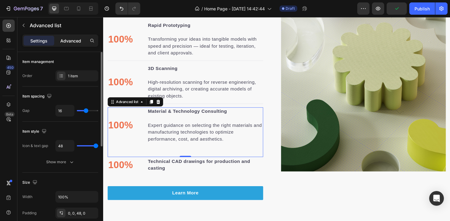
click at [73, 41] on p "Advanced" at bounding box center [70, 41] width 21 height 6
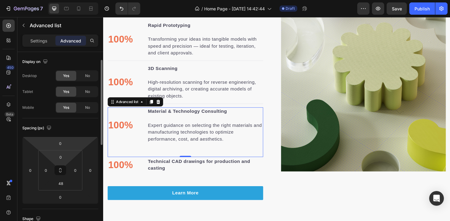
scroll to position [20, 0]
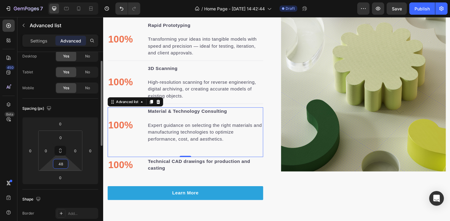
click at [64, 164] on input "48" at bounding box center [60, 163] width 12 height 9
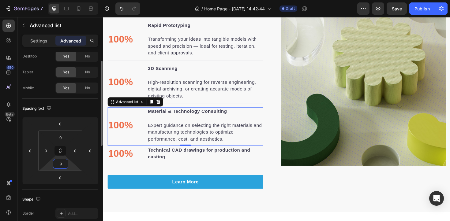
type input "10"
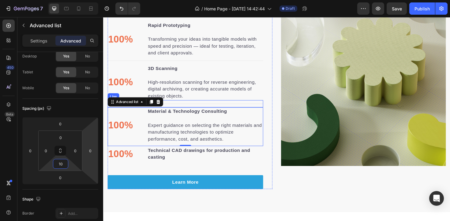
click at [202, 110] on div "Title Line" at bounding box center [190, 109] width 165 height 8
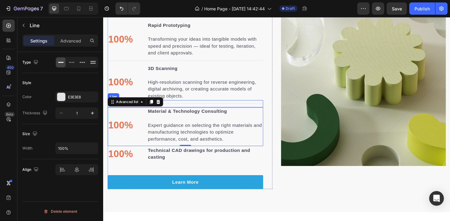
scroll to position [0, 0]
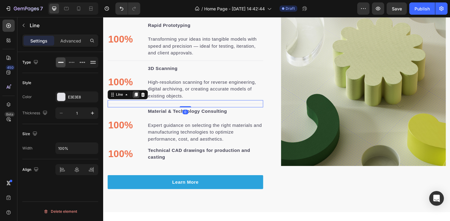
click at [140, 101] on icon at bounding box center [137, 99] width 5 height 5
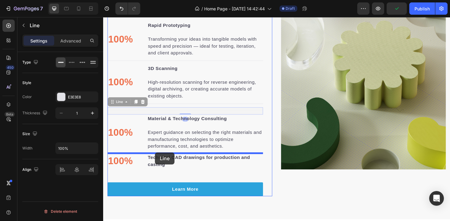
drag, startPoint x: 112, startPoint y: 105, endPoint x: 158, endPoint y: 161, distance: 71.9
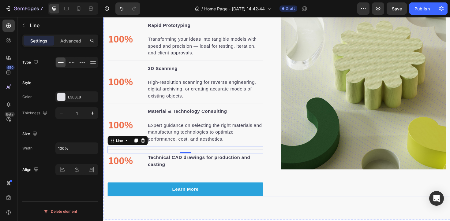
click at [301, 200] on div "Image Image" at bounding box center [378, 69] width 174 height 275
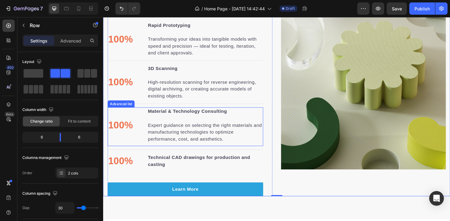
click at [119, 114] on li "100% Text block Material & Technology Consulting Expert guidance on selecting t…" at bounding box center [190, 132] width 165 height 38
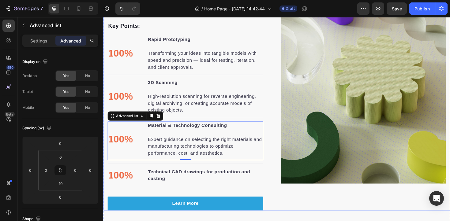
scroll to position [804, 0]
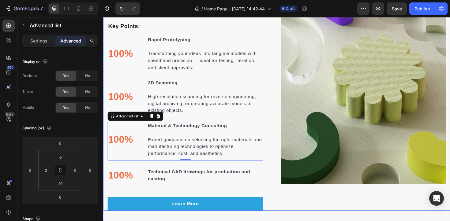
click at [316, 210] on div "Image Image" at bounding box center [378, 84] width 174 height 275
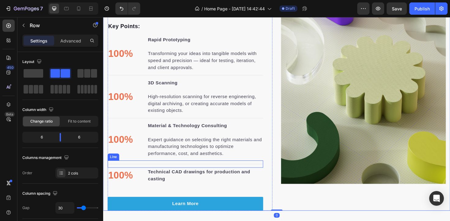
click at [192, 173] on div at bounding box center [190, 173] width 165 height 0
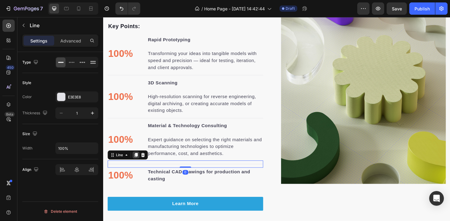
click at [136, 163] on icon at bounding box center [137, 163] width 5 height 5
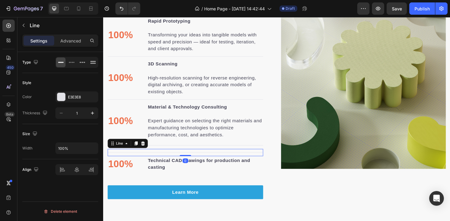
scroll to position [828, 0]
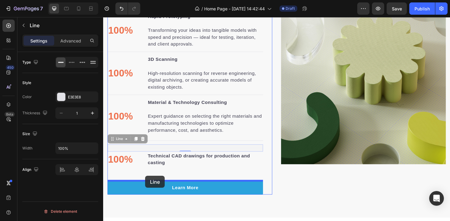
drag, startPoint x: 113, startPoint y: 149, endPoint x: 148, endPoint y: 185, distance: 50.7
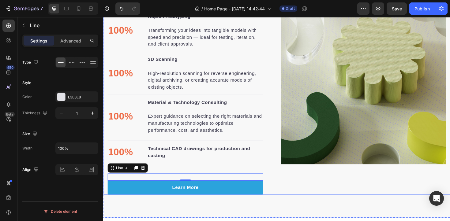
click at [329, 195] on div "Image Image" at bounding box center [378, 64] width 174 height 283
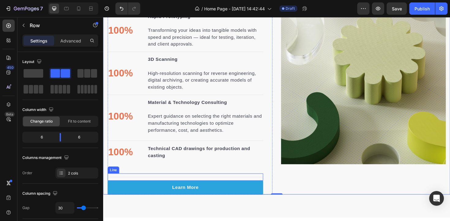
click at [180, 184] on div "Title Line" at bounding box center [190, 187] width 165 height 8
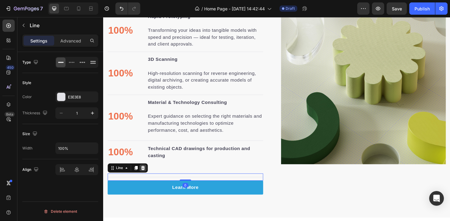
click at [147, 176] on icon at bounding box center [145, 177] width 5 height 5
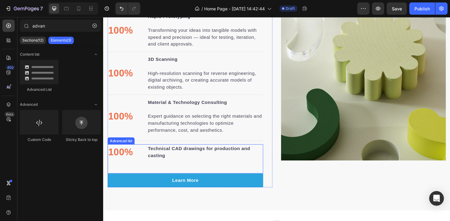
click at [146, 155] on li "100% Text block Technical CAD drawings for production and casting Text block" at bounding box center [190, 160] width 165 height 17
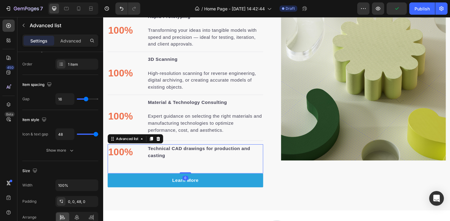
scroll to position [0, 0]
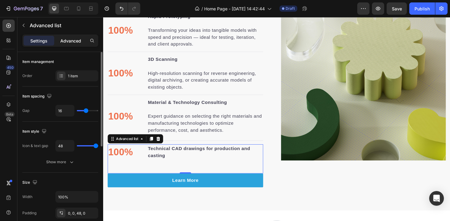
click at [72, 41] on p "Advanced" at bounding box center [70, 41] width 21 height 6
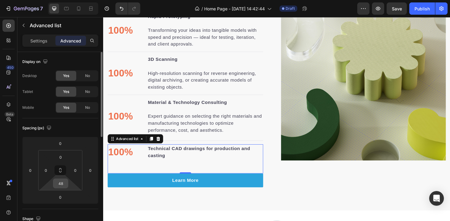
click at [62, 188] on div "48" at bounding box center [60, 184] width 15 height 10
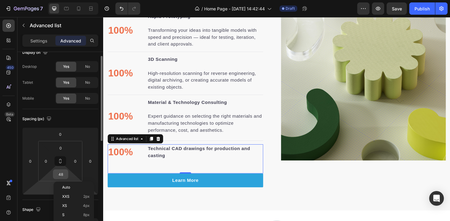
click at [59, 174] on input "48" at bounding box center [60, 174] width 12 height 9
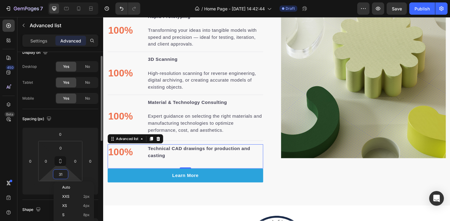
type input "30"
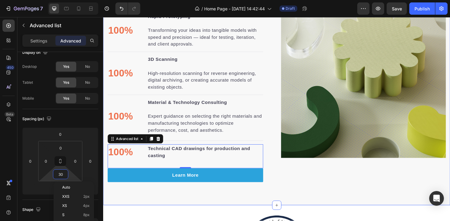
click at [309, 201] on div "3D Printing Service Heading Our 3D printing service is run by passionate profes…" at bounding box center [286, 57] width 367 height 319
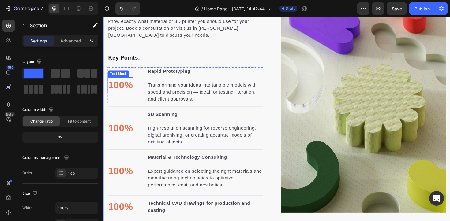
scroll to position [785, 0]
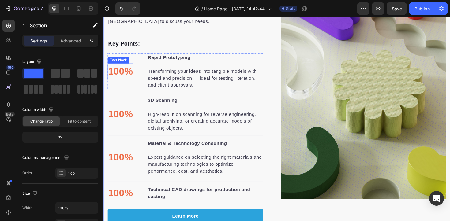
click at [130, 78] on p "100%" at bounding box center [121, 74] width 26 height 15
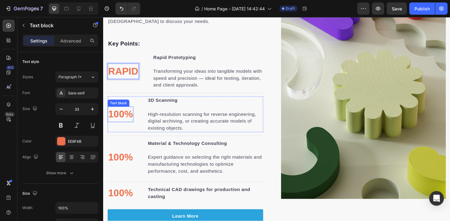
click at [117, 122] on p "100%" at bounding box center [121, 120] width 26 height 15
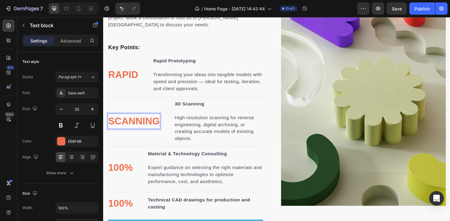
scroll to position [778, 0]
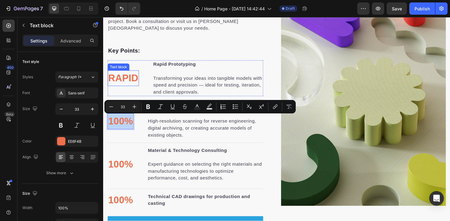
click at [127, 82] on p "RAPID" at bounding box center [124, 81] width 32 height 15
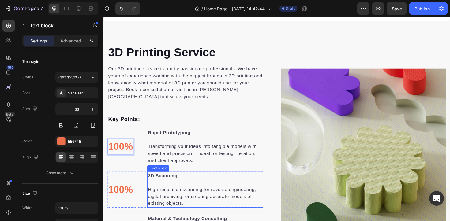
scroll to position [703, 0]
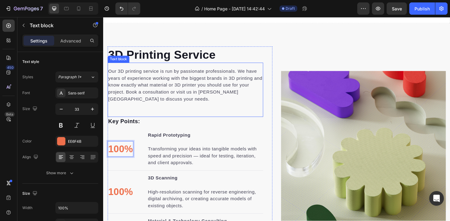
click at [188, 115] on div "Our 3D printing service is run by passionate professionals. We have years of ex…" at bounding box center [190, 94] width 165 height 58
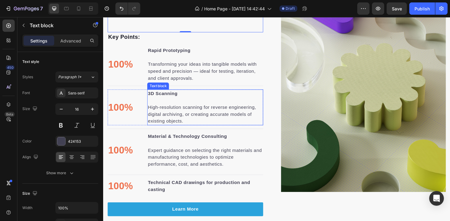
scroll to position [806, 0]
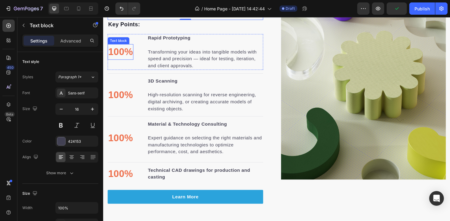
click at [128, 59] on p "100%" at bounding box center [121, 54] width 26 height 15
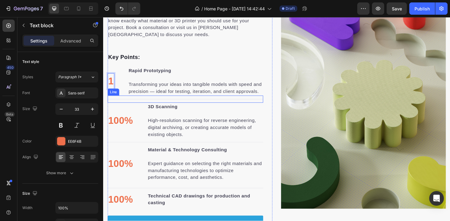
scroll to position [775, 0]
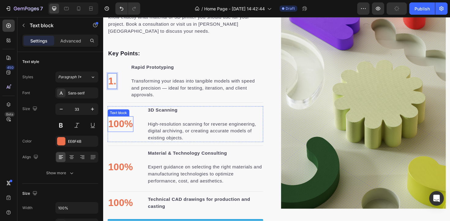
click at [118, 133] on p "100%" at bounding box center [121, 130] width 26 height 15
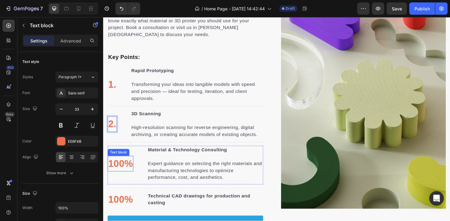
click at [121, 175] on p "100%" at bounding box center [121, 172] width 26 height 15
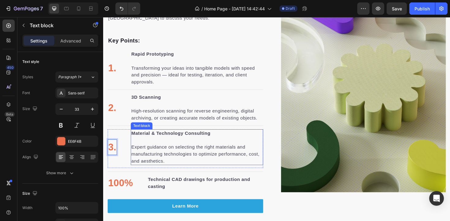
scroll to position [789, 0]
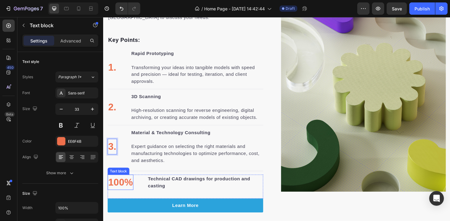
click at [125, 187] on p "100%" at bounding box center [121, 192] width 26 height 15
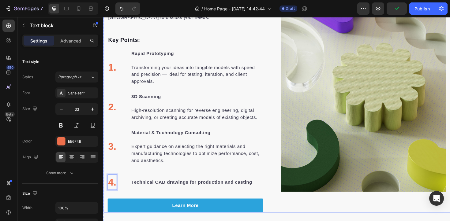
click at [290, 212] on div "3D Printing Service Heading Our 3D printing service is run by passionate profes…" at bounding box center [286, 93] width 367 height 262
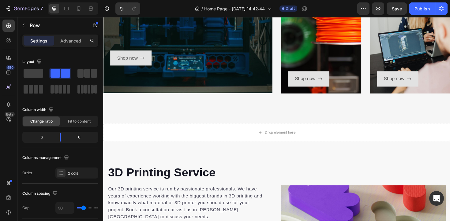
scroll to position [521, 0]
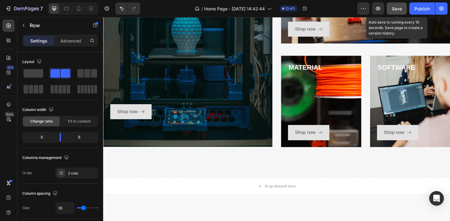
click at [391, 9] on button "Save" at bounding box center [397, 8] width 20 height 12
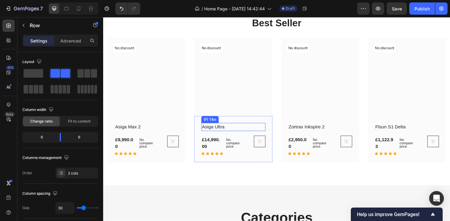
scroll to position [191, 0]
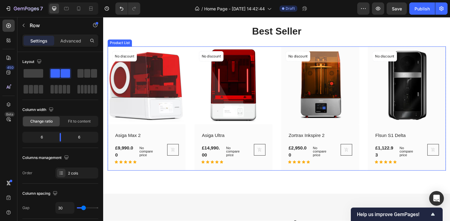
click at [197, 48] on div "(P) Images No discount Not be displayed when published Product Badge Row Asiga …" at bounding box center [287, 114] width 358 height 132
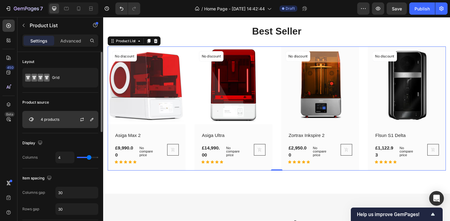
click at [55, 118] on p "4 products" at bounding box center [50, 120] width 19 height 4
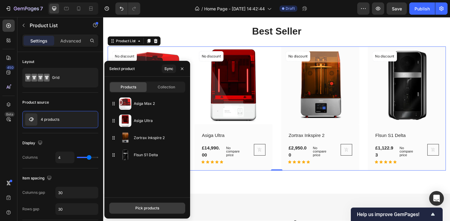
click at [154, 203] on button "Pick products" at bounding box center [147, 208] width 76 height 11
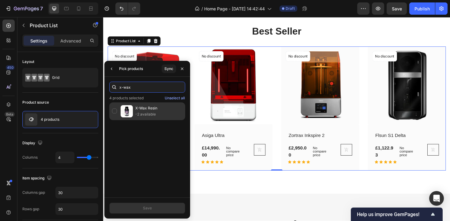
type input "x-wax"
click at [151, 115] on p "-2 available" at bounding box center [158, 114] width 47 height 6
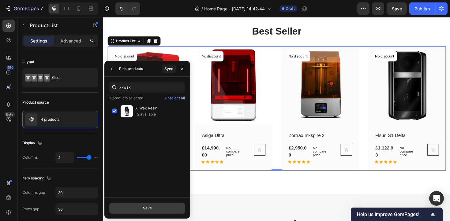
click at [159, 209] on button "Save" at bounding box center [147, 208] width 76 height 11
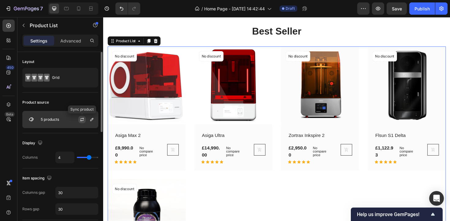
click at [85, 118] on button "button" at bounding box center [81, 119] width 7 height 7
click at [47, 116] on div "5 products" at bounding box center [60, 119] width 76 height 17
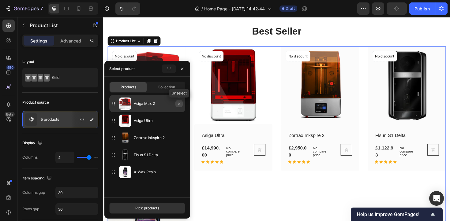
click at [180, 104] on icon "button" at bounding box center [179, 104] width 2 height 2
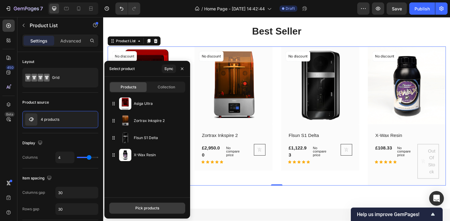
click at [144, 208] on div "Pick products" at bounding box center [147, 209] width 24 height 6
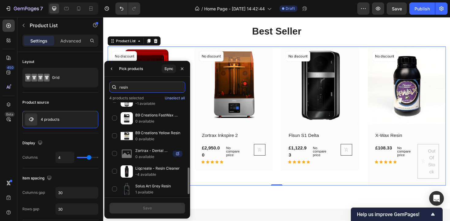
scroll to position [227, 0]
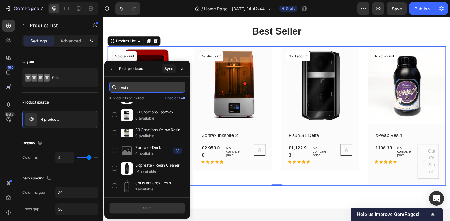
paste input "Liqcreate ESD 250gr web"
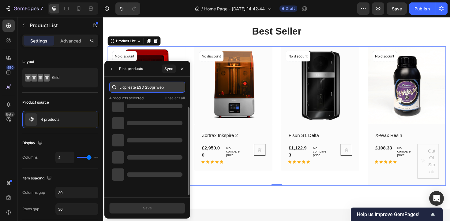
scroll to position [5, 0]
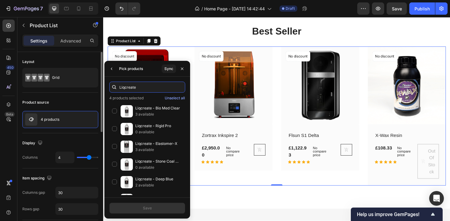
type input "Liqcreate"
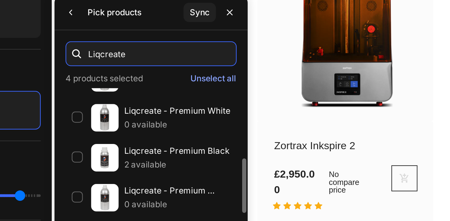
scroll to position [0, 0]
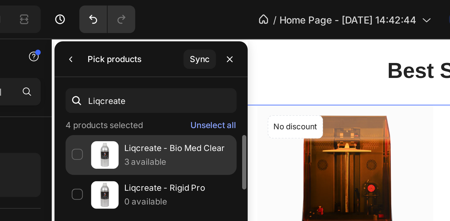
click at [146, 65] on p "Liqcreate - Bio Med Clear" at bounding box center [158, 66] width 47 height 6
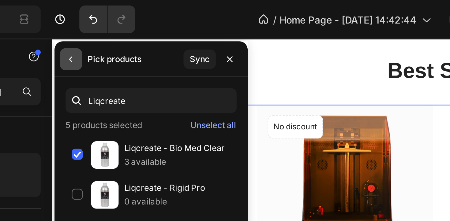
click at [110, 26] on icon "button" at bounding box center [111, 26] width 5 height 5
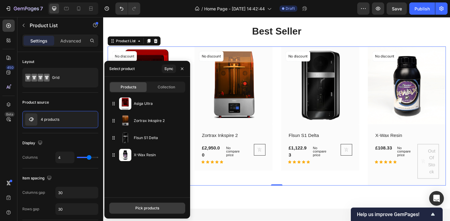
click at [147, 209] on div "Pick products" at bounding box center [147, 209] width 24 height 6
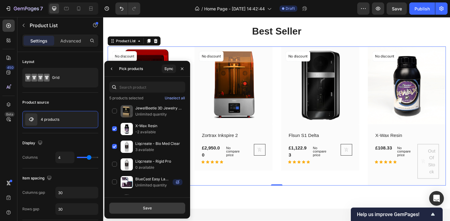
click at [148, 209] on div "Save" at bounding box center [147, 209] width 9 height 6
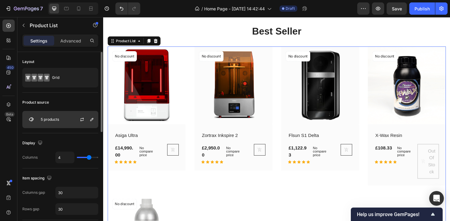
click at [60, 118] on div "5 products" at bounding box center [60, 119] width 76 height 17
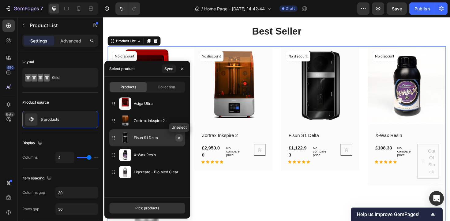
click at [181, 137] on icon "button" at bounding box center [179, 138] width 5 height 5
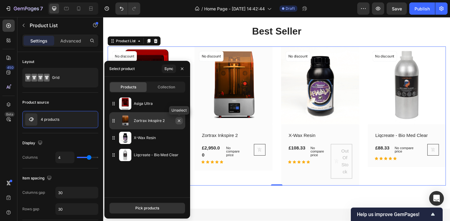
click at [178, 119] on icon "button" at bounding box center [179, 120] width 5 height 5
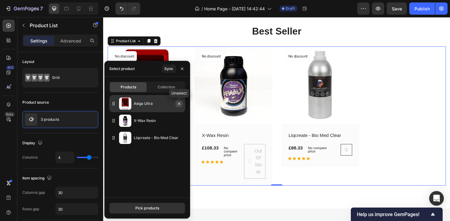
click at [178, 103] on icon "button" at bounding box center [179, 103] width 5 height 5
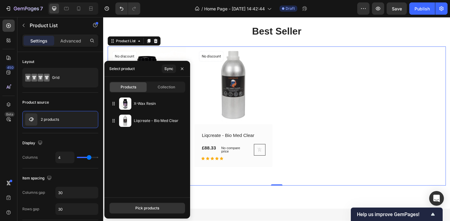
click at [331, 165] on div "(P) Images No discount Not be displayed when published Product Badge Row X-Wax …" at bounding box center [287, 122] width 358 height 148
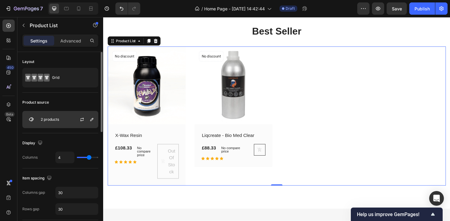
click at [55, 112] on div "2 products" at bounding box center [60, 119] width 76 height 17
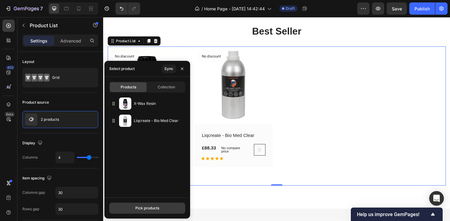
click at [151, 212] on button "Pick products" at bounding box center [147, 208] width 76 height 11
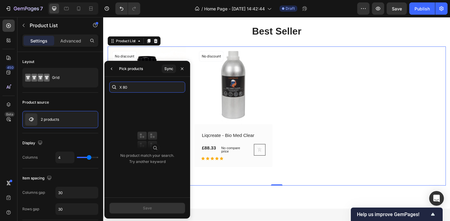
paste input "Loctite 3D Pro476 HDT60 Tough LCD Black 1kg"
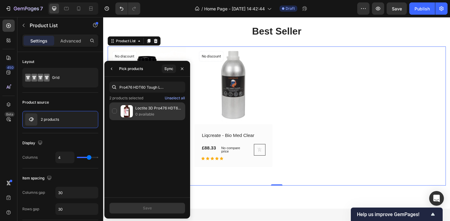
click at [116, 110] on div "Loctite 3D Pro476 HDT60 Tough LCD Black 1kg 0 available" at bounding box center [147, 112] width 76 height 18
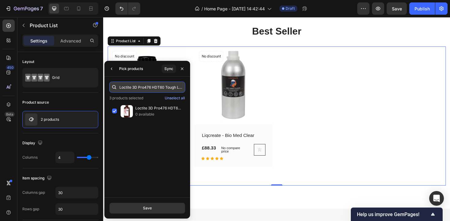
click at [166, 86] on input "Loctite 3D Pro476 HDT60 Tough LCD Black 1kg" at bounding box center [147, 87] width 76 height 11
drag, startPoint x: 166, startPoint y: 86, endPoint x: 174, endPoint y: 88, distance: 8.8
click at [174, 88] on input "Loctite 3D Pro476 HDT60 Tough LCD Black 1kg" at bounding box center [147, 87] width 76 height 11
click at [164, 88] on input "Loctite 3D Pro476 HDT60 Tough LCD Black 1kg" at bounding box center [147, 87] width 76 height 11
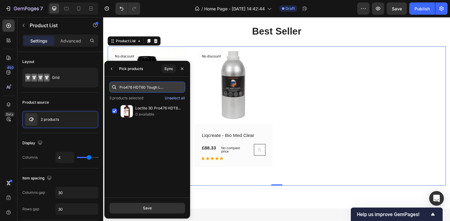
type input "Loctite 3D Pro476 HDT60"
click at [150, 204] on button "Save" at bounding box center [147, 208] width 76 height 11
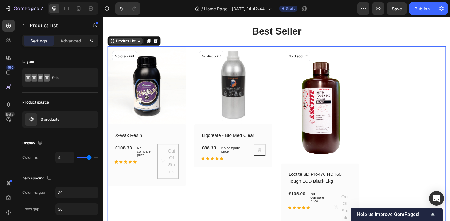
click at [119, 45] on div "Product List" at bounding box center [126, 43] width 23 height 6
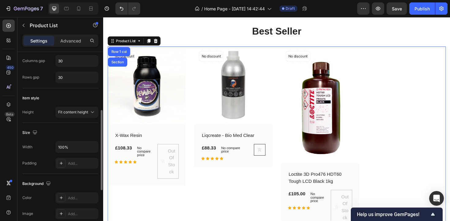
scroll to position [133, 0]
click at [74, 111] on span "Fit content height" at bounding box center [73, 111] width 30 height 5
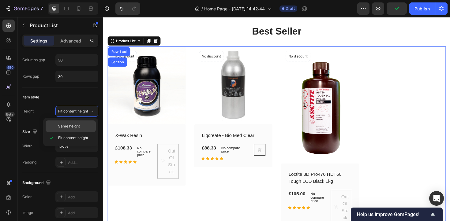
click at [73, 121] on div "Same height" at bounding box center [71, 127] width 50 height 12
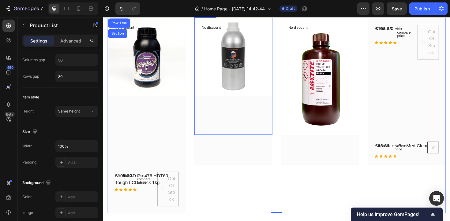
scroll to position [191, 0]
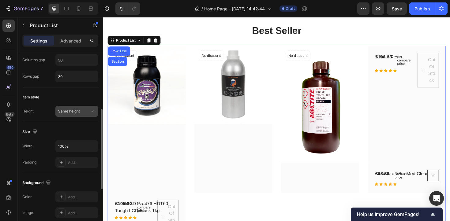
click at [81, 113] on div "Same height" at bounding box center [73, 112] width 31 height 6
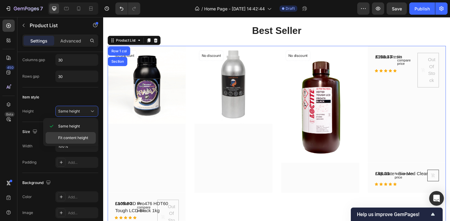
click at [73, 135] on span "Fit content height" at bounding box center [73, 138] width 30 height 6
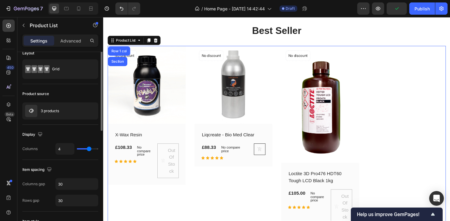
scroll to position [0, 0]
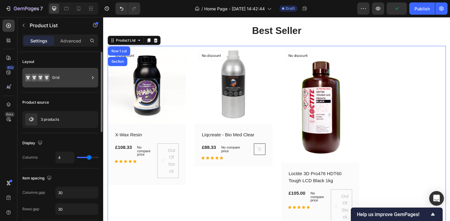
click at [57, 76] on div "Grid" at bounding box center [70, 78] width 37 height 14
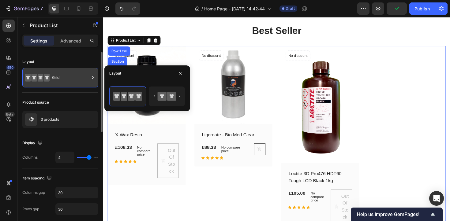
click at [57, 76] on div "Grid" at bounding box center [70, 78] width 37 height 14
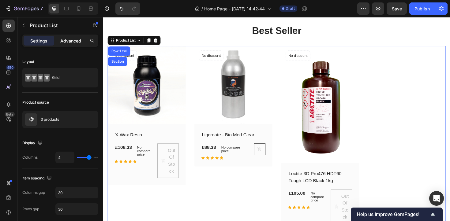
click at [71, 39] on p "Advanced" at bounding box center [70, 41] width 21 height 6
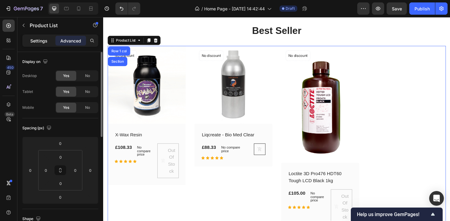
click at [37, 38] on p "Settings" at bounding box center [38, 41] width 17 height 6
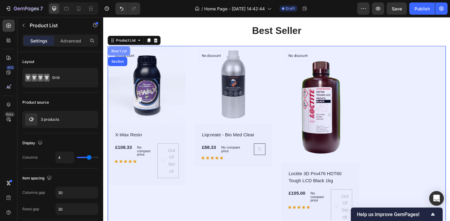
click at [120, 50] on div "Row 1 col" at bounding box center [120, 53] width 24 height 10
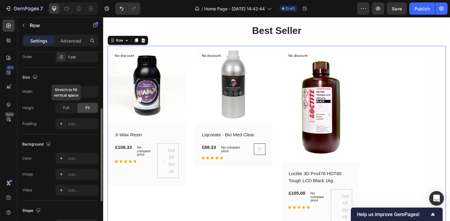
scroll to position [118, 0]
click at [69, 105] on div "Full" at bounding box center [66, 107] width 20 height 10
click at [91, 107] on div "Fit" at bounding box center [87, 107] width 20 height 10
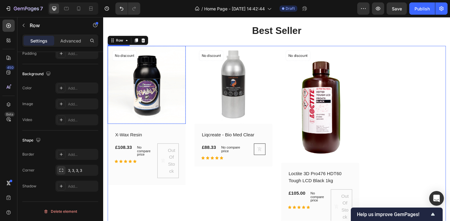
click at [152, 88] on img at bounding box center [149, 89] width 83 height 83
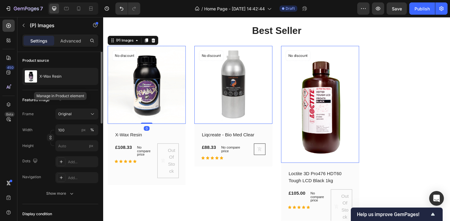
scroll to position [46, 0]
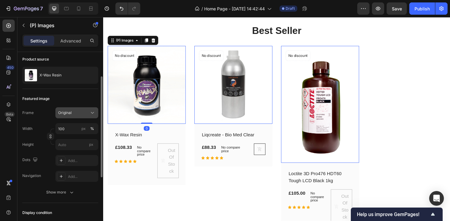
click at [81, 114] on div "Original" at bounding box center [73, 113] width 30 height 6
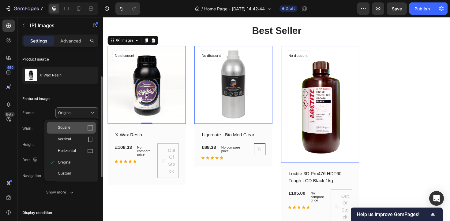
click at [77, 126] on div "Square" at bounding box center [76, 128] width 36 height 6
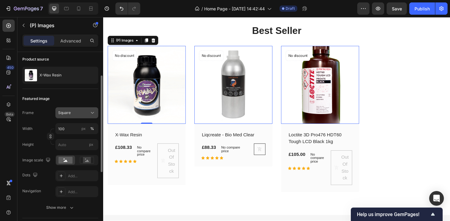
click at [73, 116] on div "Square" at bounding box center [76, 113] width 37 height 6
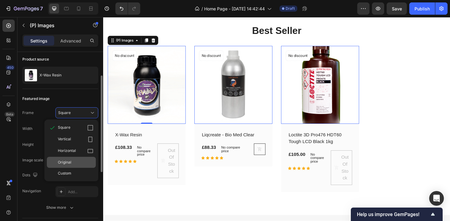
click at [72, 161] on div "Original" at bounding box center [76, 163] width 36 height 6
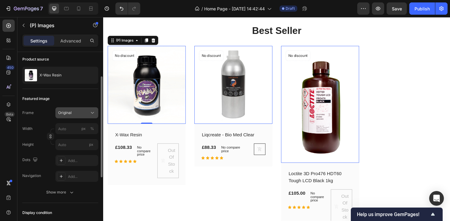
click at [73, 116] on button "Original" at bounding box center [76, 112] width 43 height 11
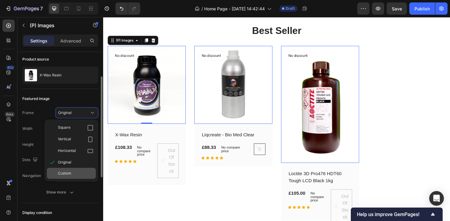
click at [69, 170] on div "Custom" at bounding box center [71, 173] width 49 height 11
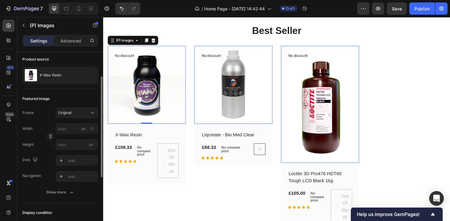
click at [76, 137] on div "Width px % Height px" at bounding box center [60, 136] width 76 height 27
click at [76, 132] on input "px %" at bounding box center [76, 128] width 43 height 11
click at [78, 113] on div "Original" at bounding box center [73, 113] width 30 height 6
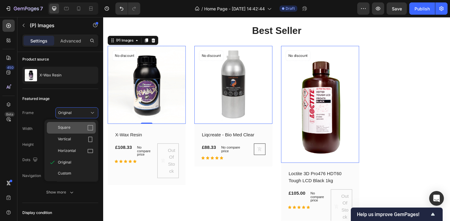
click at [71, 128] on div "Square" at bounding box center [76, 128] width 36 height 6
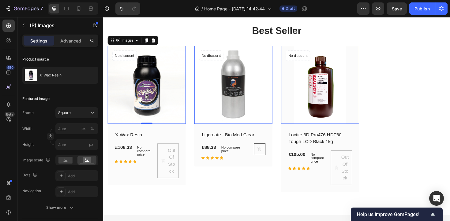
click at [38, 116] on div "Frame Square" at bounding box center [60, 112] width 76 height 11
click at [24, 26] on icon "button" at bounding box center [23, 25] width 5 height 5
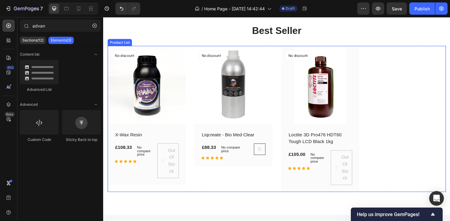
click at [192, 60] on div "(P) Images No discount Not be displayed when published Product Badge Row X-Wax …" at bounding box center [287, 125] width 358 height 155
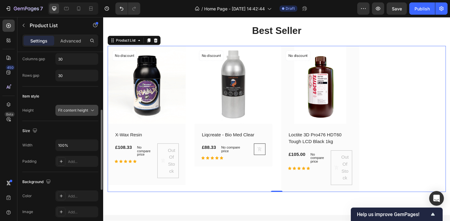
scroll to position [134, 0]
click at [70, 114] on button "Fit content height" at bounding box center [76, 110] width 43 height 11
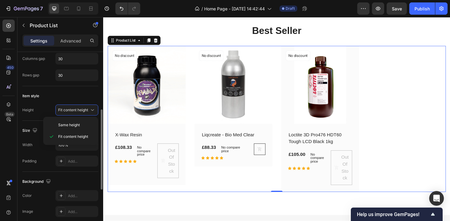
click at [38, 123] on div "Size Width 100% Padding Add..." at bounding box center [60, 146] width 76 height 51
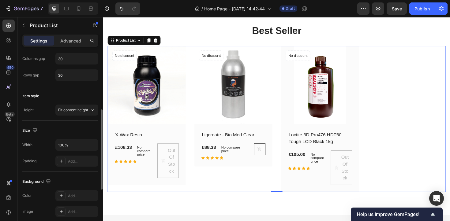
click at [74, 118] on div "Item style Height Fit content height" at bounding box center [60, 103] width 76 height 35
click at [77, 114] on button "Fit content height" at bounding box center [76, 110] width 43 height 11
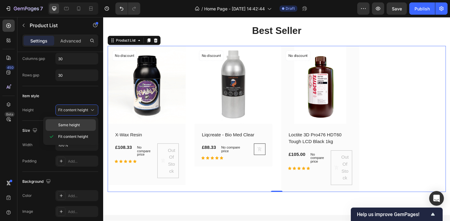
click at [73, 124] on span "Same height" at bounding box center [69, 125] width 22 height 6
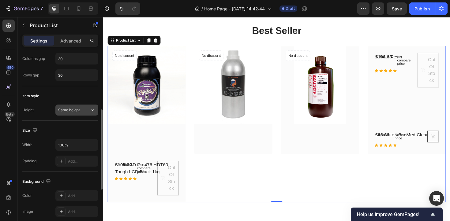
click at [84, 113] on button "Same height" at bounding box center [76, 110] width 43 height 11
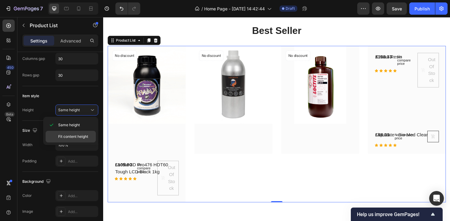
click at [73, 136] on span "Fit content height" at bounding box center [73, 137] width 30 height 6
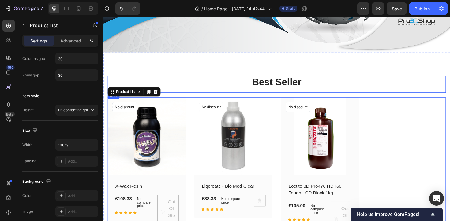
scroll to position [136, 0]
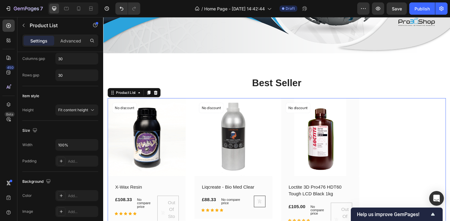
click at [195, 124] on div "(P) Images No discount Not be displayed when published Product Badge Row X-Wax …" at bounding box center [287, 180] width 358 height 155
click at [193, 134] on div "(P) Images No discount Not be displayed when published Product Badge Row X-Wax …" at bounding box center [287, 180] width 358 height 155
click at [118, 95] on div "Product List" at bounding box center [126, 98] width 23 height 6
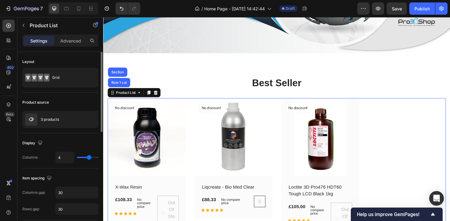
scroll to position [15, 0]
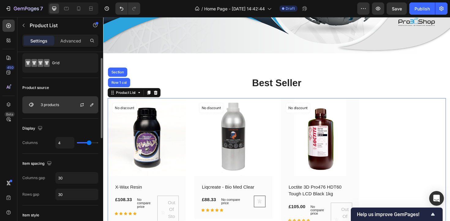
click at [55, 112] on div "3 products" at bounding box center [60, 104] width 76 height 17
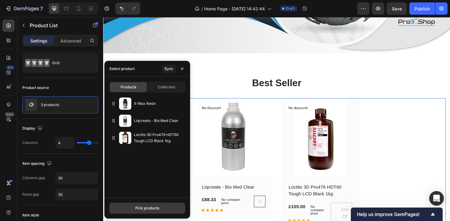
click at [133, 209] on button "Pick products" at bounding box center [147, 208] width 76 height 11
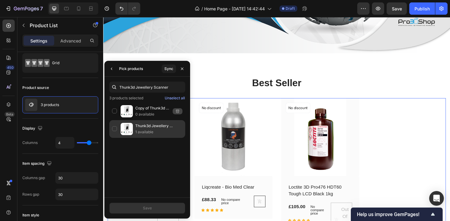
type input "Thunk3d Jewellery Scanner"
click at [112, 131] on div "Thunk3d Jewellery Scanner 1 available" at bounding box center [147, 129] width 76 height 18
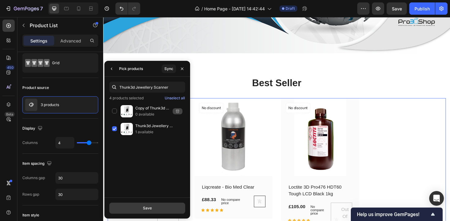
click at [159, 206] on button "Save" at bounding box center [147, 208] width 76 height 11
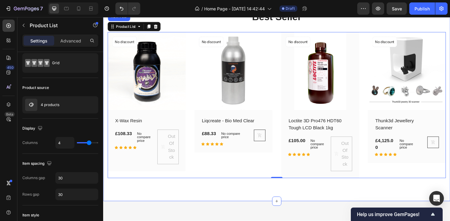
scroll to position [207, 0]
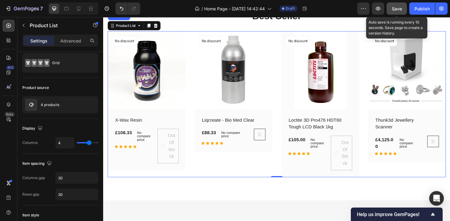
click at [398, 13] on button "Save" at bounding box center [397, 8] width 20 height 12
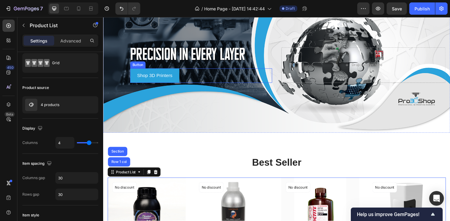
scroll to position [39, 0]
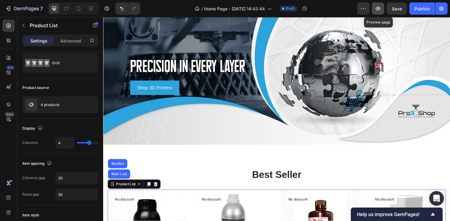
click at [376, 5] on button "button" at bounding box center [378, 8] width 12 height 12
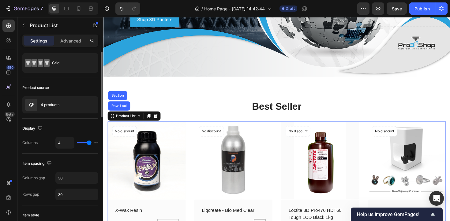
scroll to position [0, 0]
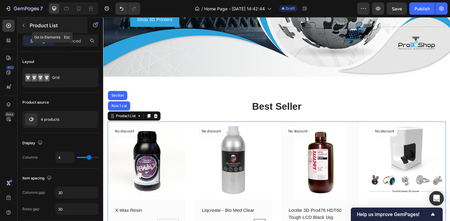
click at [27, 27] on button "button" at bounding box center [24, 26] width 10 height 10
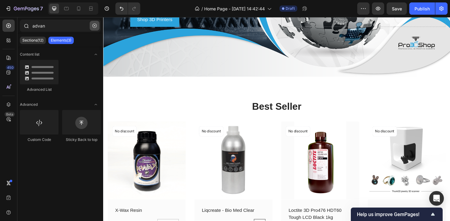
click at [92, 28] on button "button" at bounding box center [95, 26] width 10 height 10
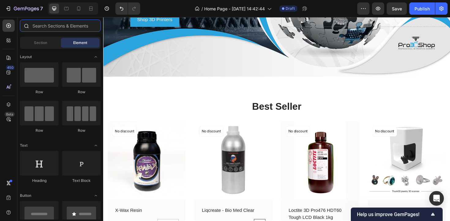
click at [68, 27] on input "text" at bounding box center [60, 26] width 81 height 12
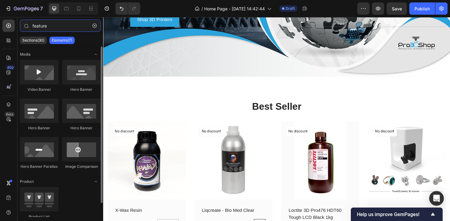
type input "featured"
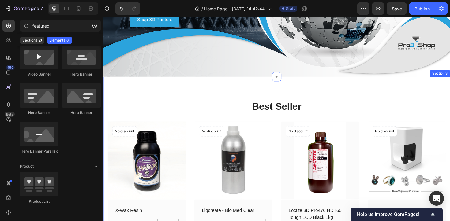
click at [192, 99] on div "Best Seller Heading Row (P) Images No discount Not be displayed when published …" at bounding box center [286, 193] width 367 height 227
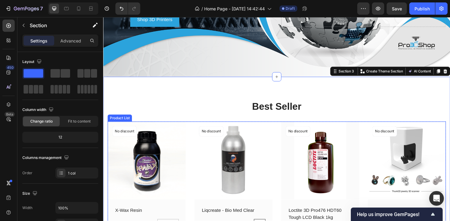
click at [191, 151] on div "(P) Images No discount Not be displayed when published Product Badge Row X-Wax …" at bounding box center [287, 205] width 358 height 155
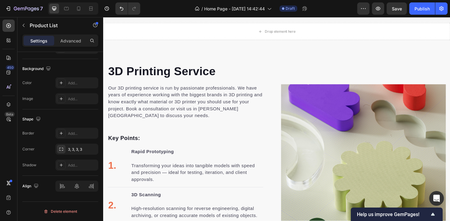
scroll to position [769, 0]
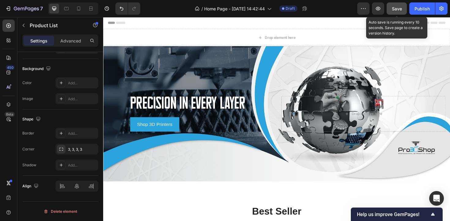
click at [403, 10] on button "Save" at bounding box center [397, 8] width 20 height 12
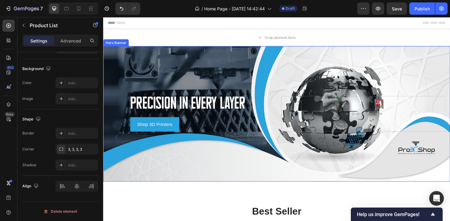
scroll to position [24, 0]
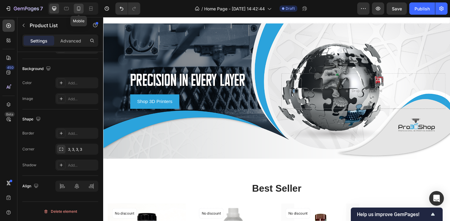
click at [75, 9] on div at bounding box center [79, 9] width 10 height 10
type input "2"
type input "24"
type input "28"
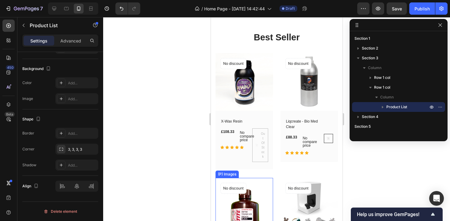
scroll to position [56, 0]
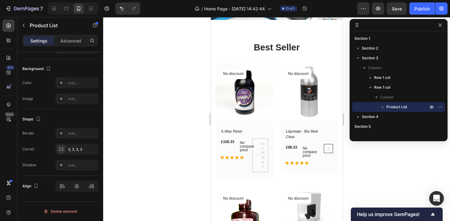
click at [275, 78] on div "(P) Images No discount Not be displayed when published Product Badge Row X-Wax …" at bounding box center [276, 203] width 122 height 281
click at [276, 90] on div "(P) Images No discount Not be displayed when published Product Badge Row X-Wax …" at bounding box center [276, 203] width 122 height 281
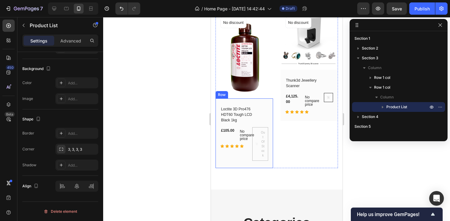
scroll to position [233, 0]
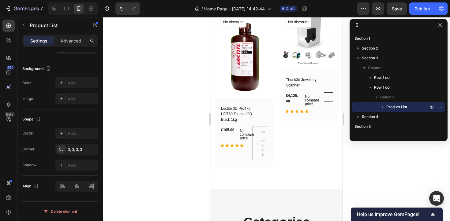
click at [279, 79] on div "(P) Images No discount Not be displayed when published Product Badge Row X-Wax …" at bounding box center [276, 27] width 122 height 281
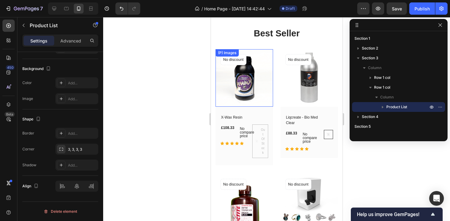
scroll to position [61, 0]
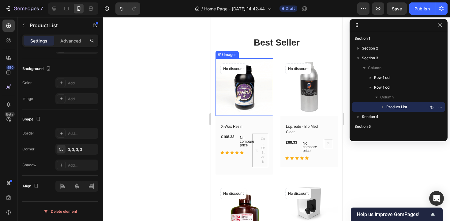
click at [234, 52] on div "(P) Images" at bounding box center [226, 55] width 21 height 6
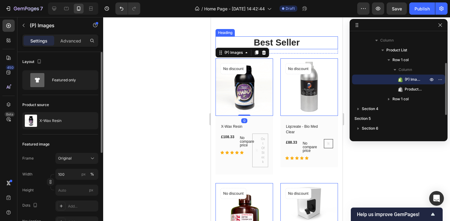
click at [264, 43] on h2 "Best Seller" at bounding box center [276, 42] width 122 height 13
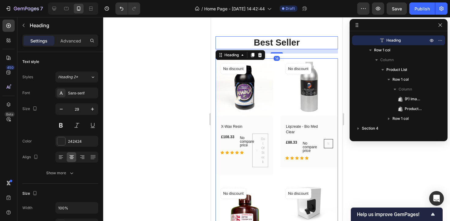
click at [275, 69] on div "(P) Images No discount Not be displayed when published Product Badge Row X-Wax …" at bounding box center [276, 198] width 122 height 281
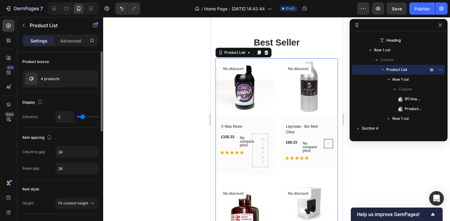
scroll to position [42, 0]
type input "1"
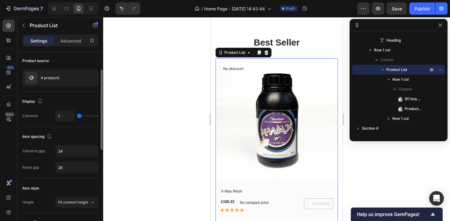
drag, startPoint x: 83, startPoint y: 118, endPoint x: 80, endPoint y: 118, distance: 3.4
type input "1"
click at [80, 117] on input "range" at bounding box center [87, 115] width 21 height 1
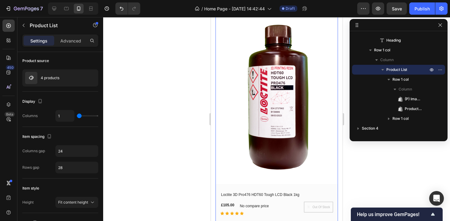
scroll to position [388, 0]
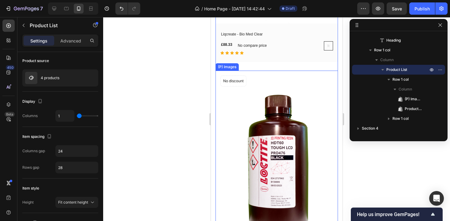
click at [274, 93] on img at bounding box center [276, 163] width 122 height 184
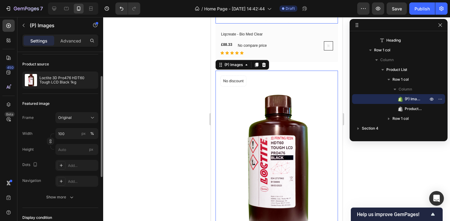
scroll to position [42, 0]
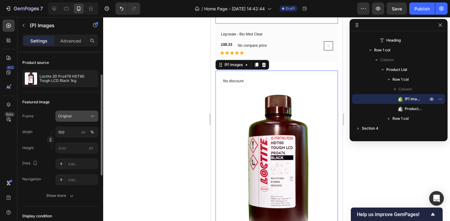
click at [76, 115] on div "Original" at bounding box center [73, 117] width 30 height 6
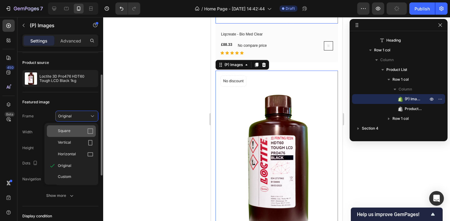
click at [73, 130] on div "Square" at bounding box center [76, 131] width 36 height 6
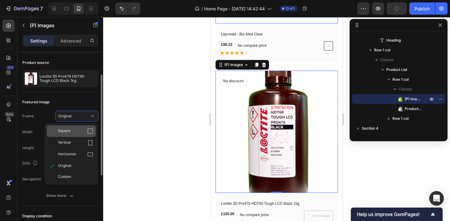
scroll to position [388, 0]
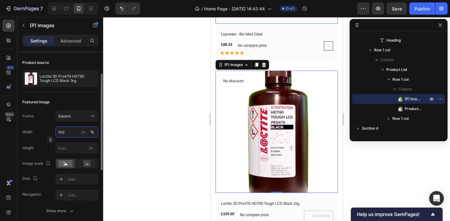
click at [70, 135] on input "100" at bounding box center [76, 132] width 43 height 11
click at [44, 125] on div "Frame Square Width px % Height px" at bounding box center [60, 132] width 76 height 43
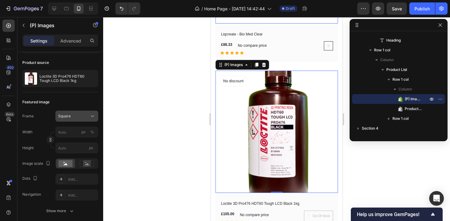
click at [72, 118] on div "Square" at bounding box center [73, 117] width 30 height 6
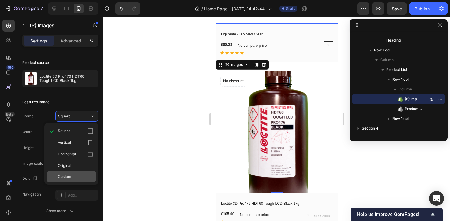
click at [68, 177] on span "Custom" at bounding box center [64, 177] width 13 height 6
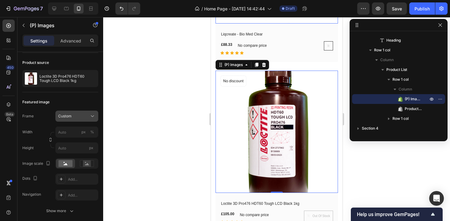
click at [75, 114] on div "Custom" at bounding box center [73, 117] width 30 height 6
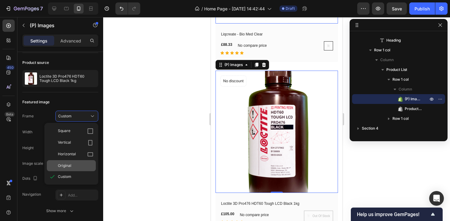
click at [67, 163] on div "Original" at bounding box center [71, 165] width 49 height 11
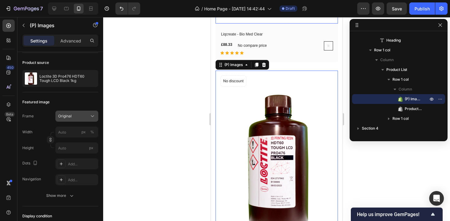
click at [80, 118] on div "Original" at bounding box center [73, 117] width 30 height 6
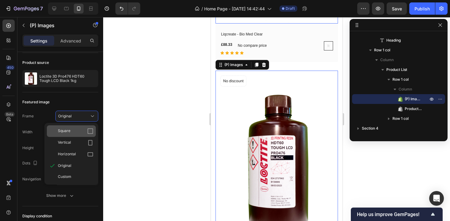
click at [74, 128] on div "Square" at bounding box center [71, 131] width 49 height 12
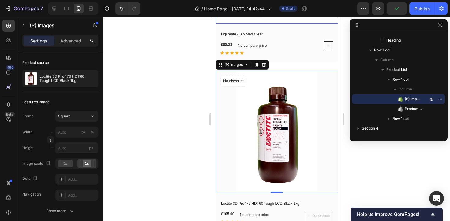
click at [178, 130] on div at bounding box center [276, 119] width 347 height 204
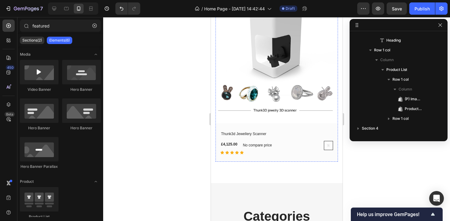
scroll to position [634, 0]
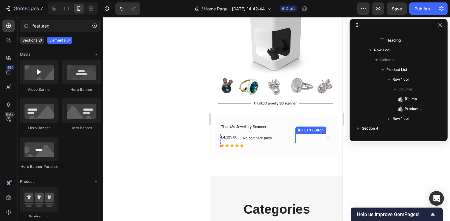
click at [316, 133] on div "Thunk3d Jewellery Scanner (P) Title £4,125.00 (P) Price (P) Price No compare pr…" at bounding box center [276, 136] width 113 height 24
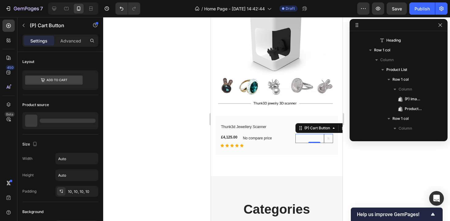
scroll to position [174, 0]
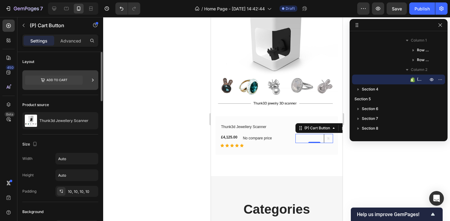
click at [84, 76] on div at bounding box center [60, 80] width 76 height 20
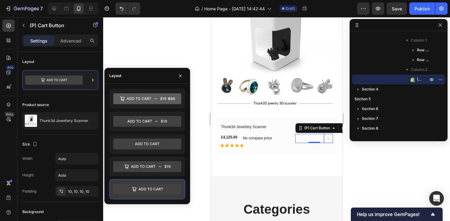
click at [144, 187] on icon at bounding box center [147, 189] width 68 height 11
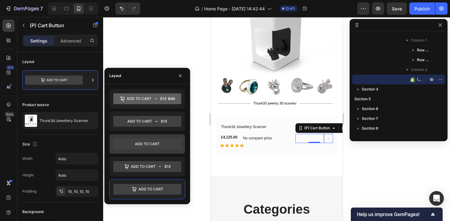
click at [153, 150] on icon at bounding box center [147, 144] width 68 height 12
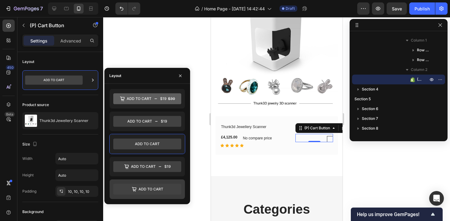
click at [146, 189] on icon at bounding box center [147, 189] width 68 height 11
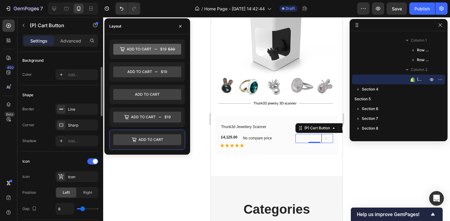
scroll to position [153, 0]
click at [95, 161] on span at bounding box center [95, 160] width 5 height 5
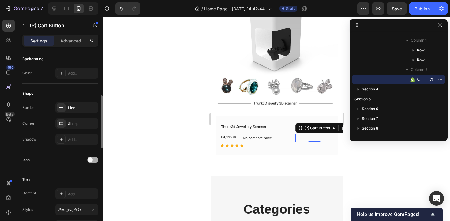
click at [95, 161] on div at bounding box center [92, 160] width 11 height 6
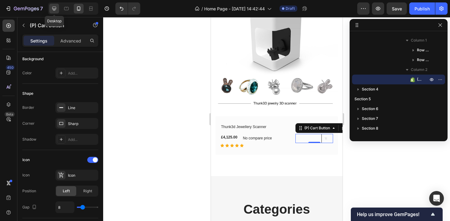
click at [56, 9] on icon at bounding box center [54, 9] width 6 height 6
type input "16"
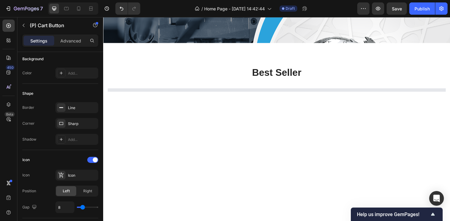
scroll to position [99, 0]
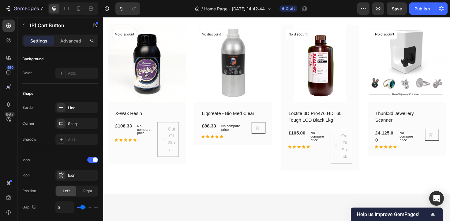
click at [253, 137] on div "(P) Cart Button" at bounding box center [263, 135] width 23 height 12
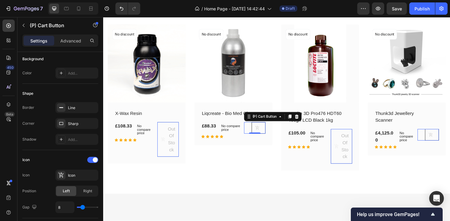
click at [257, 133] on div "(P) Cart Button 0" at bounding box center [263, 135] width 23 height 12
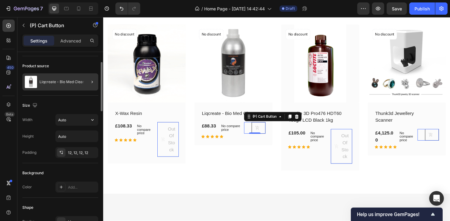
scroll to position [0, 0]
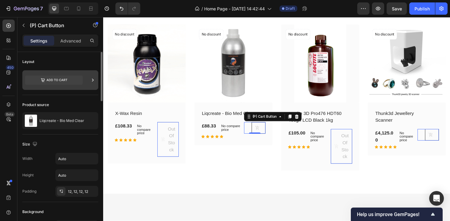
click at [82, 74] on icon at bounding box center [54, 80] width 58 height 14
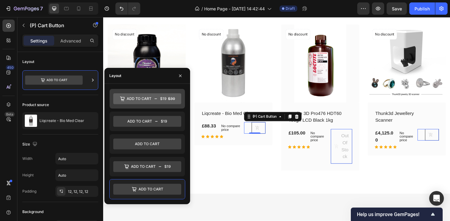
click at [144, 98] on icon at bounding box center [147, 98] width 68 height 11
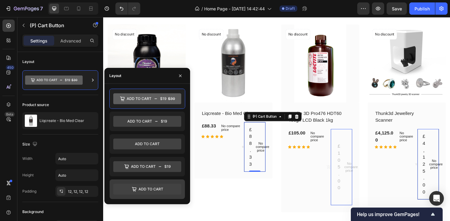
click at [140, 191] on icon at bounding box center [147, 189] width 68 height 11
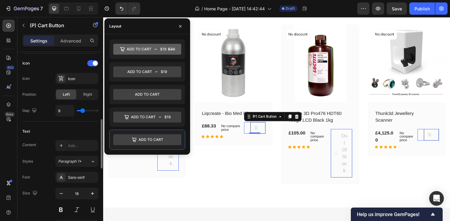
scroll to position [251, 0]
click at [75, 147] on div "Add..." at bounding box center [82, 145] width 29 height 6
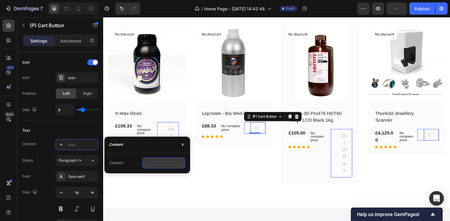
click at [154, 166] on input "text" at bounding box center [163, 163] width 43 height 11
type input "j"
click at [181, 144] on icon "button" at bounding box center [182, 144] width 5 height 5
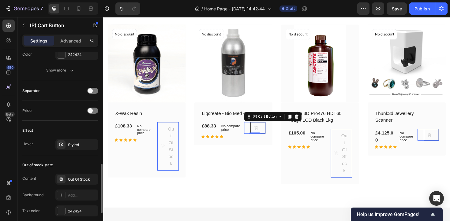
scroll to position [448, 0]
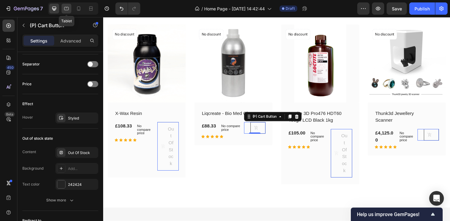
click at [68, 6] on icon at bounding box center [66, 9] width 6 height 6
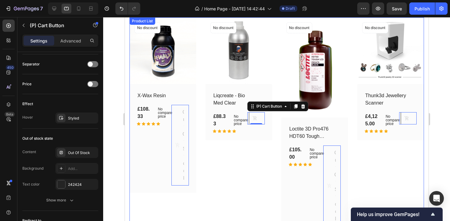
scroll to position [103, 0]
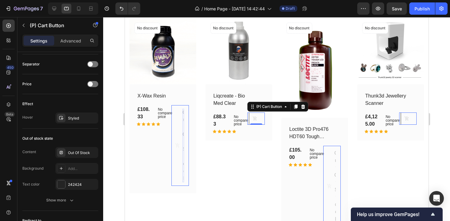
click at [183, 126] on div "Out Of Stock" at bounding box center [183, 145] width 2 height 73
click at [78, 6] on icon at bounding box center [79, 9] width 6 height 6
type input "10"
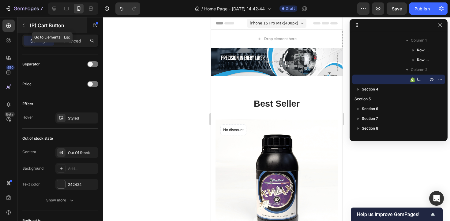
click at [23, 24] on icon "button" at bounding box center [23, 25] width 5 height 5
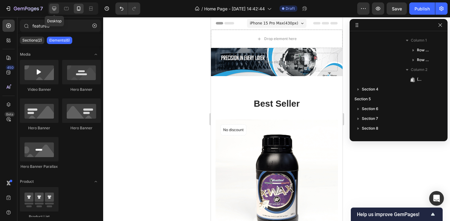
click at [52, 5] on div at bounding box center [54, 9] width 10 height 10
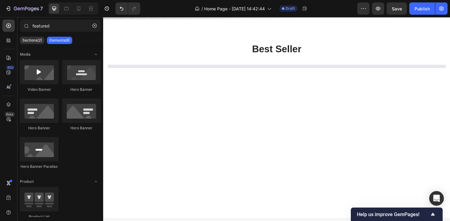
scroll to position [205, 0]
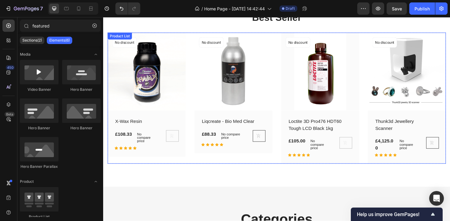
click at [286, 62] on div "(P) Images No discount Not be displayed when published Product Badge Row X-Wax …" at bounding box center [287, 103] width 358 height 139
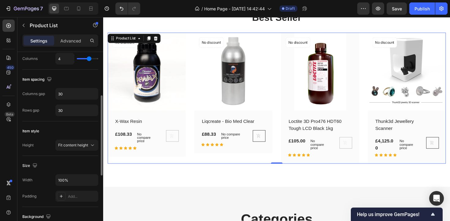
scroll to position [99, 0]
click at [73, 144] on span "Fit content height" at bounding box center [73, 144] width 30 height 5
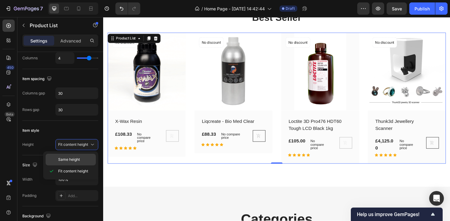
click at [73, 155] on div "Same height" at bounding box center [71, 160] width 50 height 12
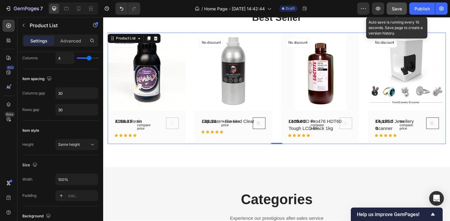
click at [399, 7] on span "Save" at bounding box center [397, 8] width 10 height 5
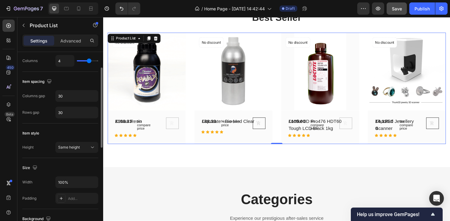
scroll to position [0, 0]
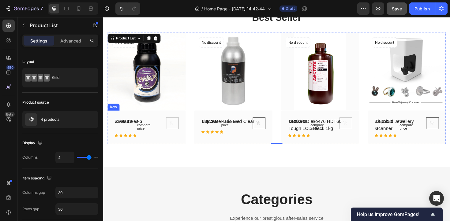
click at [126, 118] on div "X-Wax Resin (P) Title £108.33 (P) Price (P) Price No compare price (P) Price Ro…" at bounding box center [149, 134] width 83 height 36
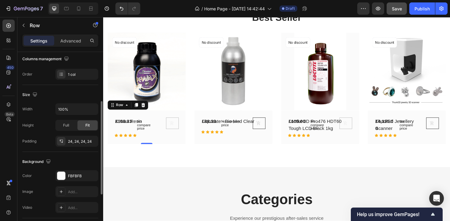
scroll to position [99, 0]
click at [69, 126] on span "Full" at bounding box center [66, 125] width 6 height 6
click at [86, 125] on span "Fit" at bounding box center [87, 125] width 4 height 6
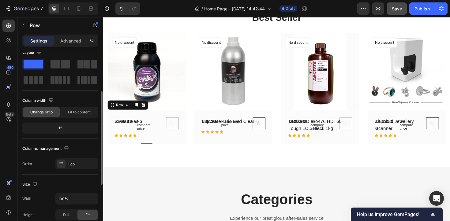
scroll to position [0, 0]
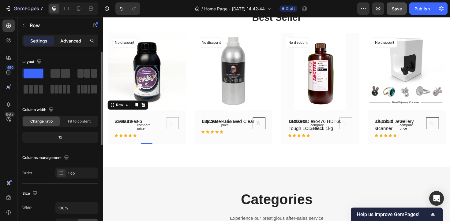
click at [67, 45] on div "Advanced" at bounding box center [70, 41] width 31 height 10
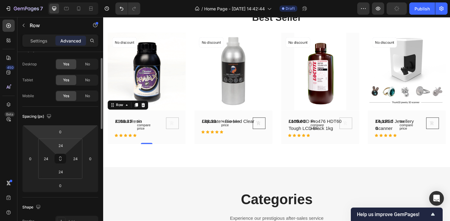
scroll to position [13, 0]
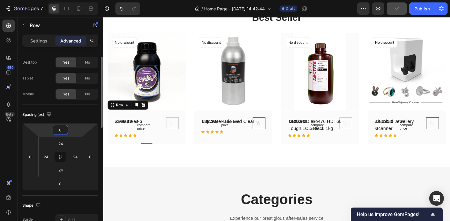
click at [60, 127] on input "0" at bounding box center [60, 129] width 12 height 9
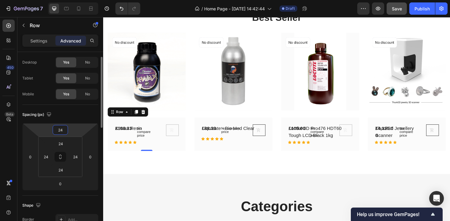
type input "2"
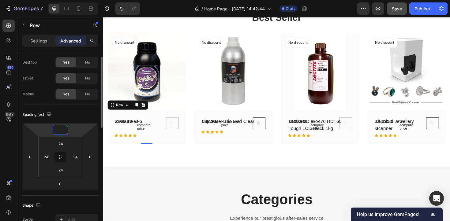
type input "0"
click at [147, 125] on div "No compare price" at bounding box center [148, 132] width 24 height 16
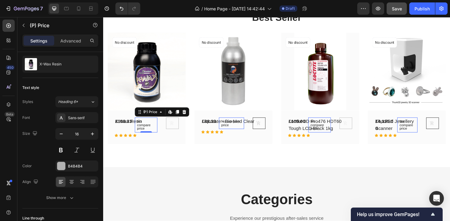
scroll to position [0, 0]
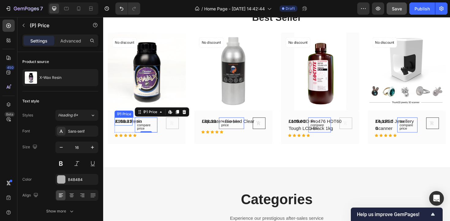
click at [125, 119] on div "(P) Price" at bounding box center [124, 120] width 17 height 6
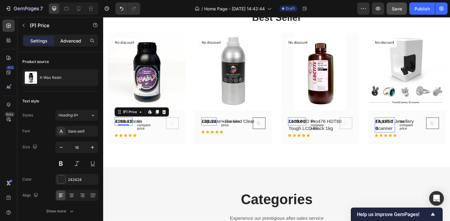
click at [68, 37] on div "Advanced" at bounding box center [70, 41] width 31 height 10
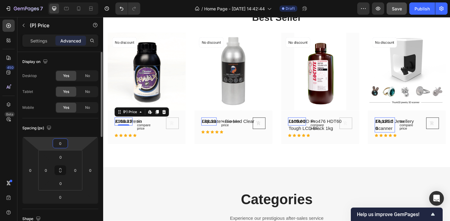
click at [61, 146] on input "0" at bounding box center [60, 143] width 12 height 9
type input "-3"
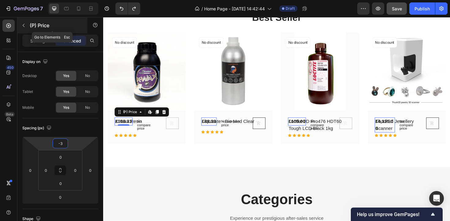
click at [24, 28] on button "button" at bounding box center [24, 26] width 10 height 10
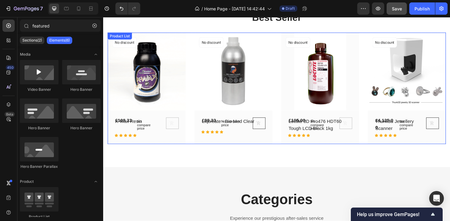
click at [196, 83] on div "(P) Images No discount Not be displayed when published Product Badge Row X-Wax …" at bounding box center [287, 93] width 358 height 118
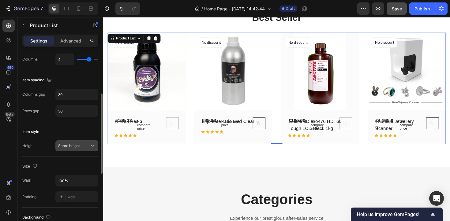
scroll to position [99, 0]
click at [82, 140] on button "Same height" at bounding box center [76, 145] width 43 height 11
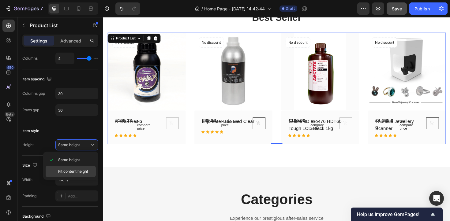
click at [69, 174] on div "Fit content height" at bounding box center [71, 172] width 50 height 12
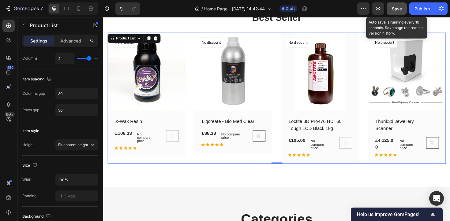
click at [394, 6] on span "Save" at bounding box center [397, 8] width 10 height 5
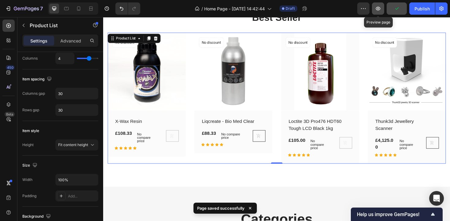
click at [382, 7] on button "button" at bounding box center [378, 8] width 12 height 12
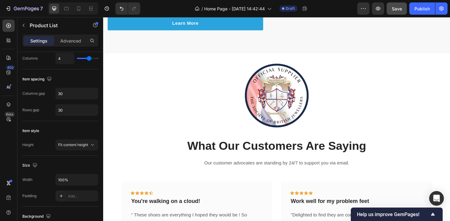
scroll to position [992, 0]
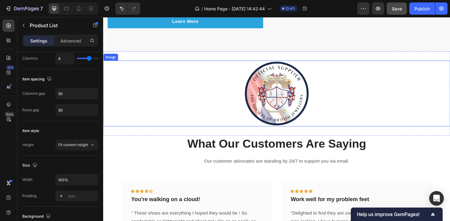
click at [272, 81] on img at bounding box center [287, 98] width 70 height 70
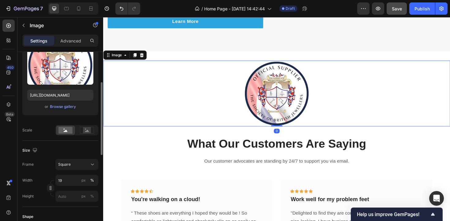
scroll to position [74, 0]
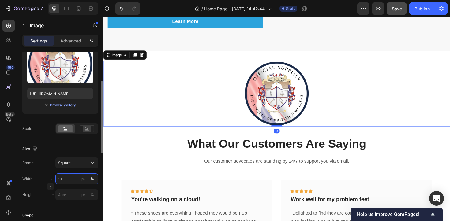
click at [63, 178] on input "19" at bounding box center [76, 179] width 43 height 11
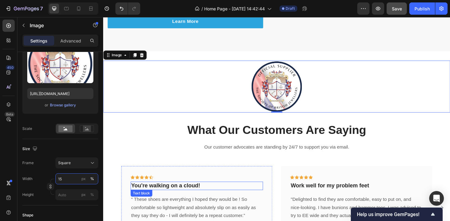
type input "16"
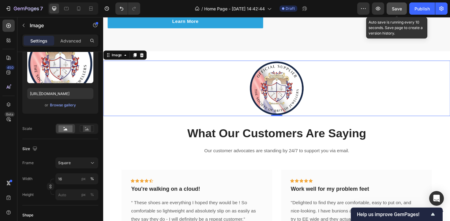
click at [392, 10] on span "Save" at bounding box center [397, 8] width 10 height 5
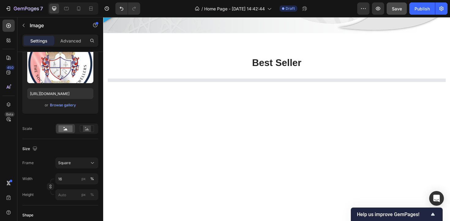
scroll to position [192, 0]
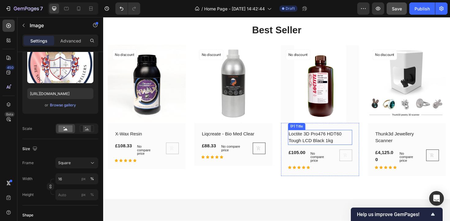
click at [320, 146] on h2 "Loctite 3D Pro476 HDT60 Tough LCD Black 1kg" at bounding box center [328, 145] width 58 height 16
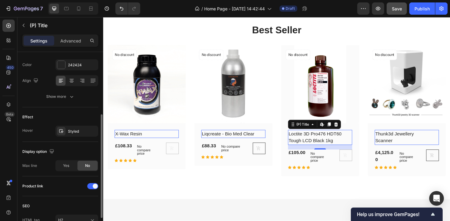
scroll to position [114, 0]
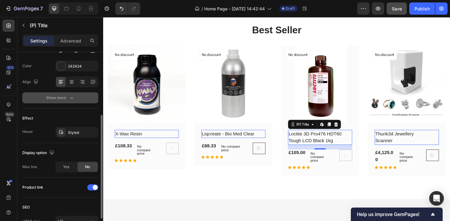
click at [58, 95] on div "Show more" at bounding box center [60, 98] width 28 height 6
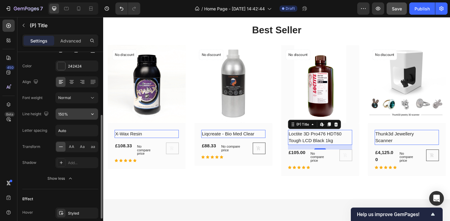
click at [77, 117] on input "150%" at bounding box center [77, 114] width 42 height 11
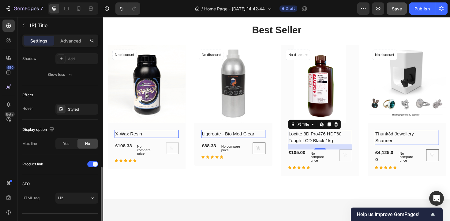
scroll to position [230, 0]
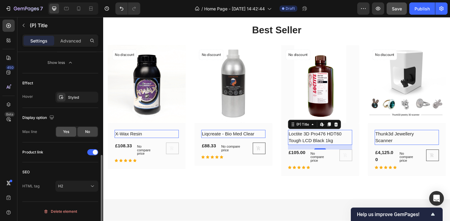
click at [70, 129] on div "Yes" at bounding box center [66, 132] width 20 height 10
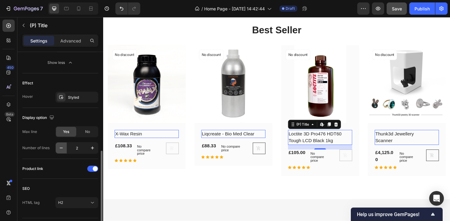
click at [63, 150] on icon "button" at bounding box center [61, 148] width 6 height 6
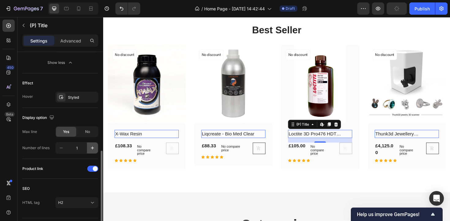
click at [91, 147] on icon "button" at bounding box center [92, 148] width 6 height 6
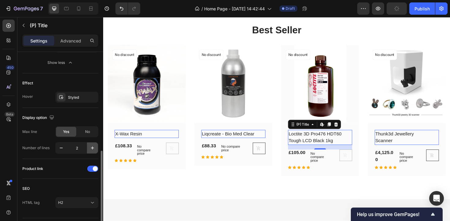
click at [91, 147] on icon "button" at bounding box center [92, 148] width 6 height 6
click at [63, 147] on icon "button" at bounding box center [61, 148] width 6 height 6
type input "2"
click at [89, 134] on span "No" at bounding box center [87, 132] width 5 height 6
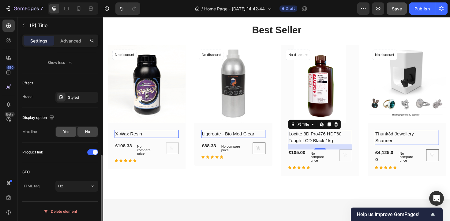
click at [68, 132] on span "Yes" at bounding box center [66, 132] width 6 height 6
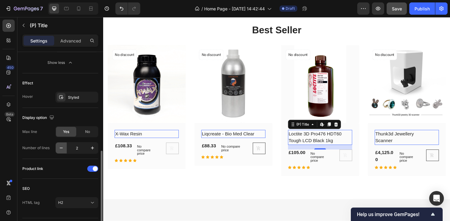
click at [61, 147] on icon "button" at bounding box center [61, 148] width 6 height 6
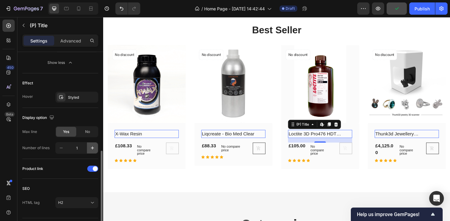
click at [91, 148] on icon "button" at bounding box center [92, 148] width 6 height 6
type input "2"
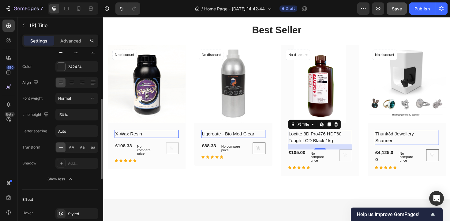
scroll to position [0, 0]
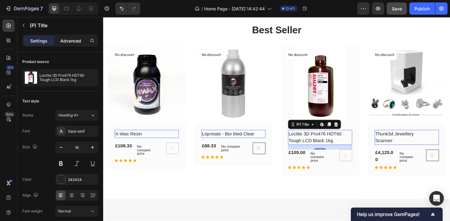
click at [73, 40] on p "Advanced" at bounding box center [70, 41] width 21 height 6
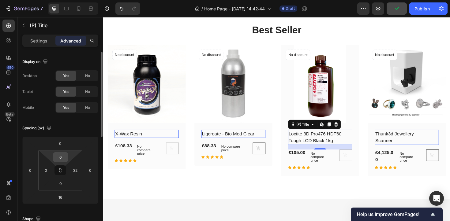
click at [62, 156] on input "0" at bounding box center [60, 157] width 12 height 9
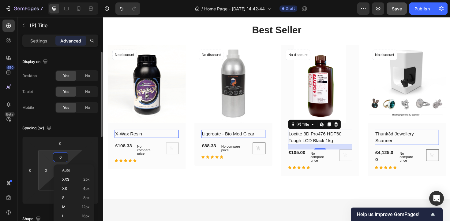
click at [49, 0] on html "7 Version history / Home Page - [DATE] 14:42:44 Draft Preview Save Publish 450 …" at bounding box center [225, 0] width 450 height 0
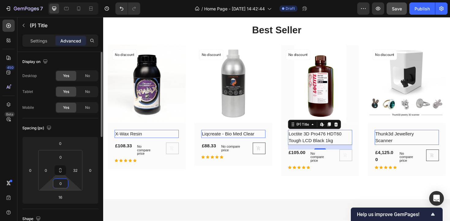
click at [63, 184] on input "0" at bounding box center [60, 183] width 12 height 9
type input "0"
click at [227, 138] on h2 "Liqcreate - Bio Med Clear" at bounding box center [236, 141] width 58 height 9
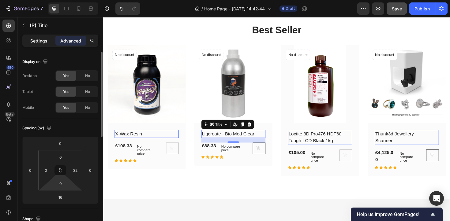
click at [47, 41] on div "Settings" at bounding box center [39, 41] width 31 height 10
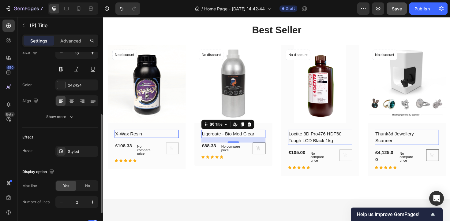
scroll to position [103, 0]
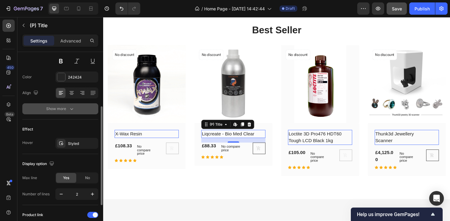
click at [68, 105] on button "Show more" at bounding box center [60, 108] width 76 height 11
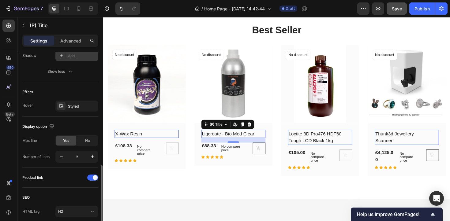
scroll to position [246, 0]
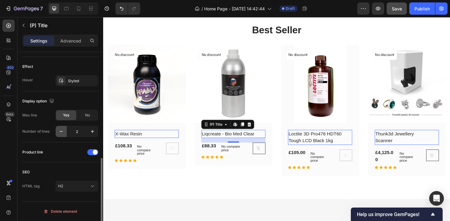
click at [65, 132] on button "button" at bounding box center [61, 131] width 11 height 11
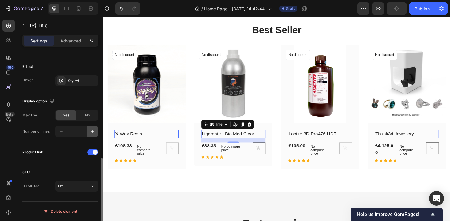
click at [91, 130] on icon "button" at bounding box center [92, 132] width 6 height 6
type input "2"
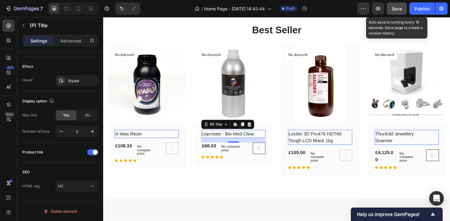
click at [405, 8] on button "Save" at bounding box center [397, 8] width 20 height 12
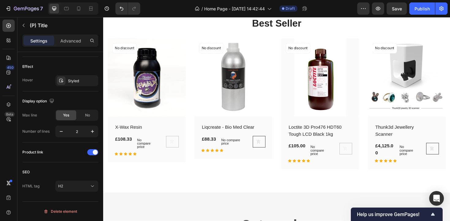
scroll to position [207, 0]
